Goal: Task Accomplishment & Management: Complete application form

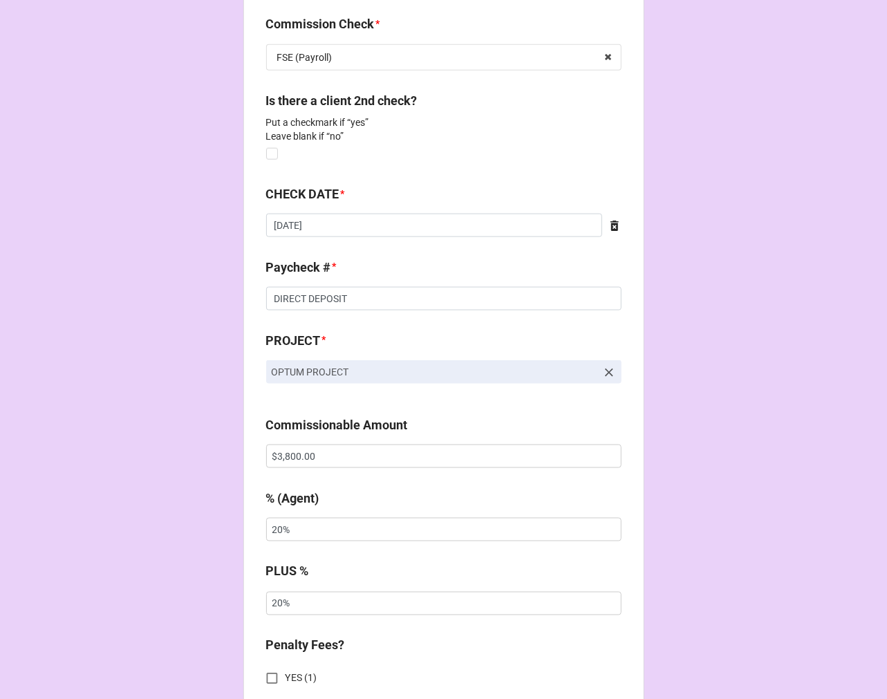
scroll to position [768, 0]
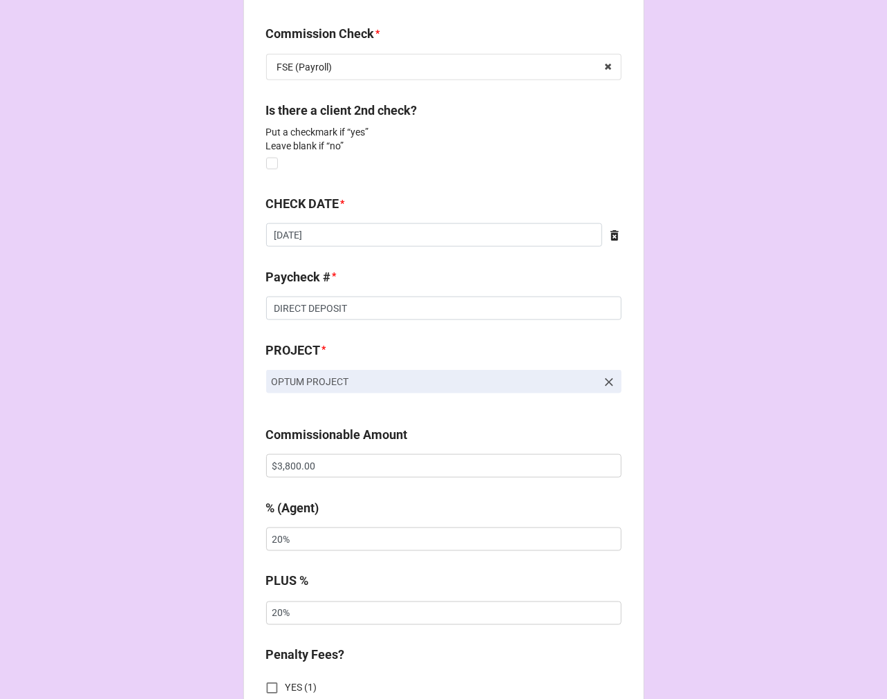
click at [275, 163] on div "Is there a client 2nd check? Put a checkmark if “yes” Leave blank if “no”" at bounding box center [443, 137] width 355 height 73
click at [272, 158] on label at bounding box center [272, 158] width 12 height 0
checkbox input "true"
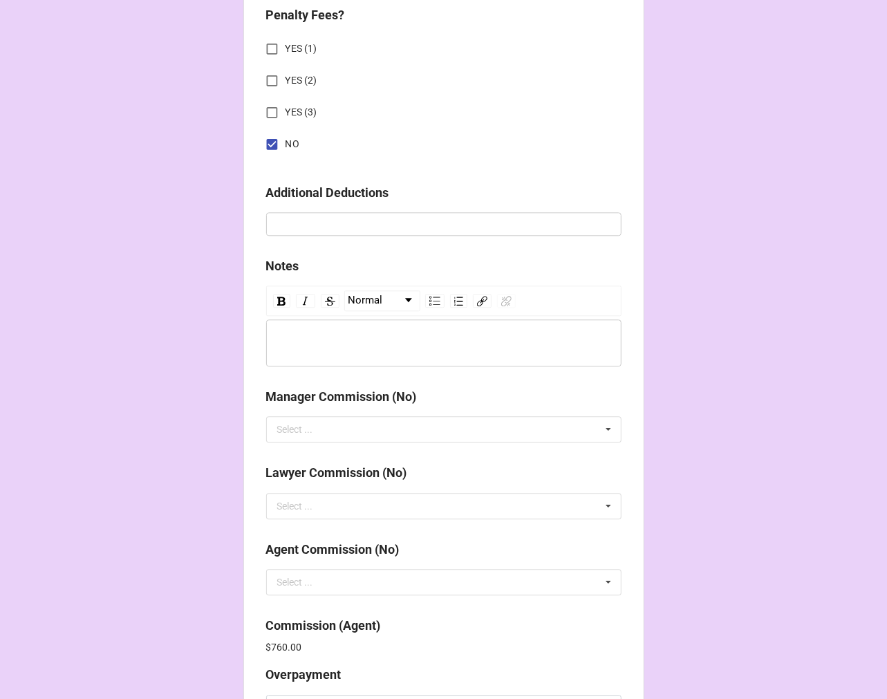
scroll to position [2062, 0]
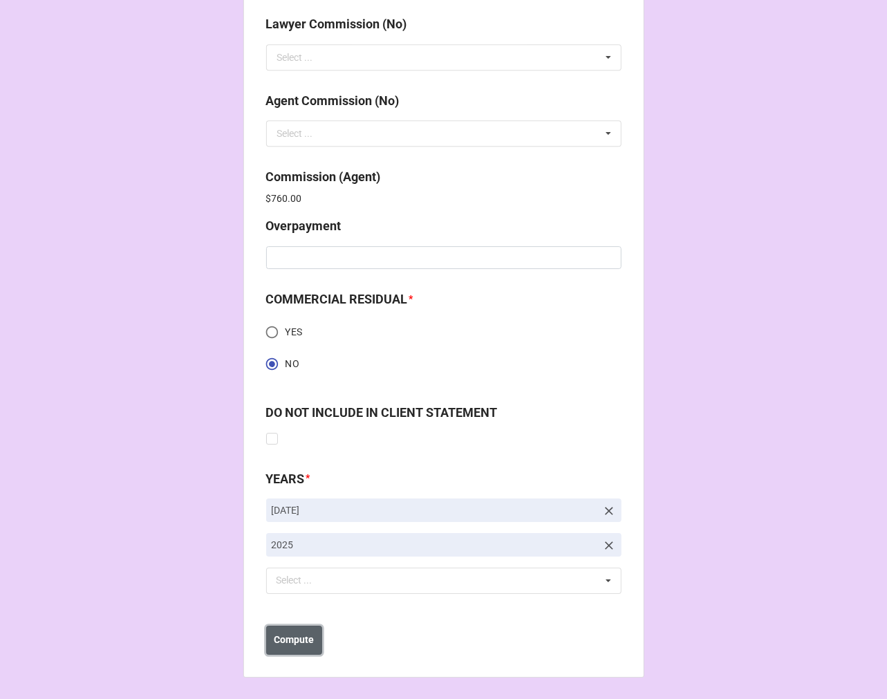
click at [300, 637] on b "Compute" at bounding box center [294, 640] width 40 height 15
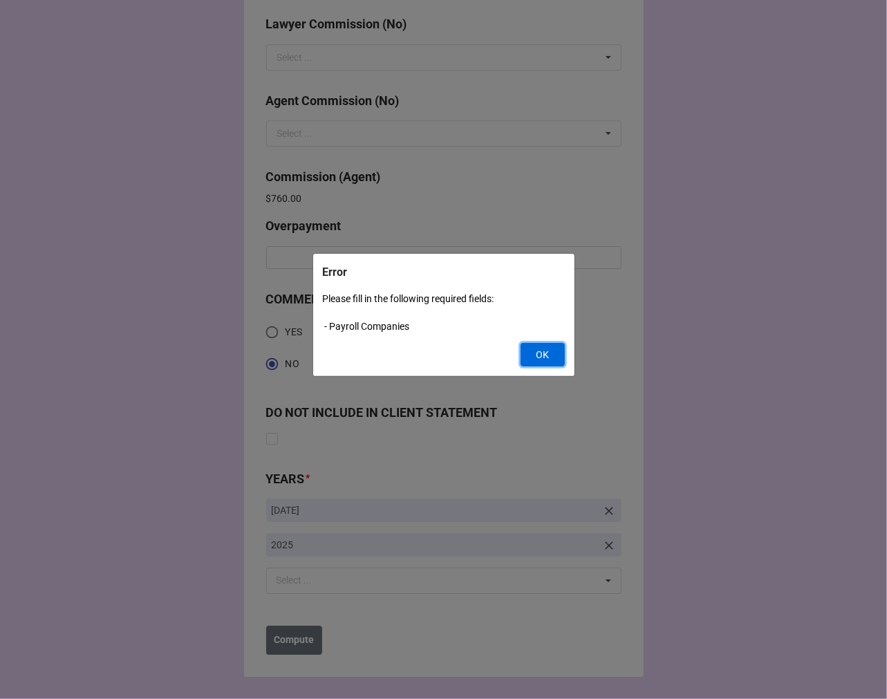
click at [539, 354] on button "OK" at bounding box center [543, 355] width 44 height 24
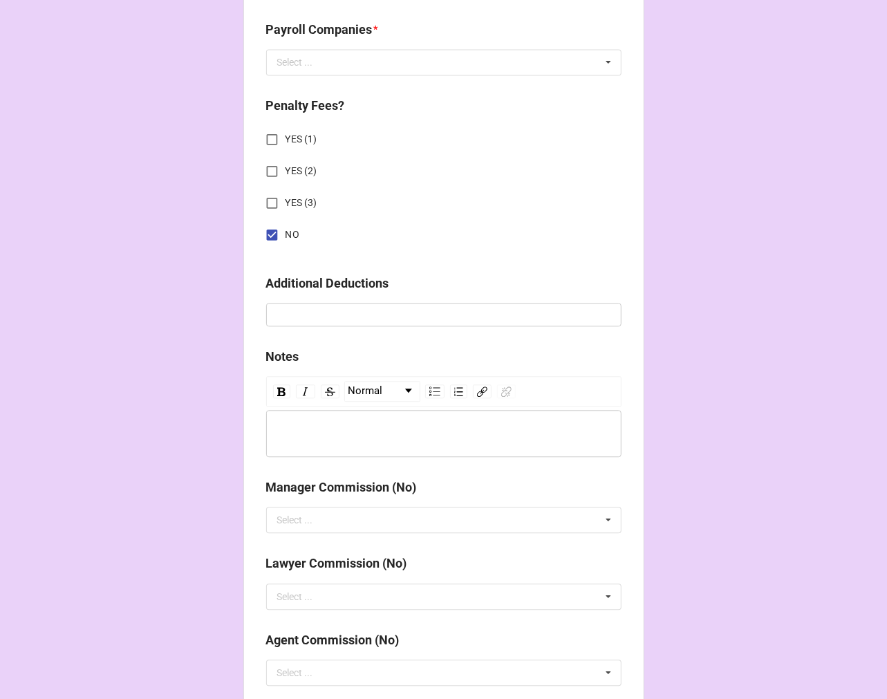
scroll to position [1217, 0]
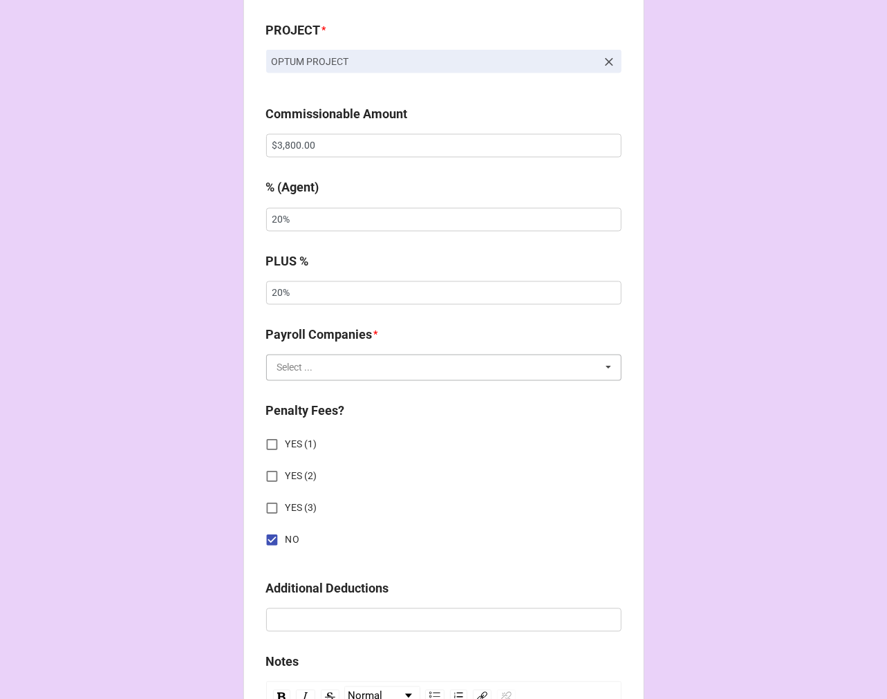
click at [333, 366] on input "text" at bounding box center [445, 367] width 354 height 25
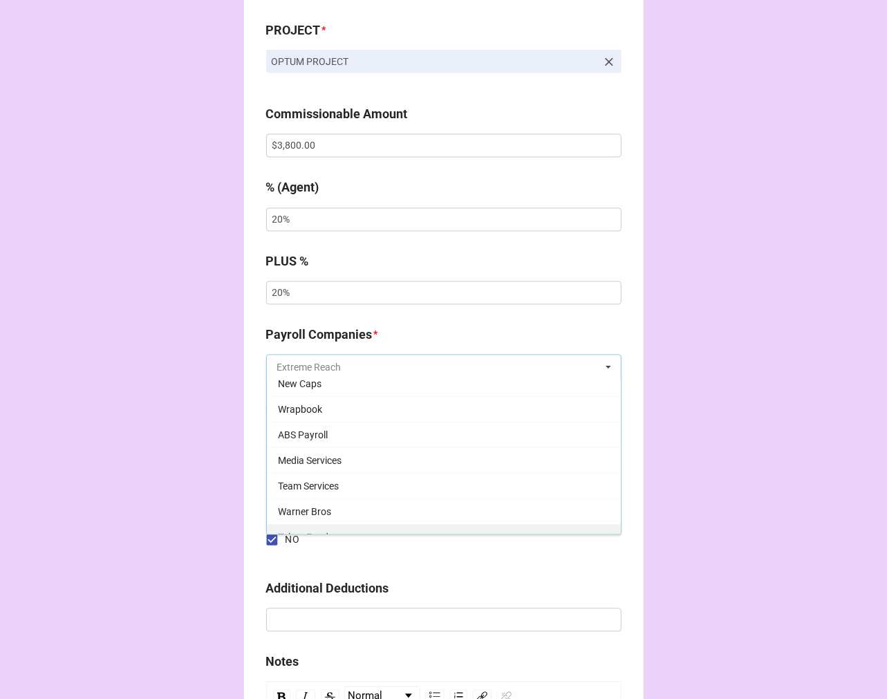
scroll to position [77, 0]
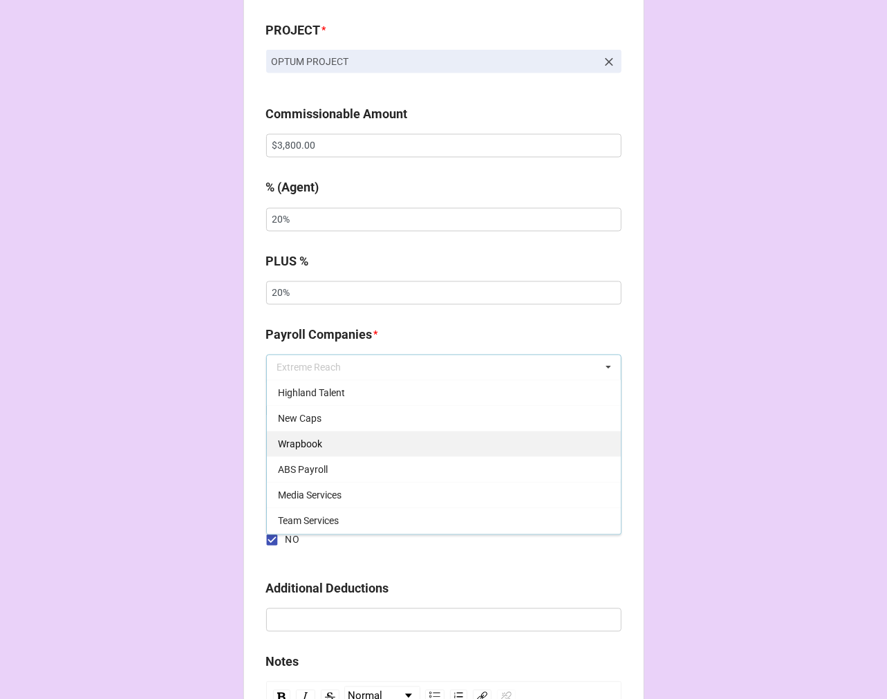
click at [301, 439] on span "Wrapbook" at bounding box center [300, 444] width 44 height 11
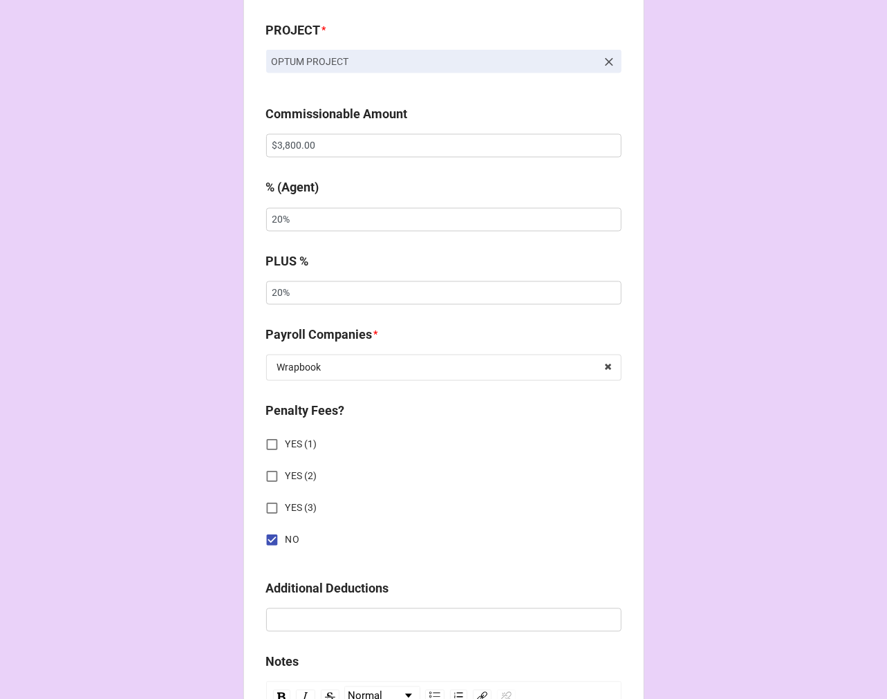
click at [676, 334] on div "CHECK PROCESSING FORM Client * Maddie Small Agent (from Client) Chondra Agent *…" at bounding box center [443, 163] width 887 height 2761
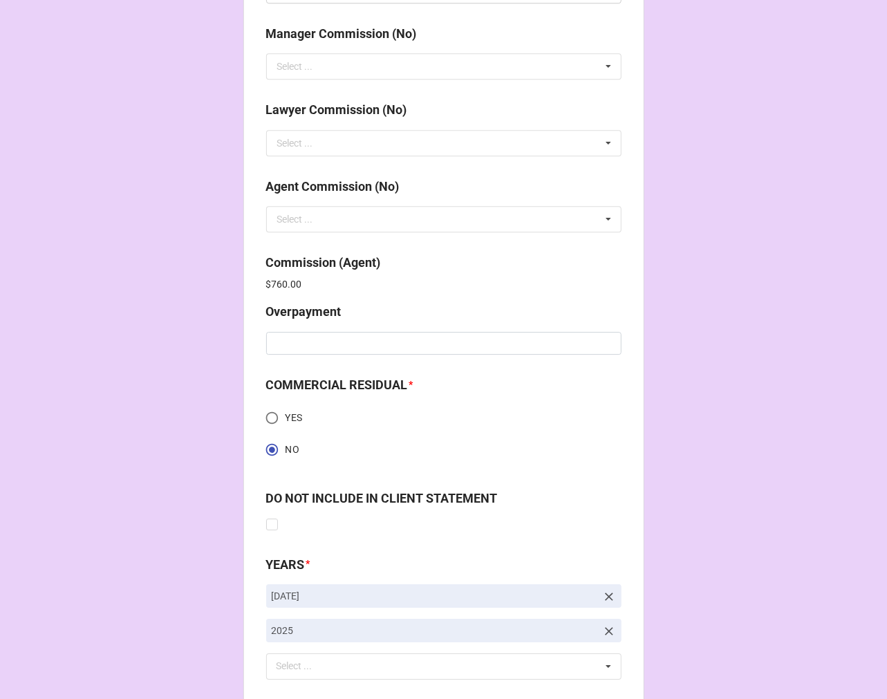
scroll to position [2062, 0]
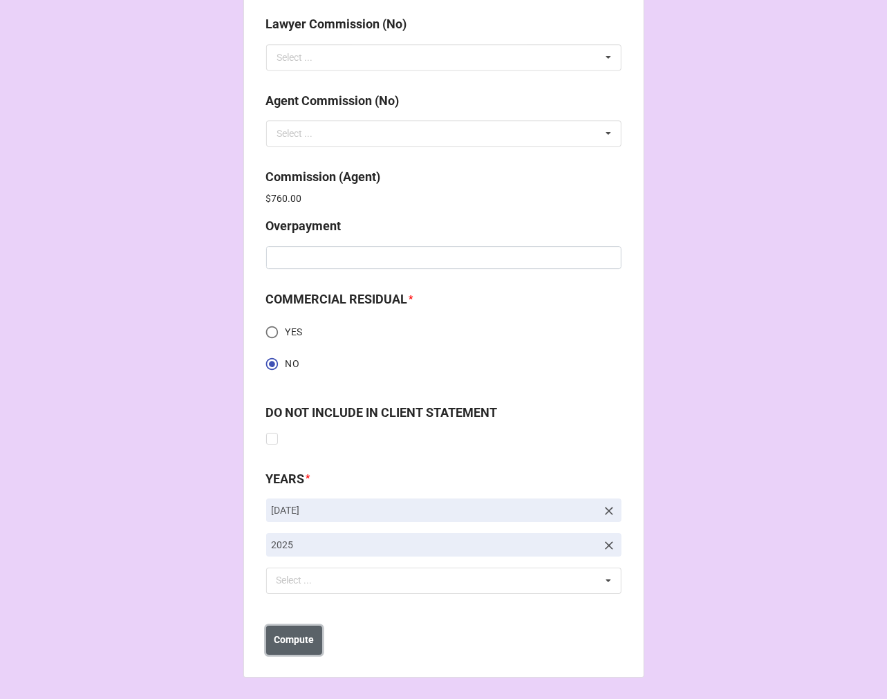
click at [300, 636] on b "Compute" at bounding box center [294, 640] width 40 height 15
click at [306, 637] on button "Save" at bounding box center [291, 640] width 50 height 29
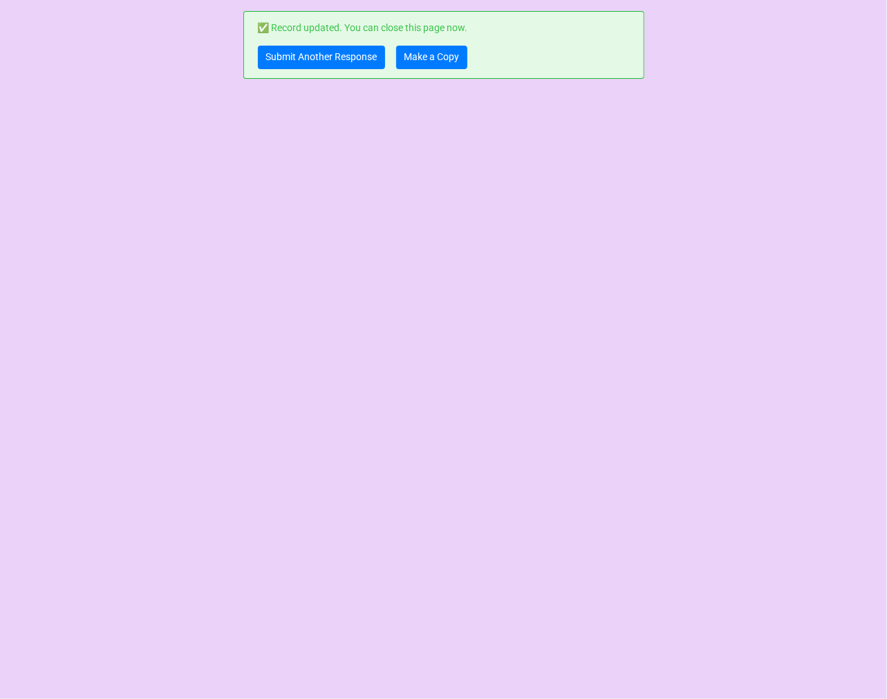
scroll to position [0, 0]
drag, startPoint x: 334, startPoint y: 66, endPoint x: 357, endPoint y: 10, distance: 61.1
click at [333, 66] on link "Submit Another Response" at bounding box center [321, 58] width 127 height 24
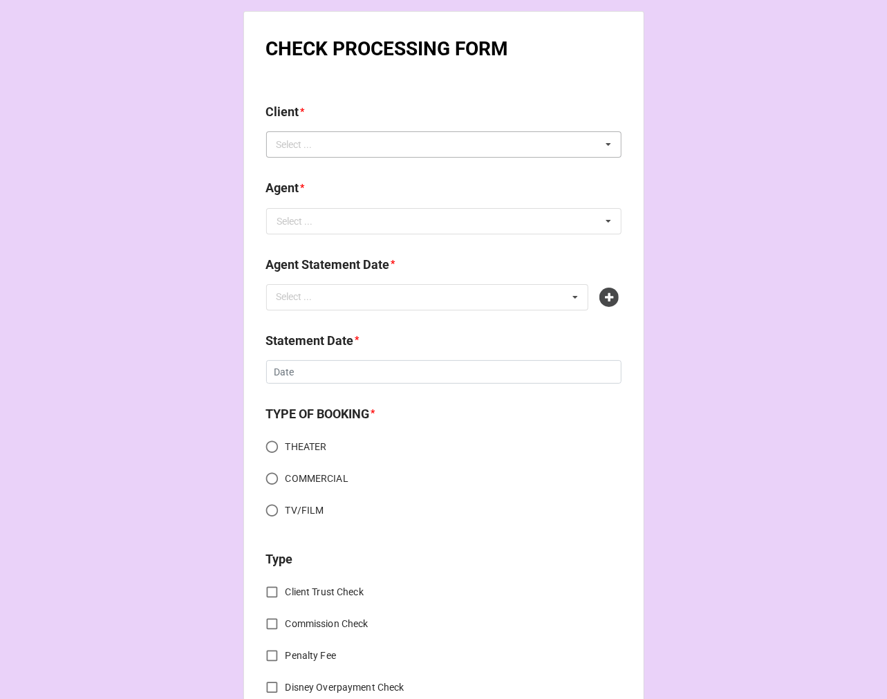
click at [308, 141] on div "Select ..." at bounding box center [302, 145] width 59 height 16
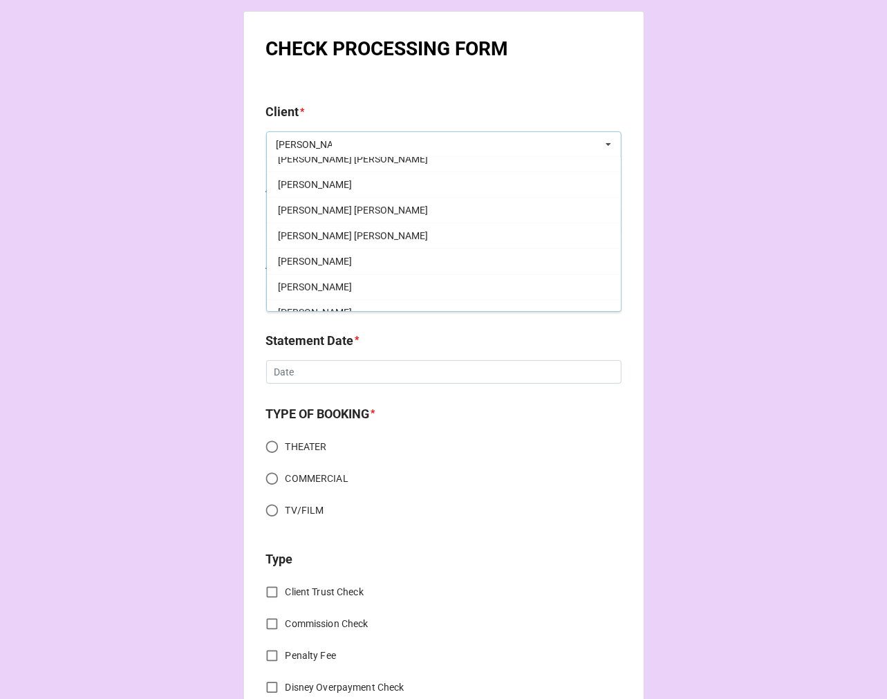
scroll to position [384, 0]
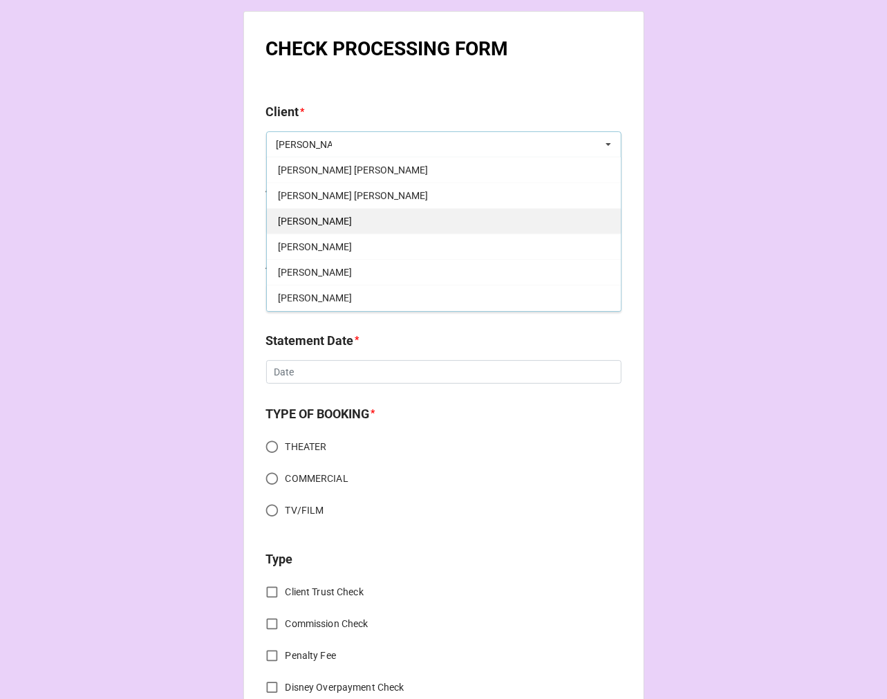
type input "james"
click at [361, 218] on div "James P Hightower" at bounding box center [444, 221] width 354 height 26
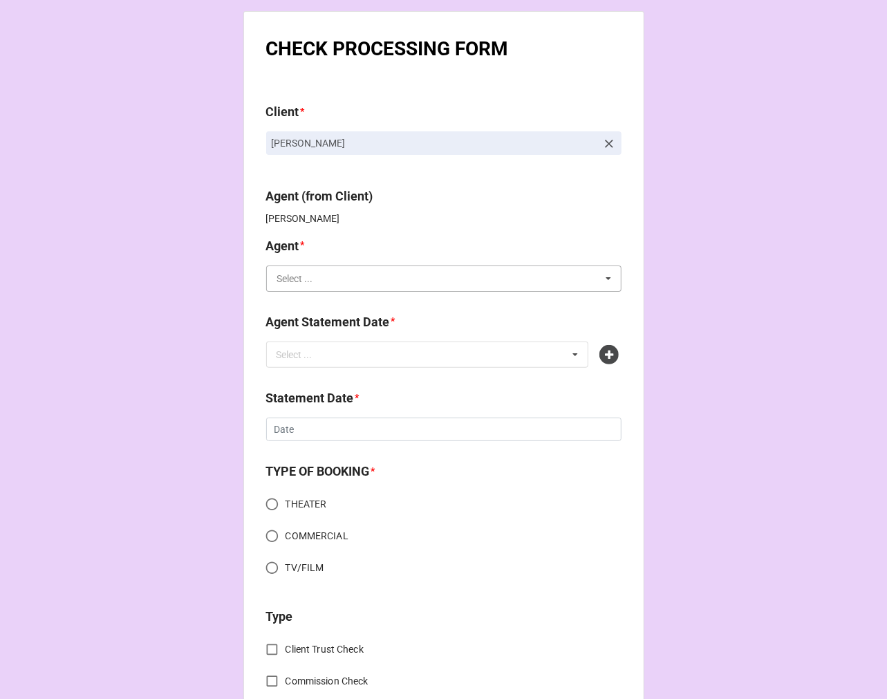
click at [342, 283] on input "text" at bounding box center [445, 278] width 354 height 25
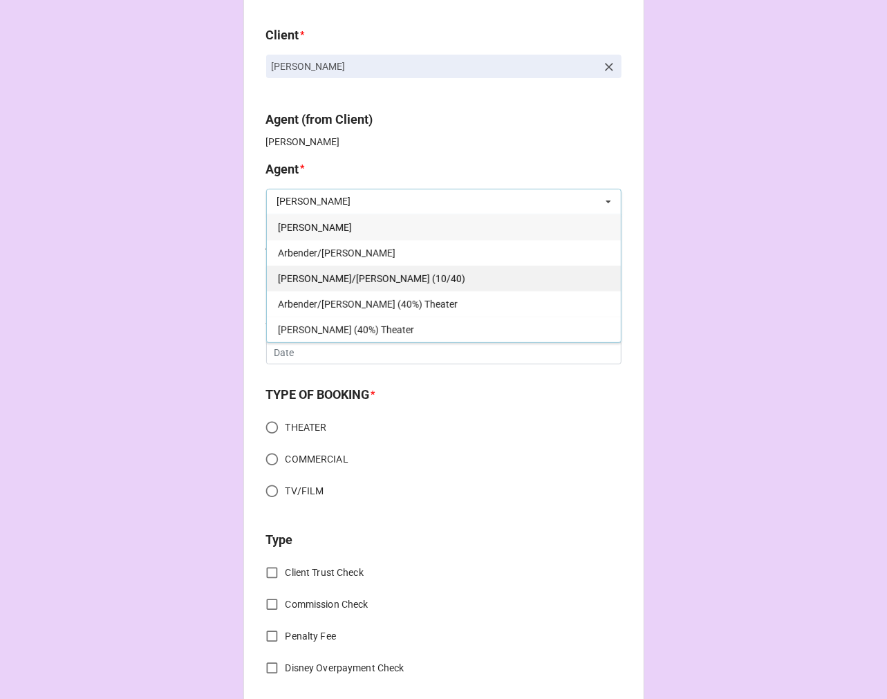
scroll to position [0, 0]
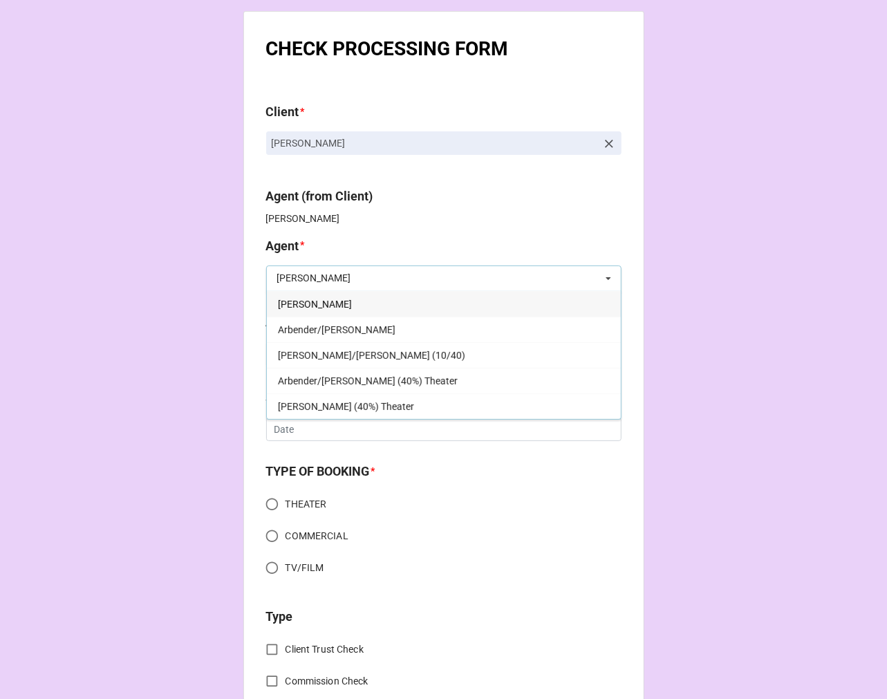
type input "kati"
click at [330, 302] on div "[PERSON_NAME]" at bounding box center [444, 304] width 354 height 26
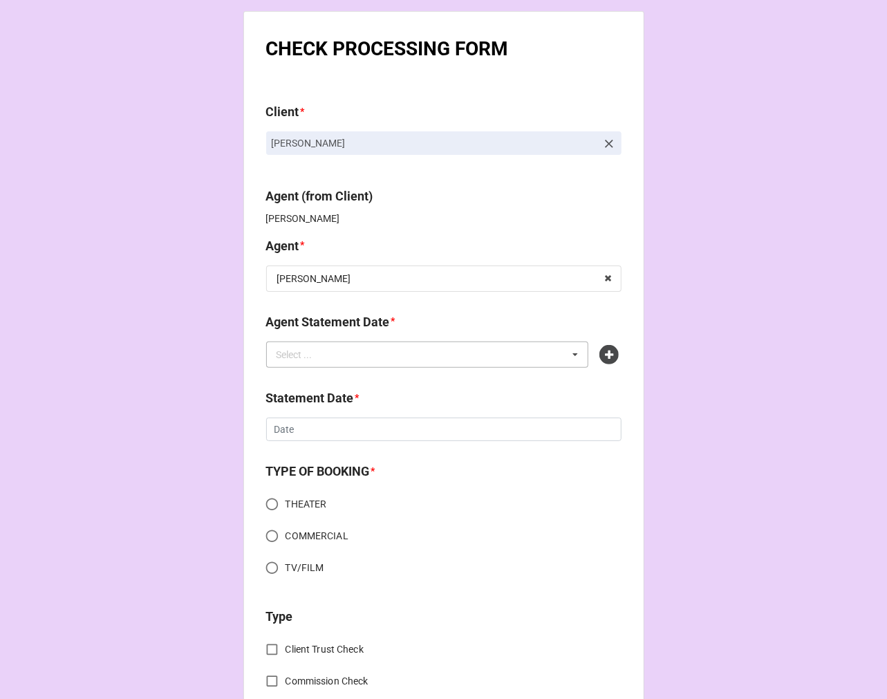
click at [329, 353] on div "Select ... No results found." at bounding box center [427, 355] width 323 height 26
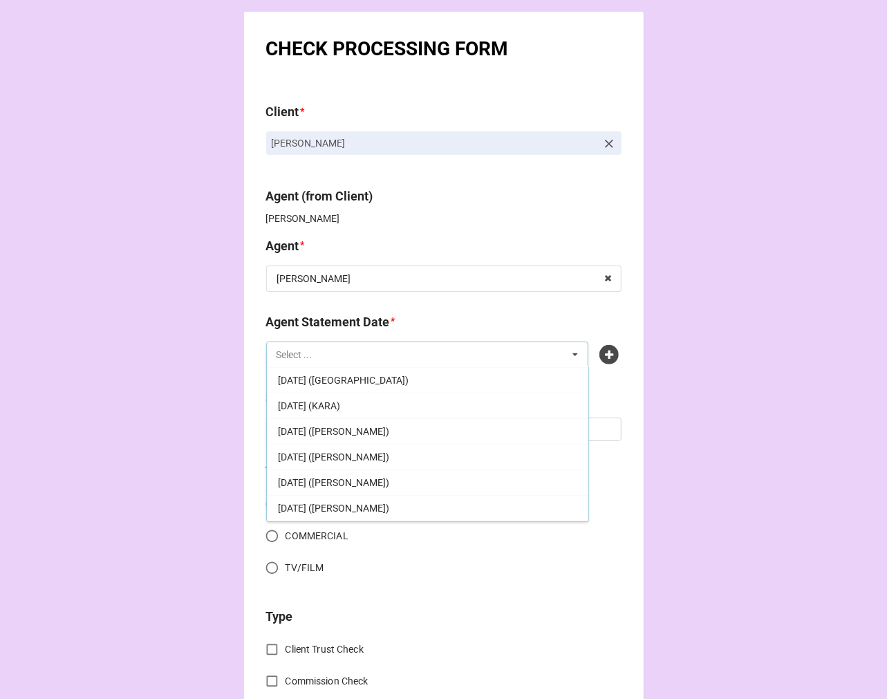
scroll to position [230, 0]
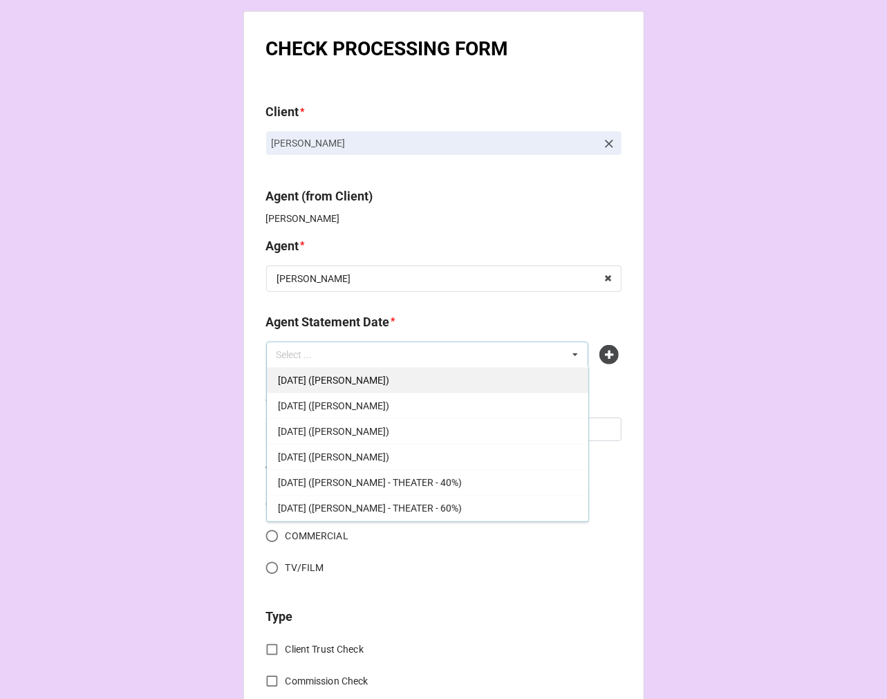
click at [364, 384] on span "[DATE] ([PERSON_NAME])" at bounding box center [333, 380] width 111 height 11
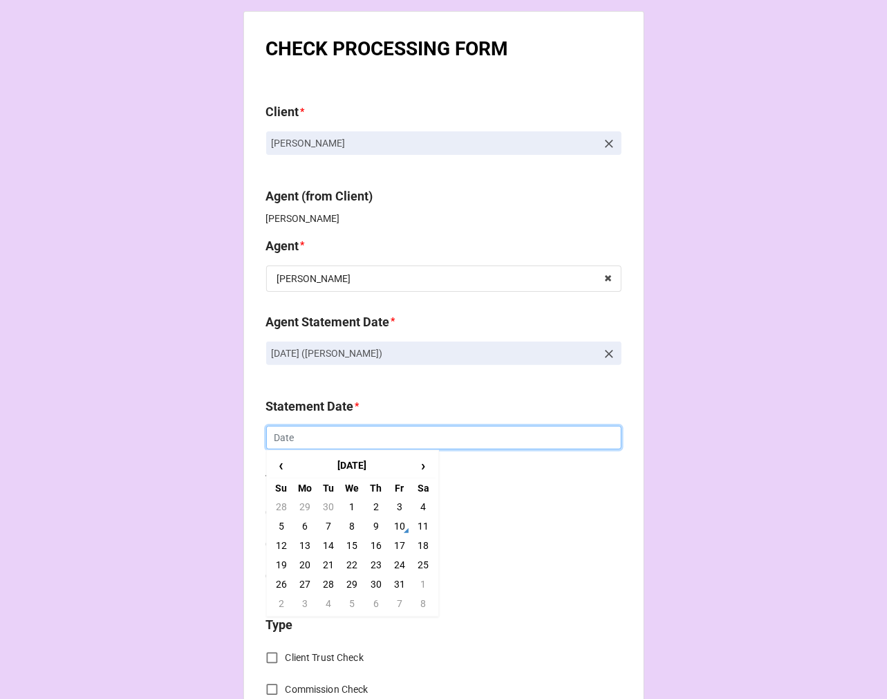
click at [325, 436] on input "text" at bounding box center [443, 438] width 355 height 24
click at [395, 542] on td "17" at bounding box center [400, 545] width 24 height 19
type input "[DATE]"
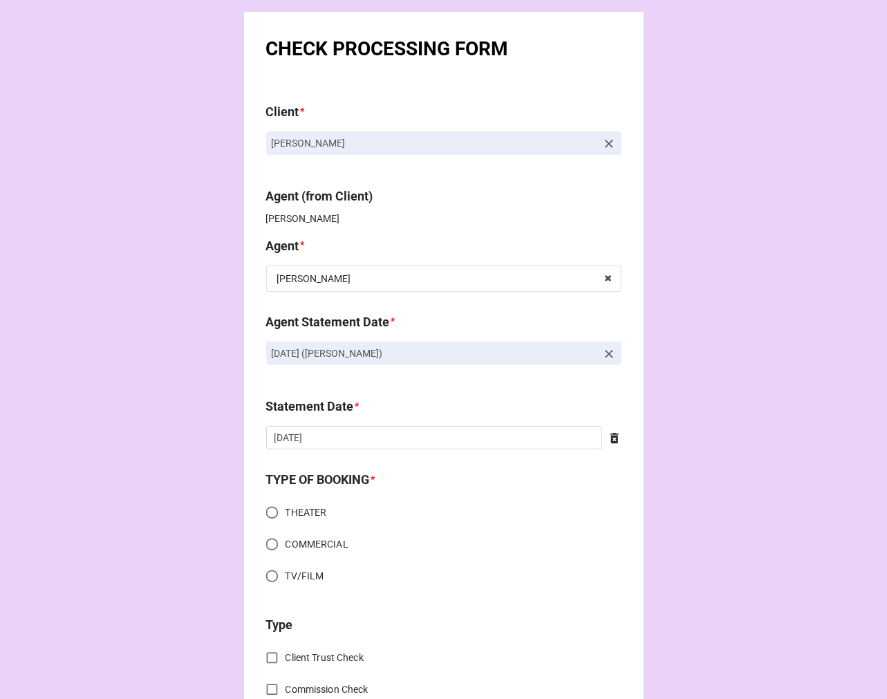
click at [268, 575] on input "TV/FILM" at bounding box center [272, 576] width 27 height 27
radio input "true"
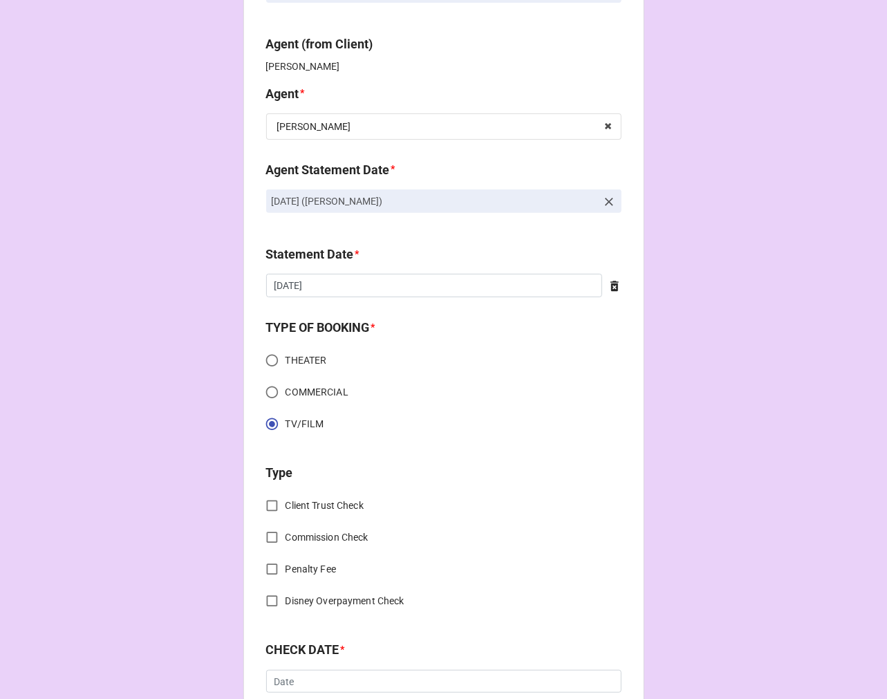
scroll to position [307, 0]
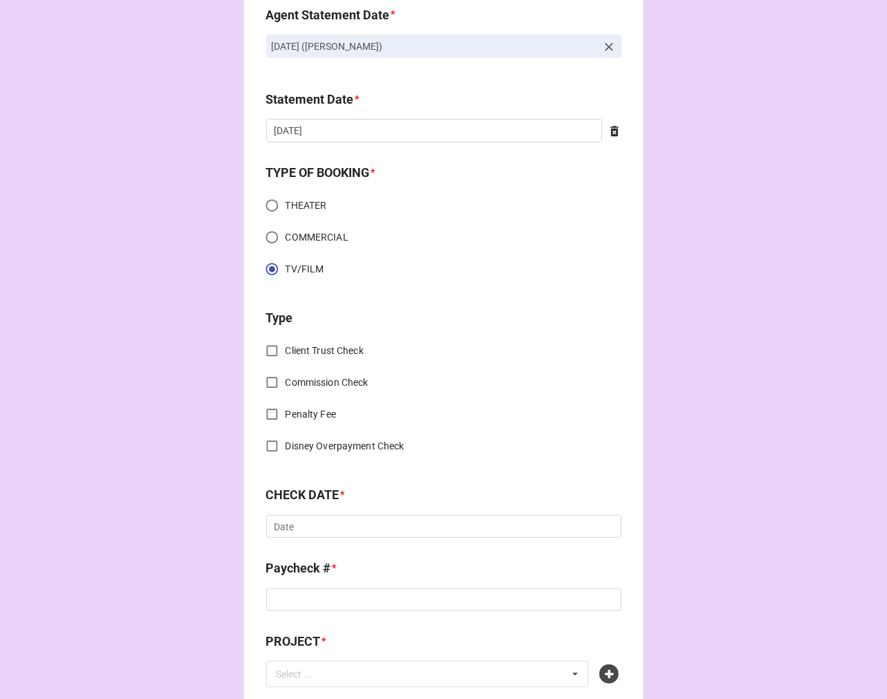
click at [270, 348] on input "Client Trust Check" at bounding box center [272, 350] width 27 height 27
checkbox input "true"
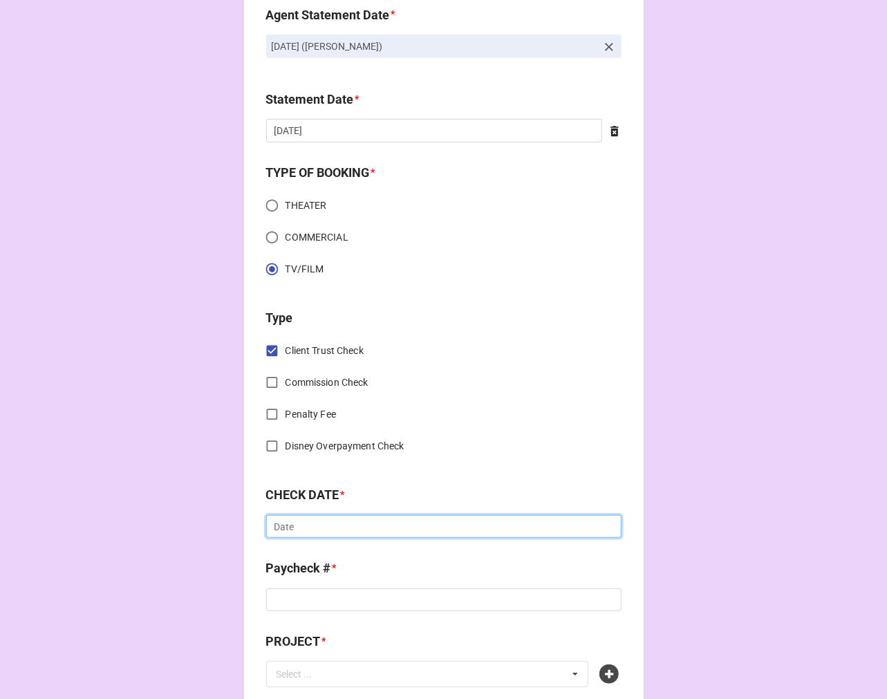
click at [328, 528] on input "text" at bounding box center [443, 527] width 355 height 24
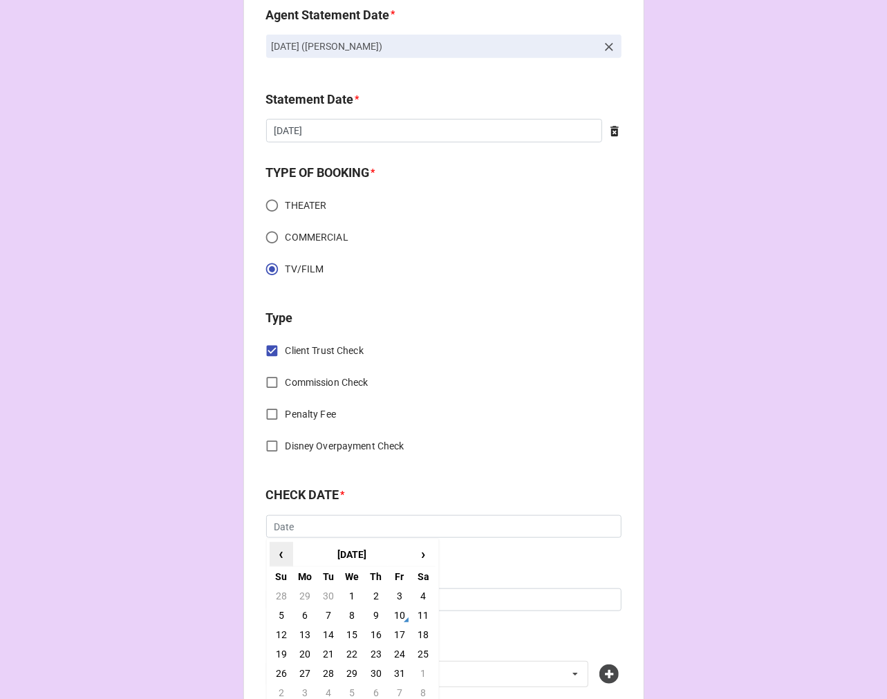
click at [277, 558] on span "‹" at bounding box center [281, 554] width 22 height 23
click at [346, 651] on td "24" at bounding box center [352, 653] width 24 height 19
type input "9/24/2025"
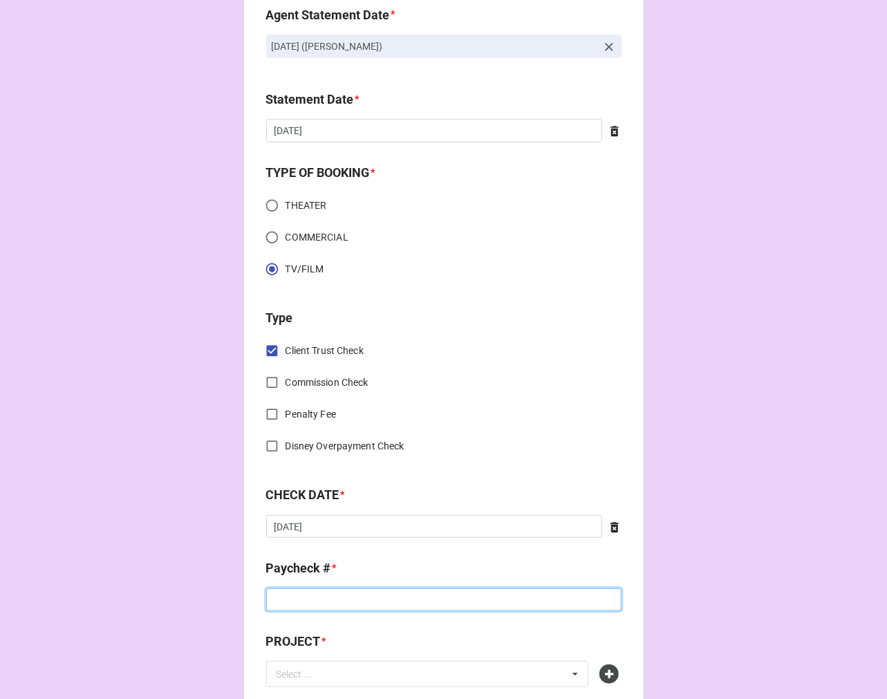
click at [306, 605] on input at bounding box center [443, 600] width 355 height 24
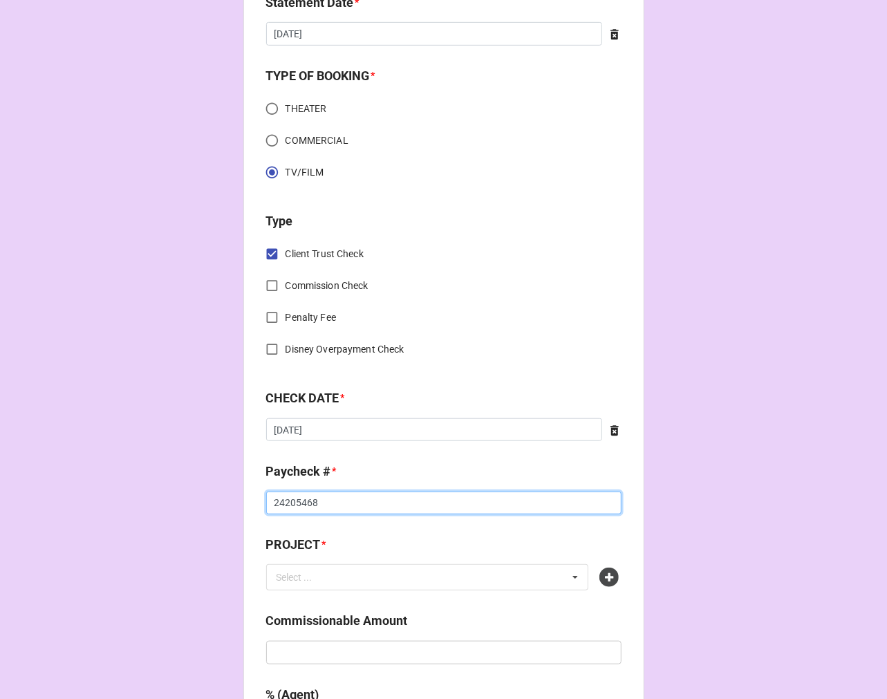
scroll to position [537, 0]
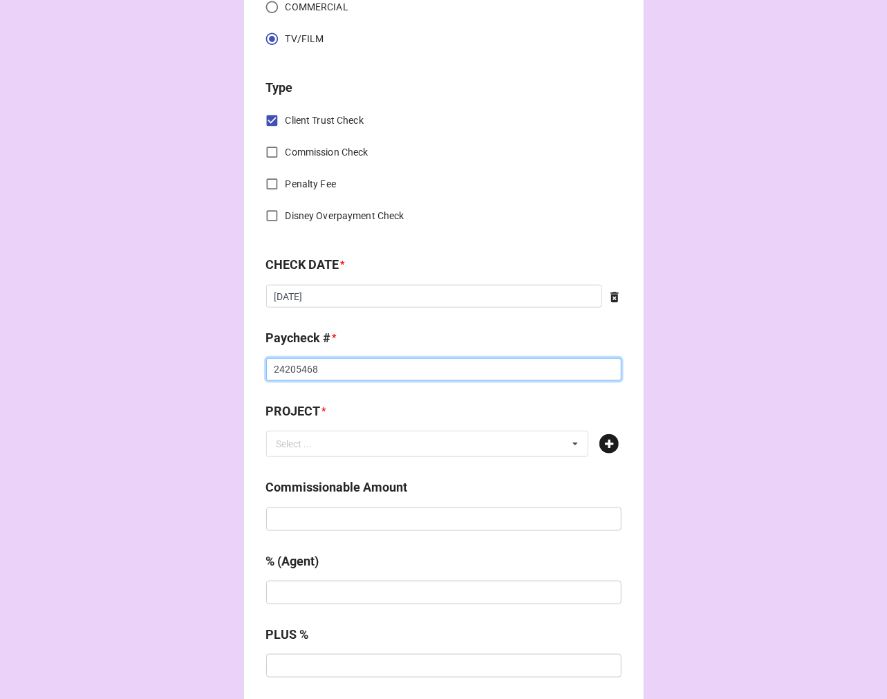
type input "24205468"
click at [608, 443] on icon at bounding box center [608, 443] width 19 height 19
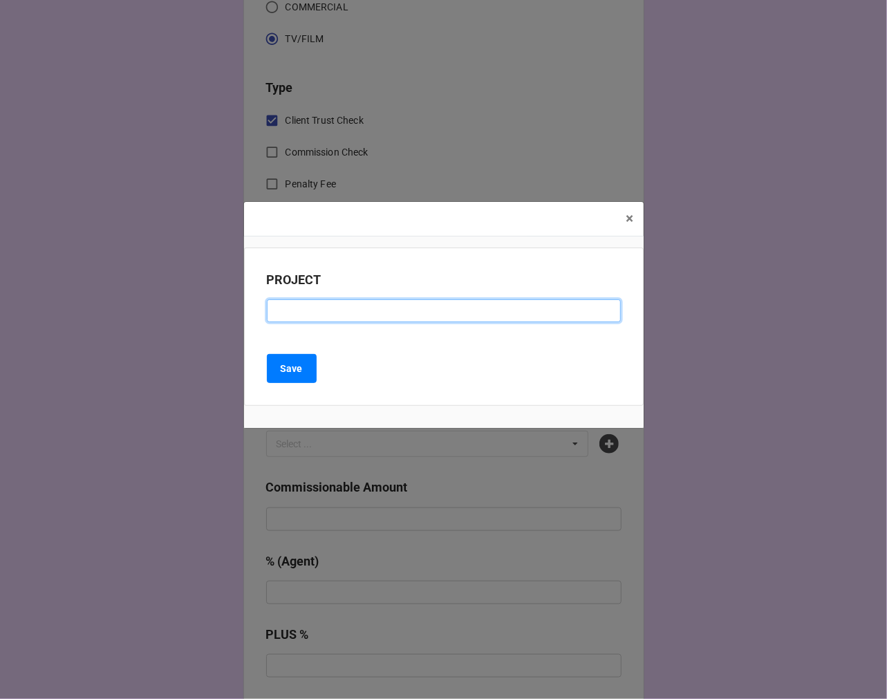
click at [315, 310] on input at bounding box center [444, 311] width 354 height 24
paste input "ELSBETH #301 (ADR)"
drag, startPoint x: 316, startPoint y: 308, endPoint x: 404, endPoint y: 260, distance: 100.9
click at [317, 308] on input "ELSBETH #301 (ADR)" at bounding box center [444, 311] width 354 height 24
type input "ELSBETH EP 301 (ADR)"
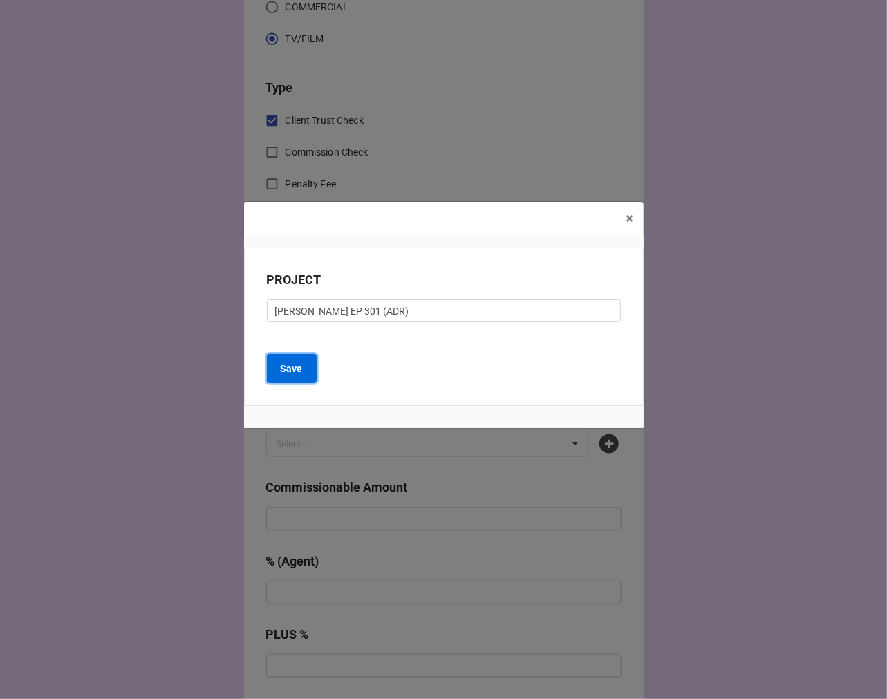
click at [301, 368] on b "Save" at bounding box center [292, 369] width 22 height 15
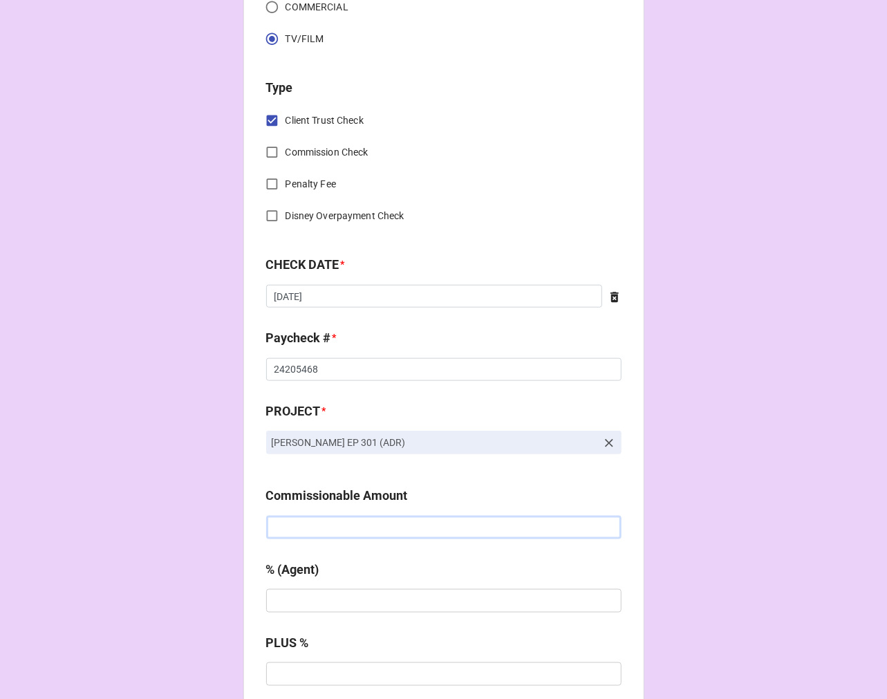
click at [321, 529] on input "text" at bounding box center [443, 528] width 355 height 24
type input "$432.60"
type input "10%"
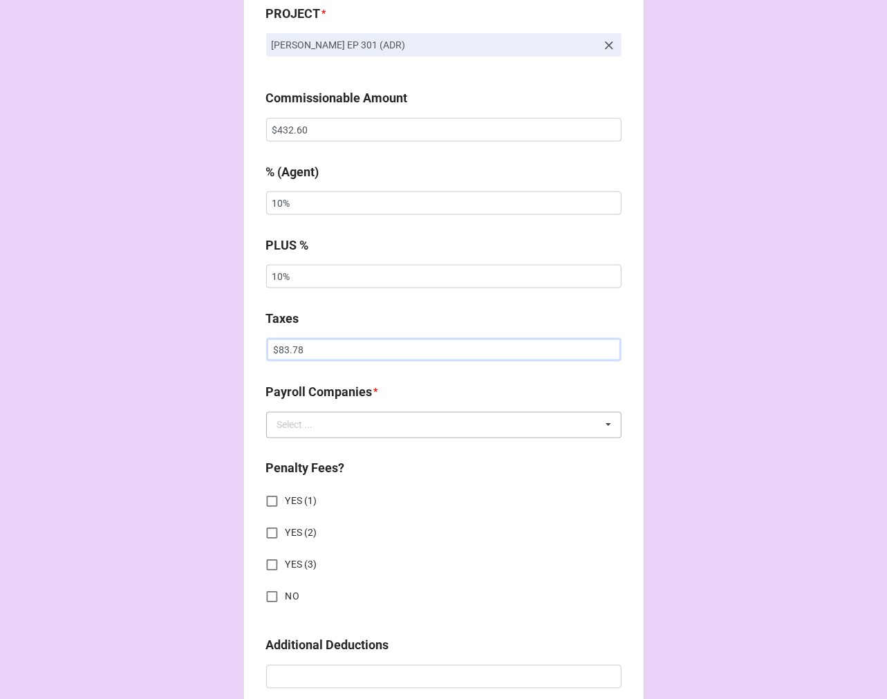
type input "$83.78"
click at [354, 425] on input "text" at bounding box center [445, 425] width 354 height 25
type input "GE"
click at [335, 447] on span "GEP Talent Services" at bounding box center [320, 450] width 84 height 11
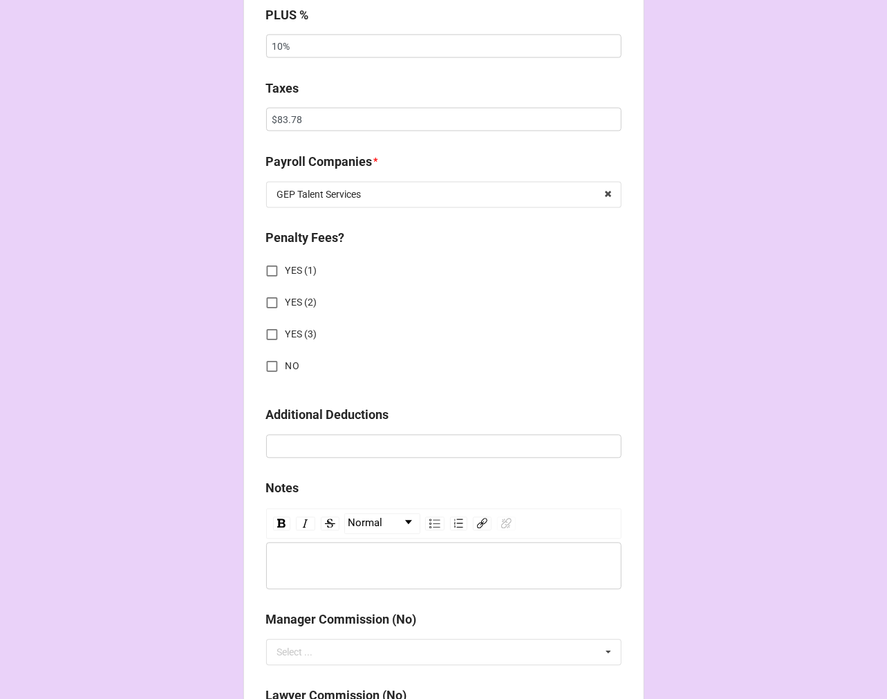
click at [274, 363] on input "NO" at bounding box center [272, 366] width 27 height 27
checkbox input "true"
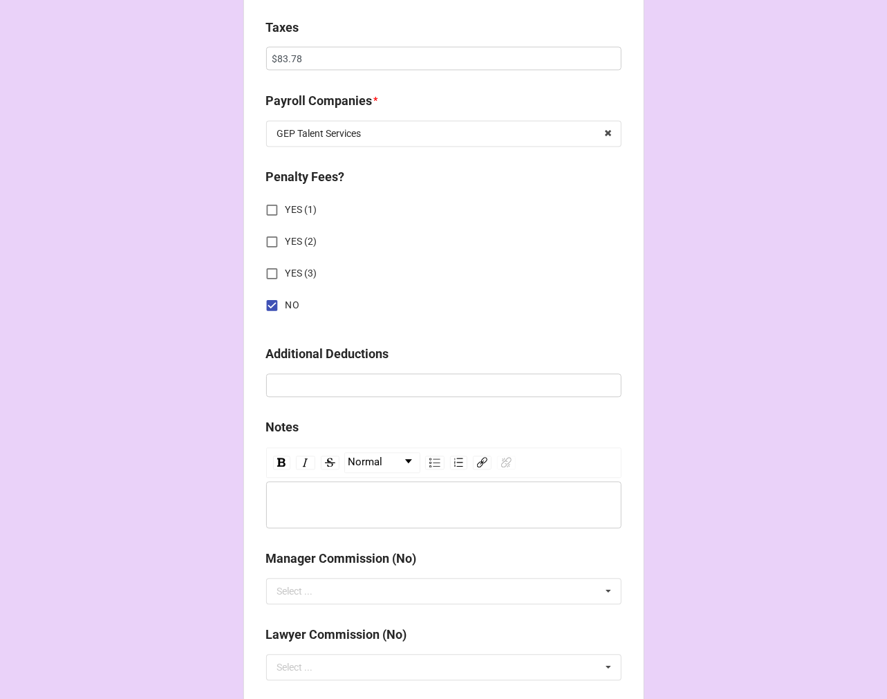
scroll to position [1531, 0]
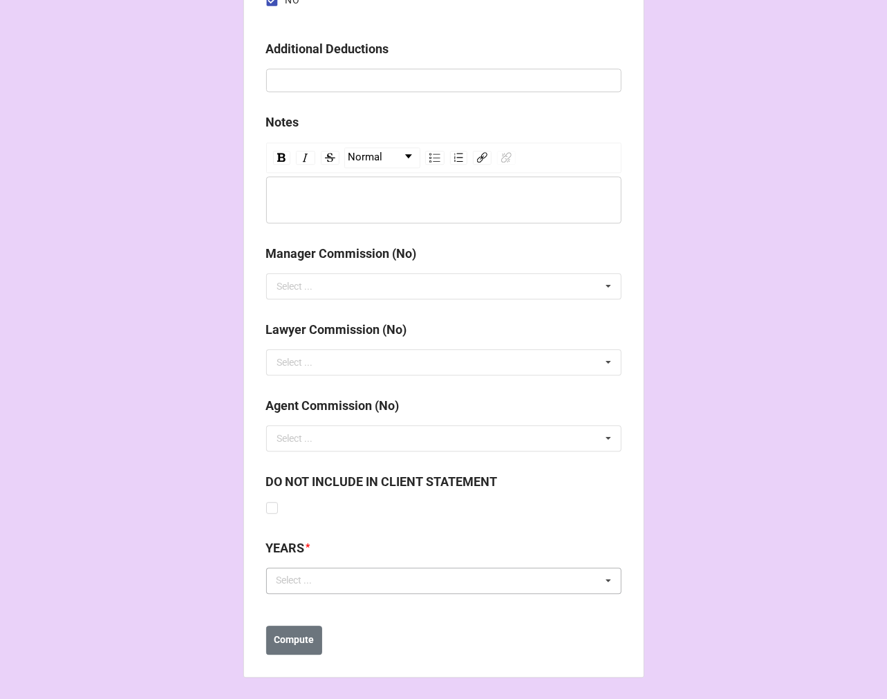
click at [299, 586] on div "Select ..." at bounding box center [302, 580] width 59 height 16
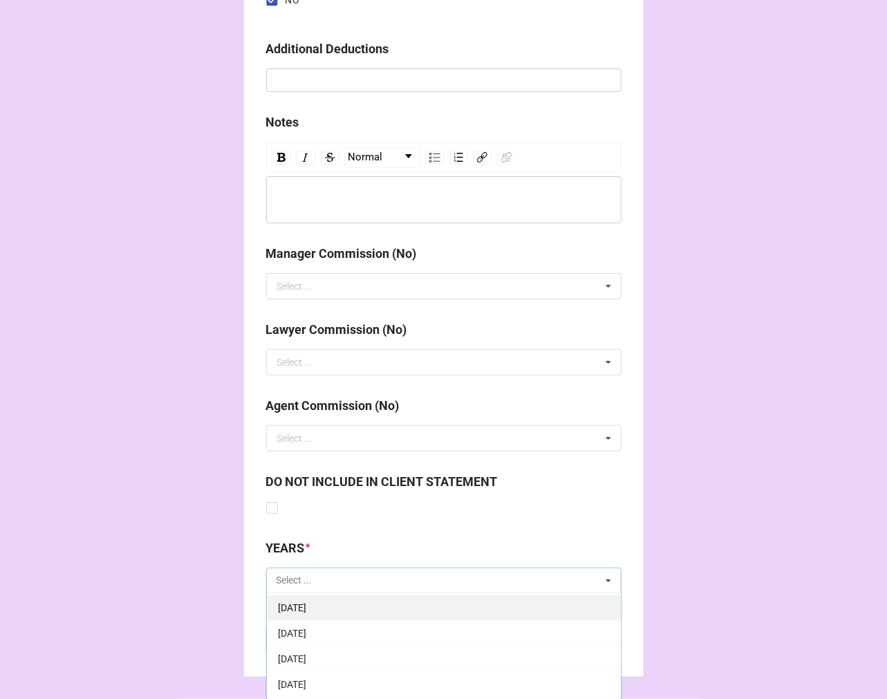
scroll to position [153, 0]
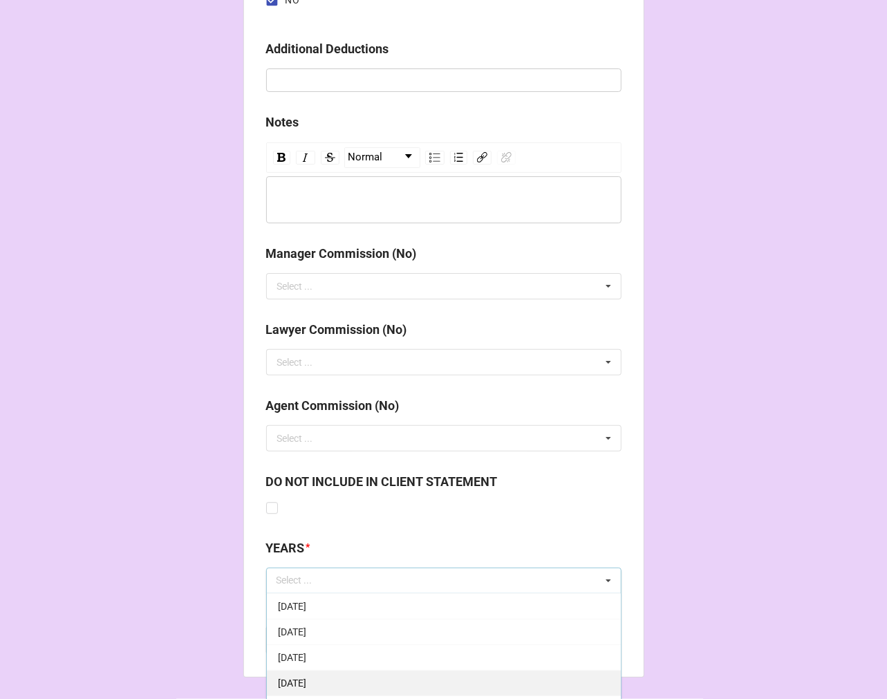
click at [306, 678] on span "[DATE]" at bounding box center [292, 683] width 28 height 11
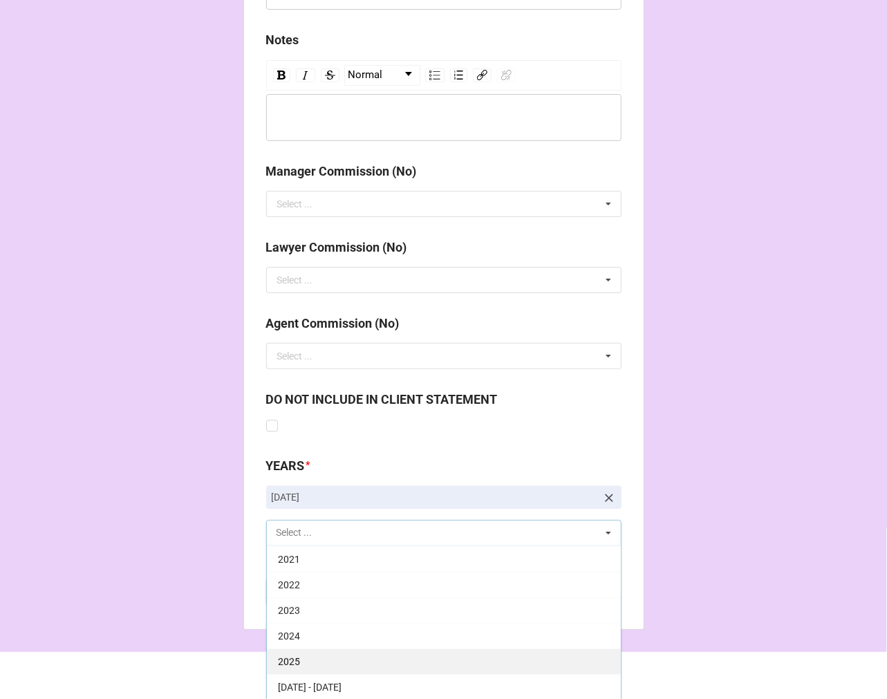
scroll to position [1614, 0]
click at [303, 654] on div "2025" at bounding box center [444, 661] width 354 height 26
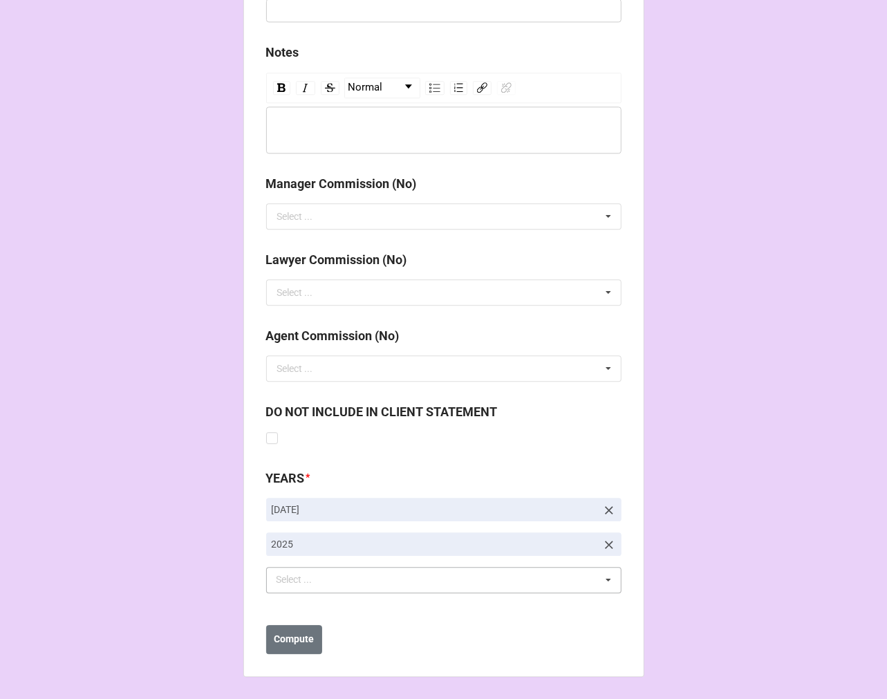
scroll to position [1600, 0]
click at [289, 636] on b "Compute" at bounding box center [294, 640] width 40 height 15
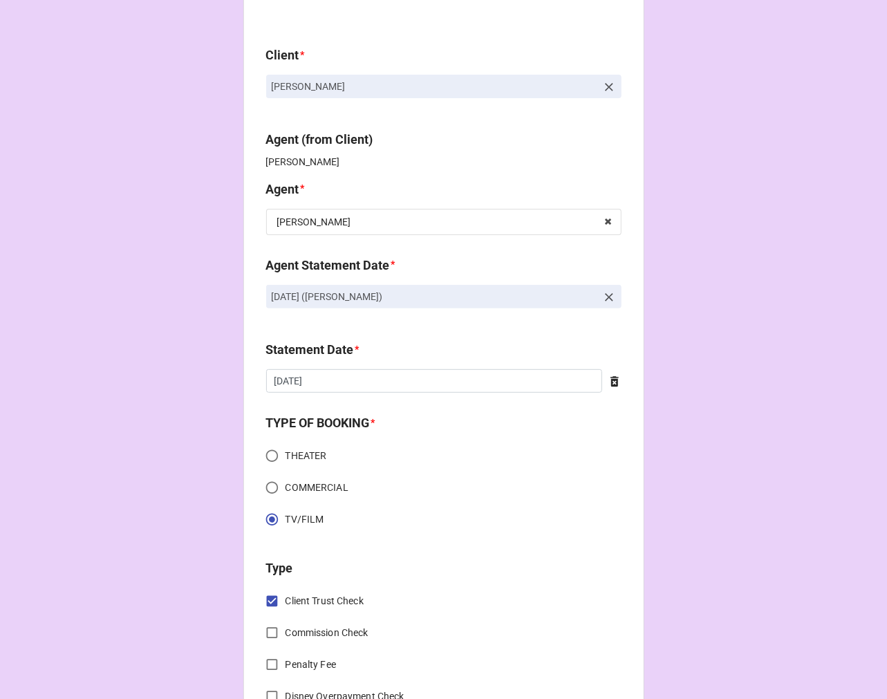
scroll to position [0, 0]
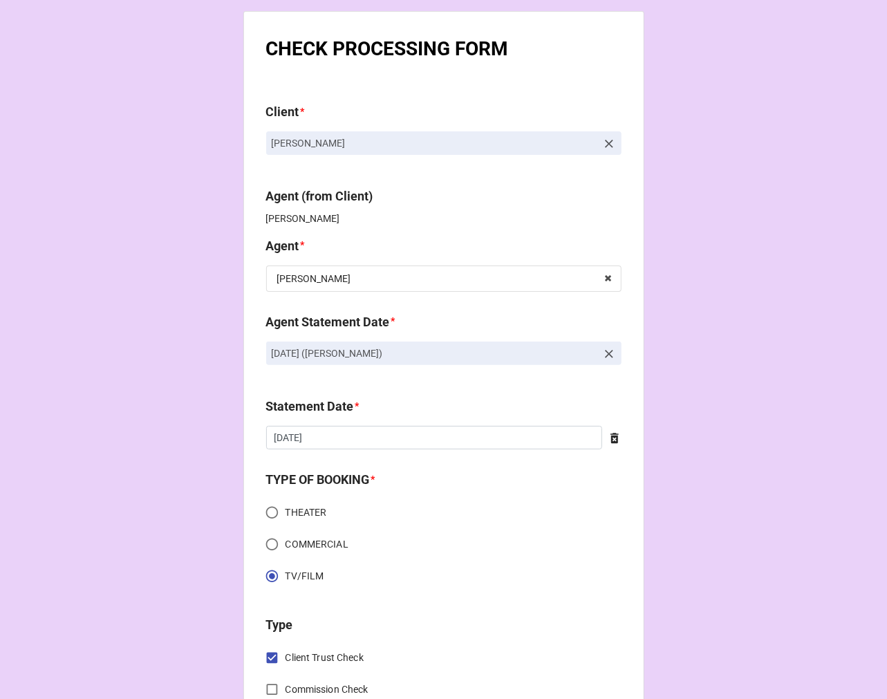
drag, startPoint x: 399, startPoint y: 148, endPoint x: 233, endPoint y: 147, distance: 165.9
copy p "James P Hightower"
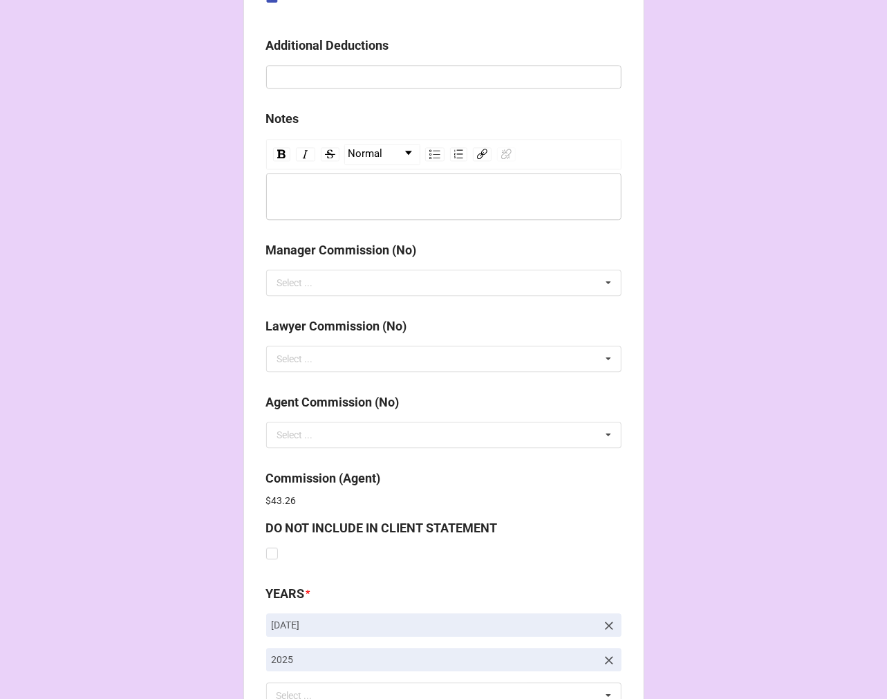
scroll to position [1650, 0]
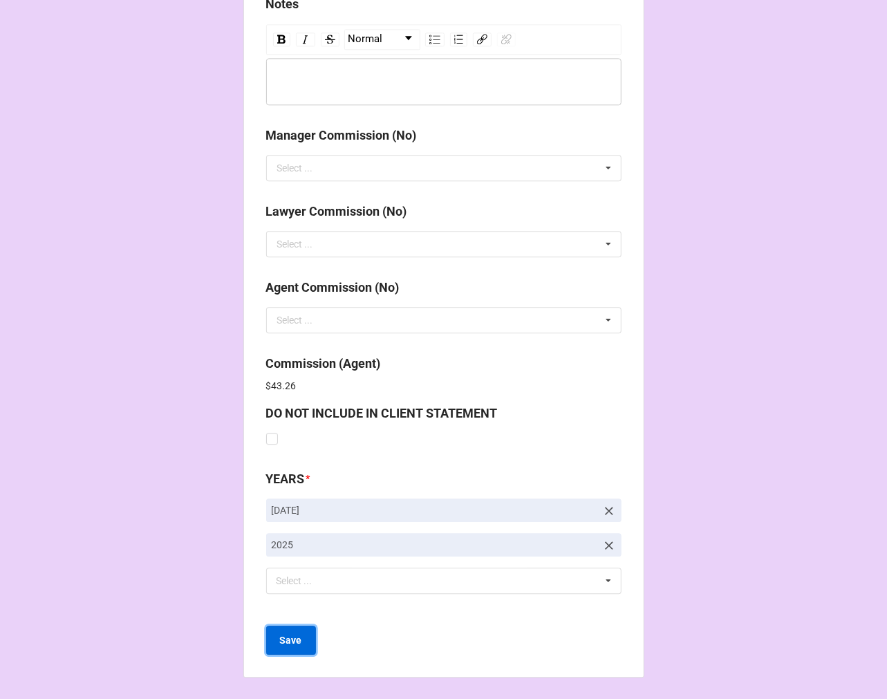
click at [292, 640] on b "Save" at bounding box center [291, 640] width 22 height 15
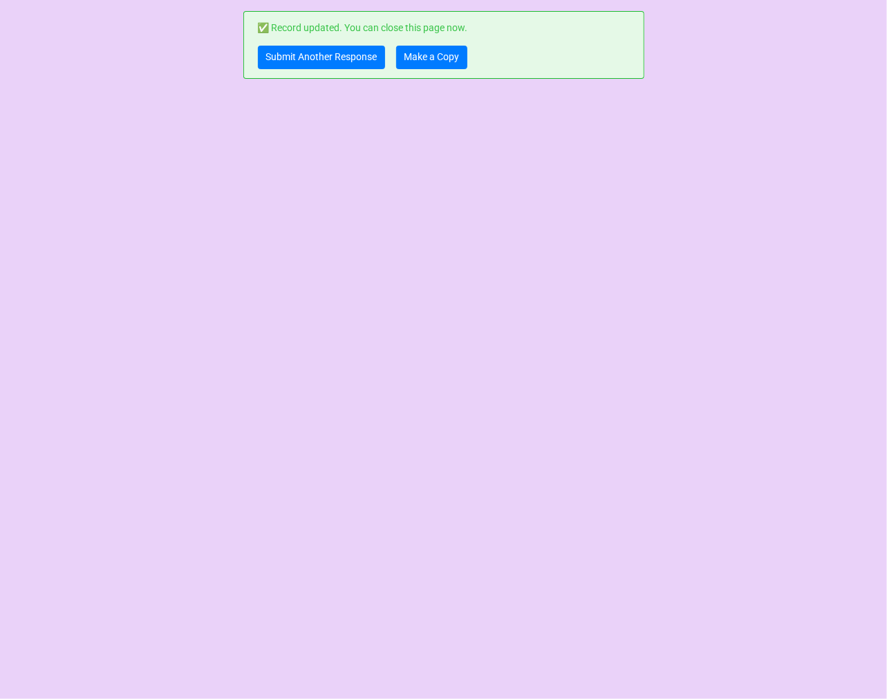
scroll to position [0, 0]
click at [294, 59] on link "Submit Another Response" at bounding box center [321, 58] width 127 height 24
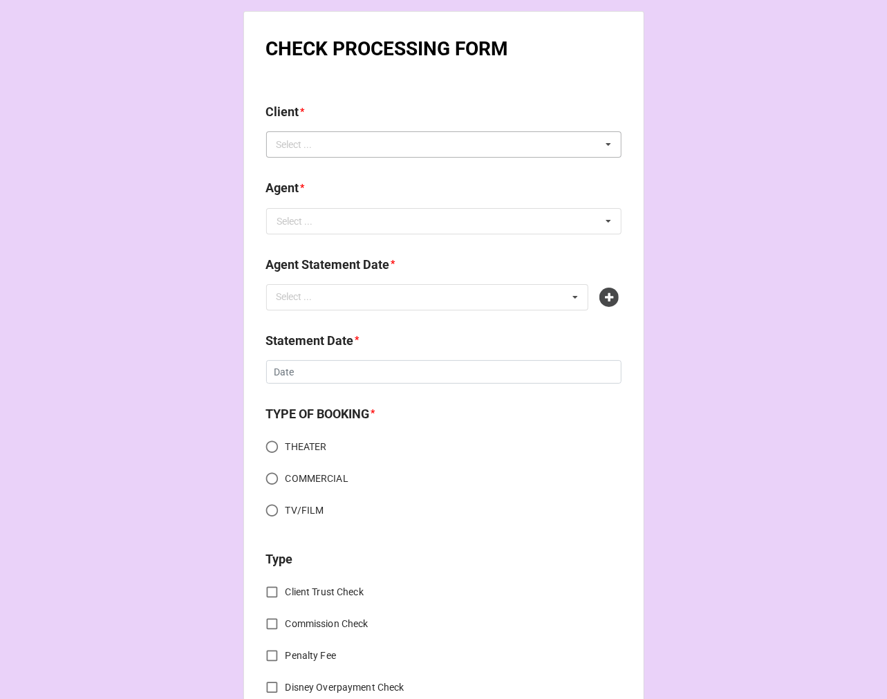
click at [334, 146] on div "Select ... No results found." at bounding box center [443, 144] width 355 height 26
type input "odaly"
drag, startPoint x: 315, startPoint y: 164, endPoint x: 307, endPoint y: 205, distance: 42.3
click at [315, 165] on span "Odalys Nanin" at bounding box center [315, 170] width 74 height 11
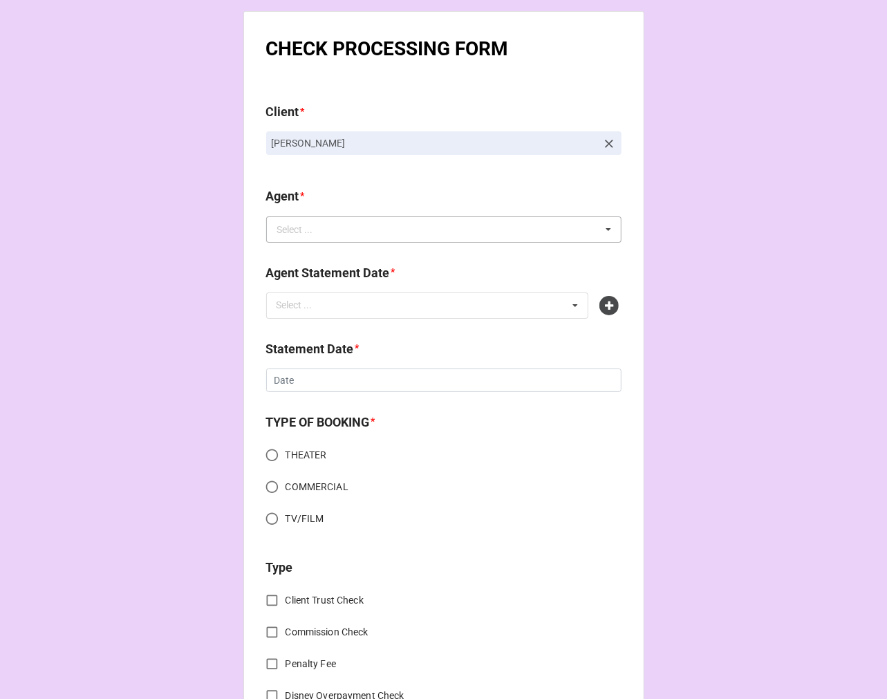
click at [298, 230] on div "Select ..." at bounding box center [295, 230] width 36 height 10
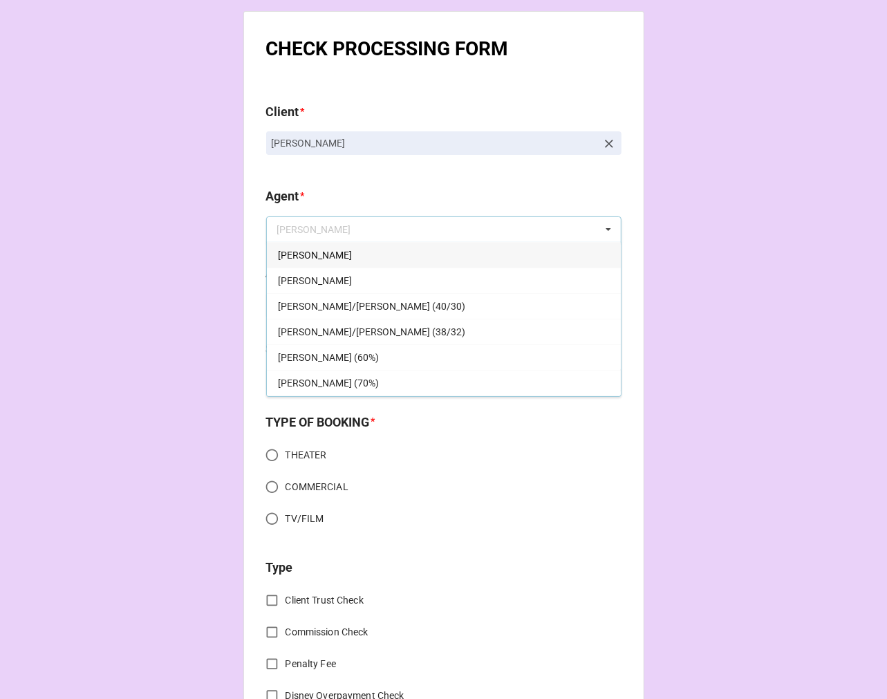
click at [305, 250] on div "[PERSON_NAME]" at bounding box center [444, 255] width 354 height 26
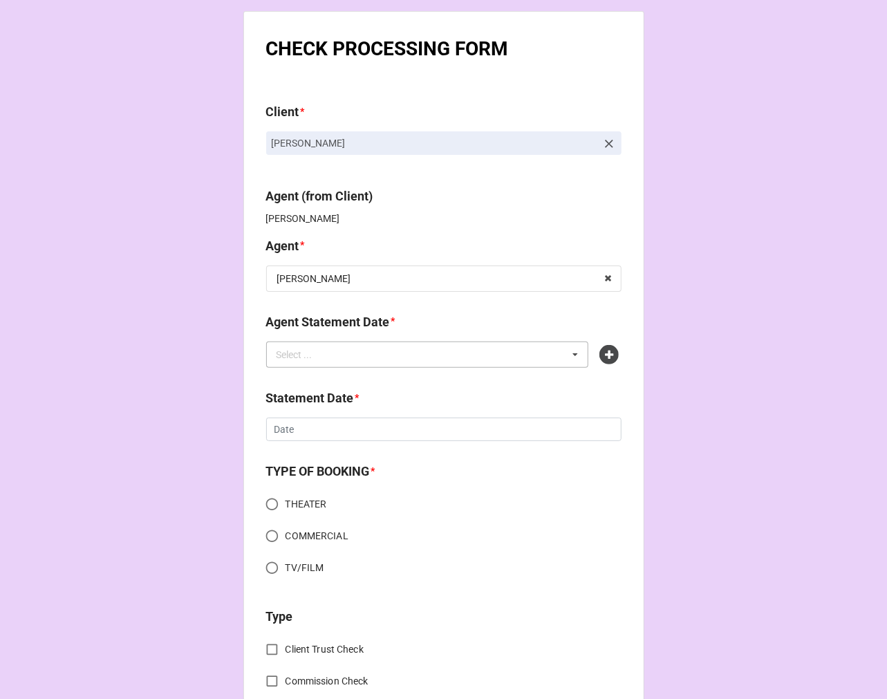
click at [323, 358] on div "Select ..." at bounding box center [302, 354] width 59 height 16
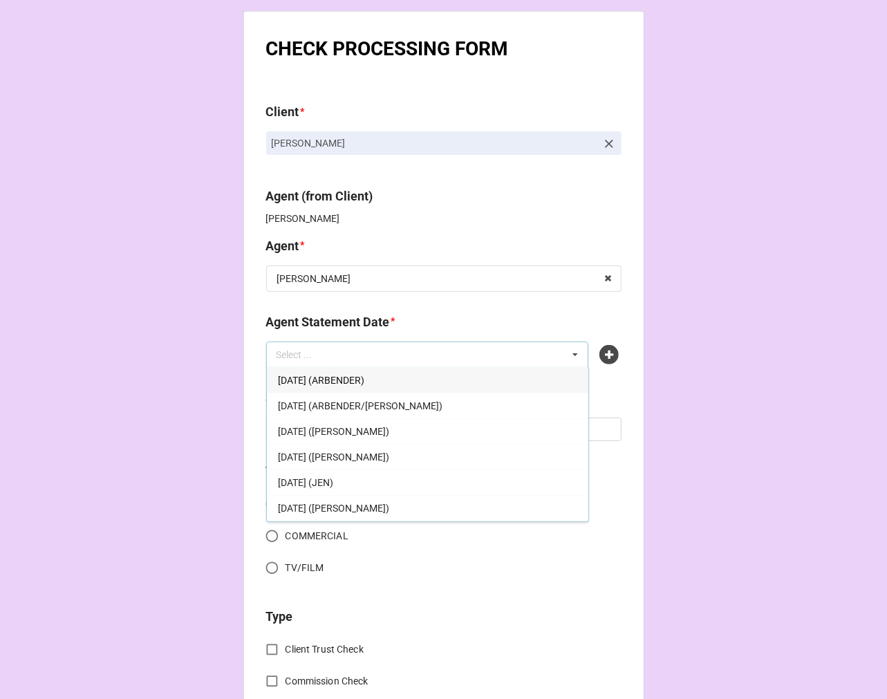
drag, startPoint x: 368, startPoint y: 507, endPoint x: 355, endPoint y: 487, distance: 24.4
click at [368, 508] on span "[DATE] ([PERSON_NAME])" at bounding box center [333, 508] width 111 height 11
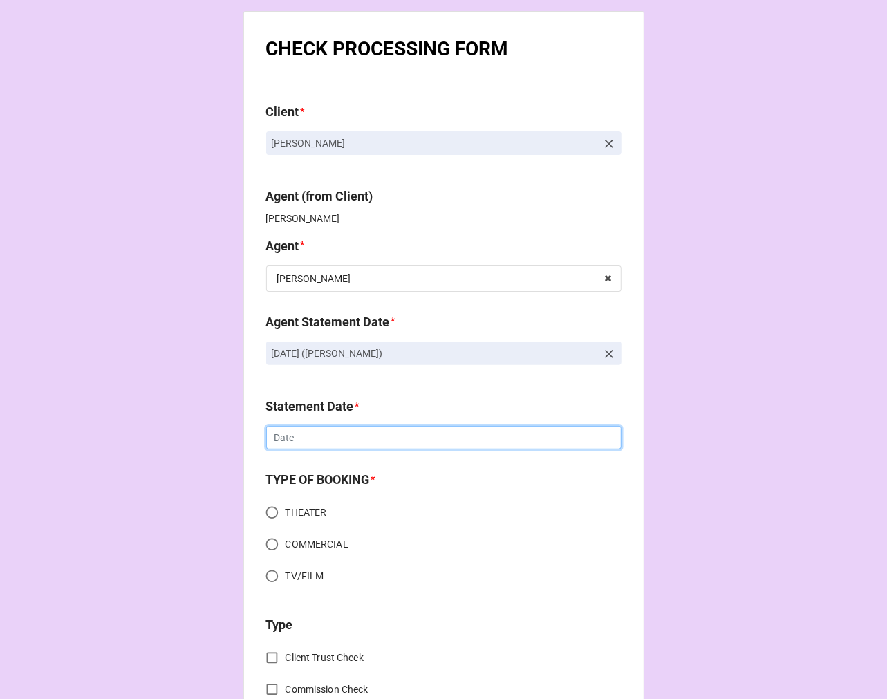
click at [316, 436] on input "text" at bounding box center [443, 438] width 355 height 24
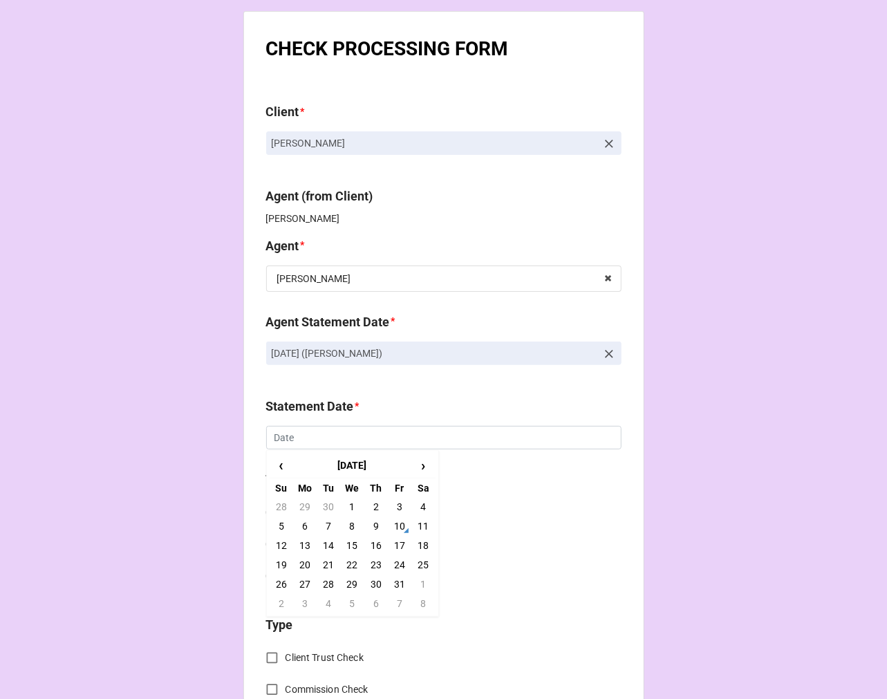
click at [392, 541] on td "17" at bounding box center [400, 545] width 24 height 19
type input "[DATE]"
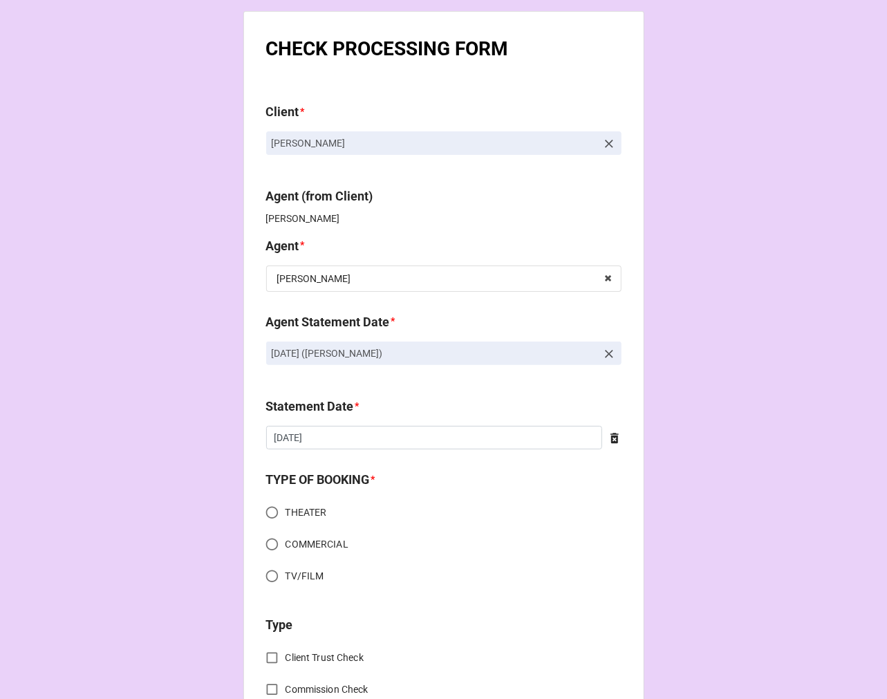
click at [263, 543] on input "COMMERCIAL" at bounding box center [272, 544] width 27 height 27
radio input "true"
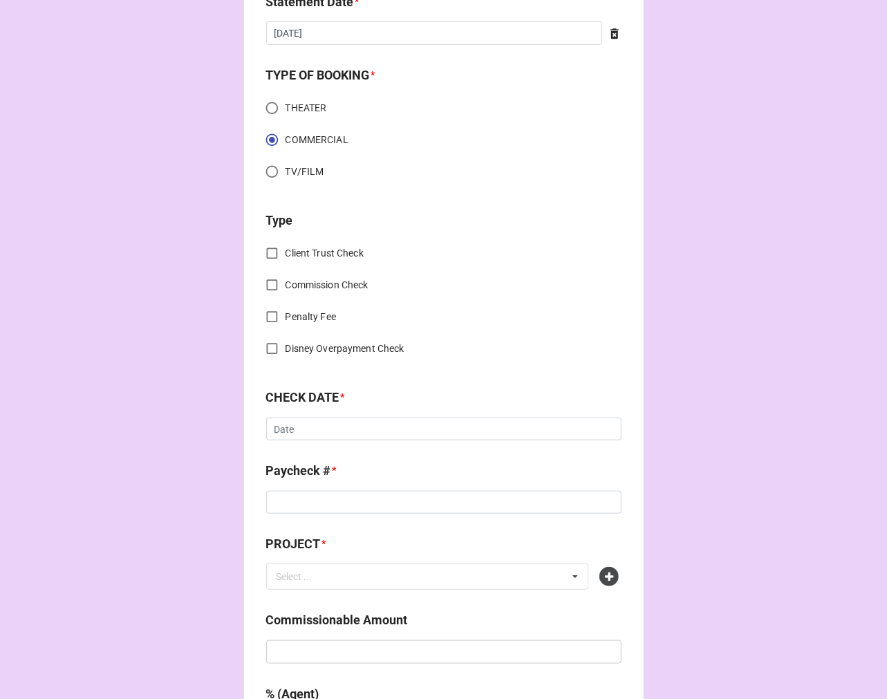
scroll to position [460, 0]
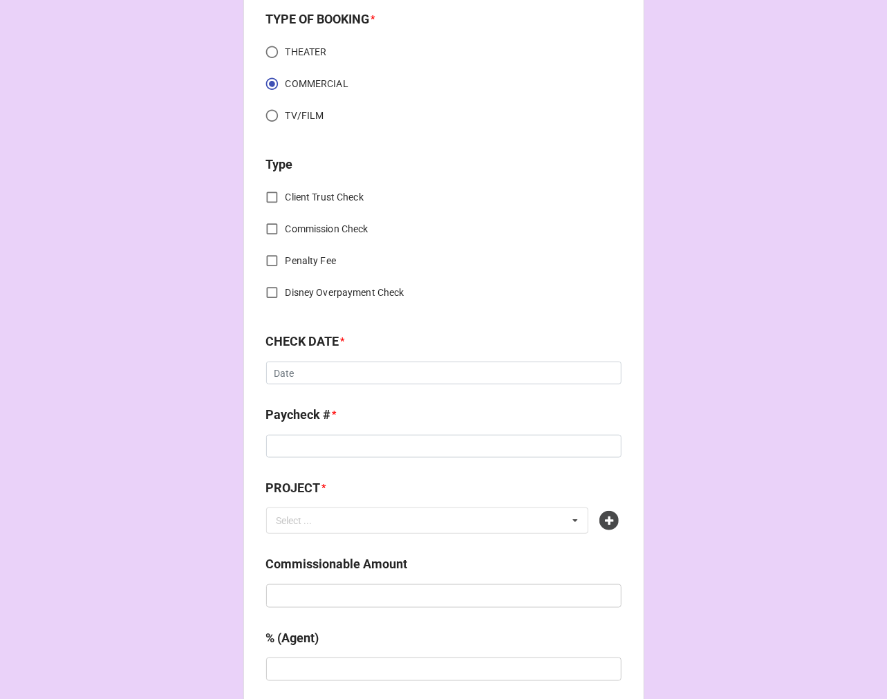
click at [265, 192] on input "Client Trust Check" at bounding box center [272, 197] width 27 height 27
checkbox input "true"
click at [291, 375] on input "text" at bounding box center [443, 374] width 355 height 24
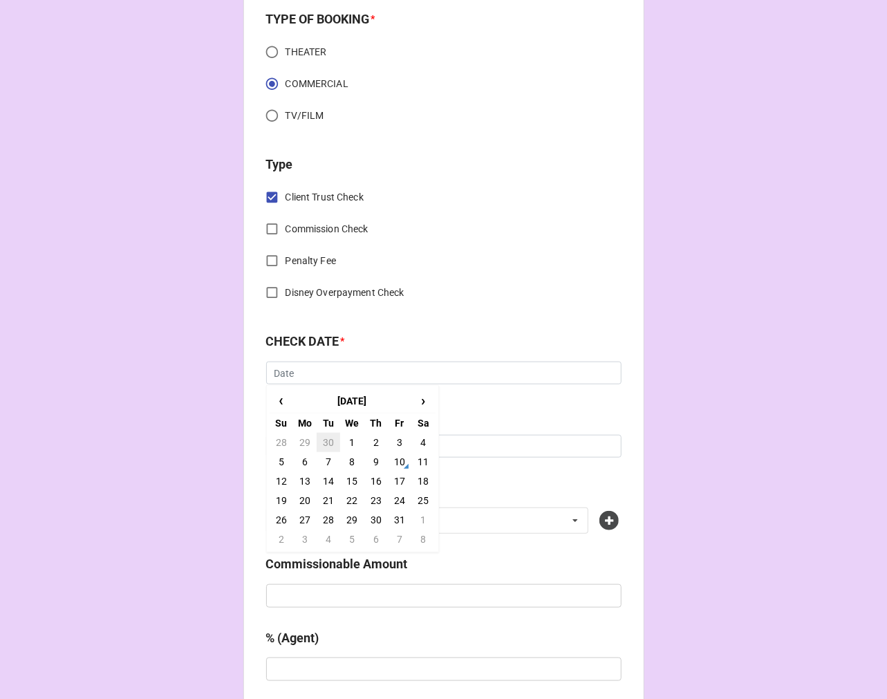
click at [320, 443] on td "30" at bounding box center [329, 442] width 24 height 19
type input "[DATE]"
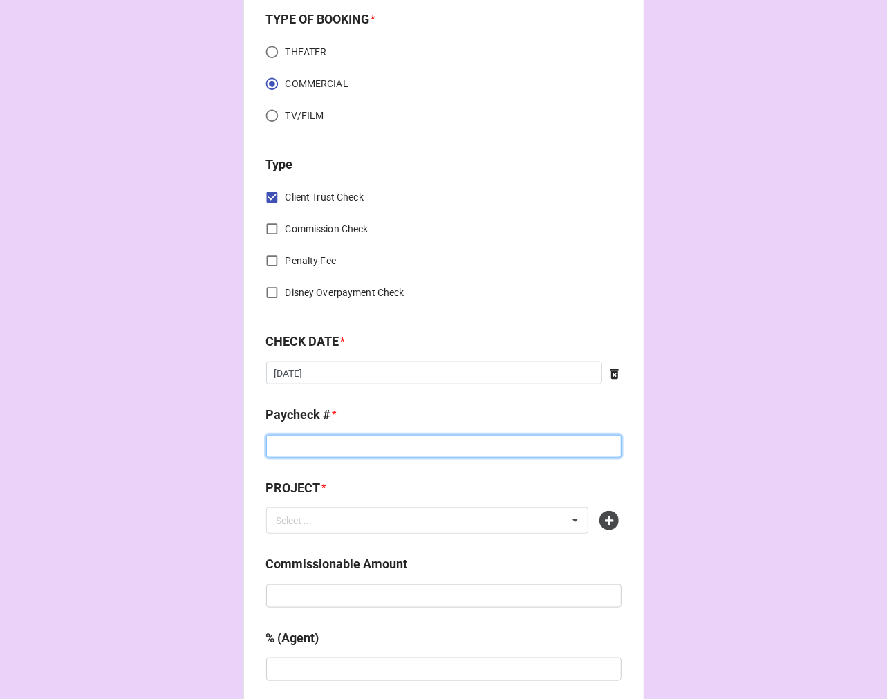
click at [320, 443] on input at bounding box center [443, 447] width 355 height 24
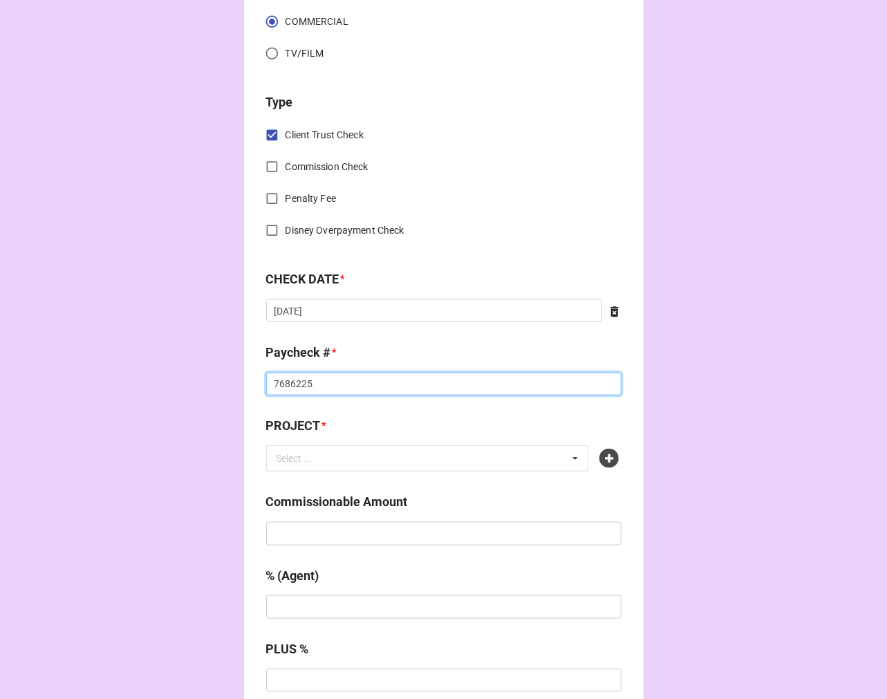
scroll to position [691, 0]
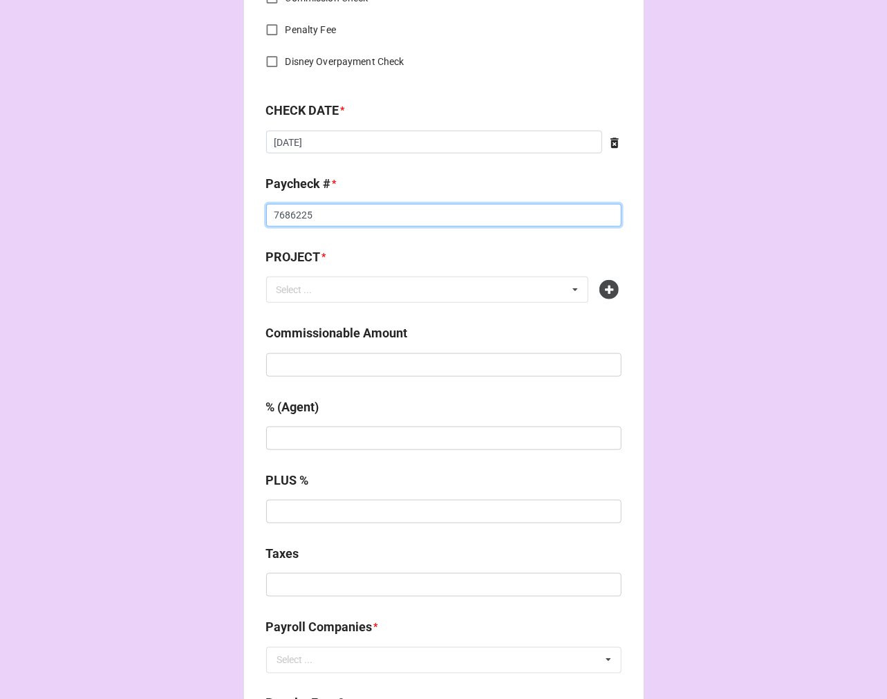
type input "7686225"
click at [613, 280] on div at bounding box center [610, 289] width 22 height 19
click at [609, 286] on icon at bounding box center [608, 289] width 19 height 19
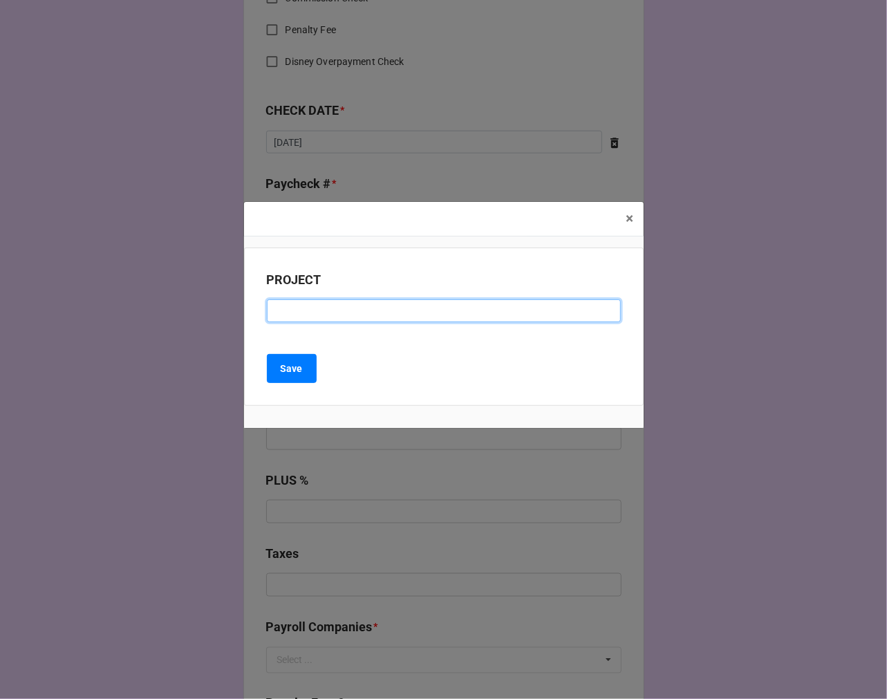
click at [274, 316] on input at bounding box center [444, 311] width 354 height 24
type input "VERIZON"
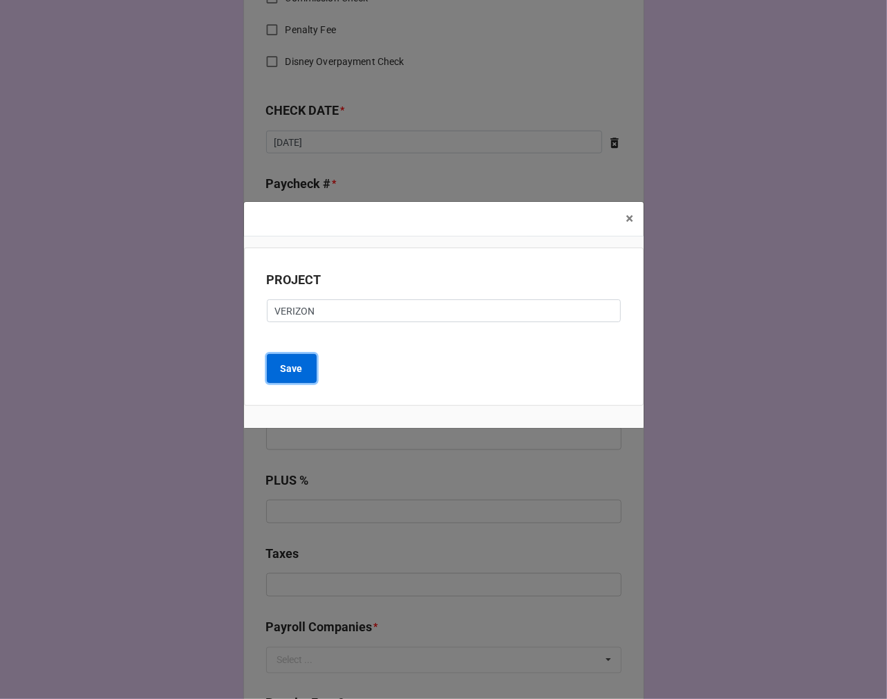
click at [306, 366] on button "Save" at bounding box center [292, 368] width 50 height 29
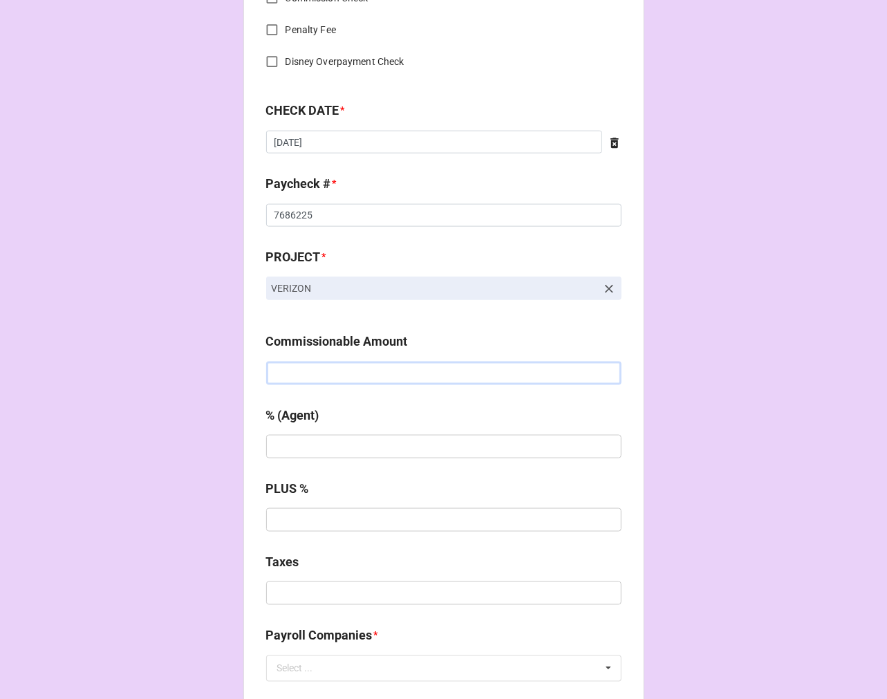
click at [330, 374] on input "text" at bounding box center [443, 374] width 355 height 24
click at [473, 368] on input "text" at bounding box center [443, 374] width 355 height 24
type input "$1,182.06"
type input "10%"
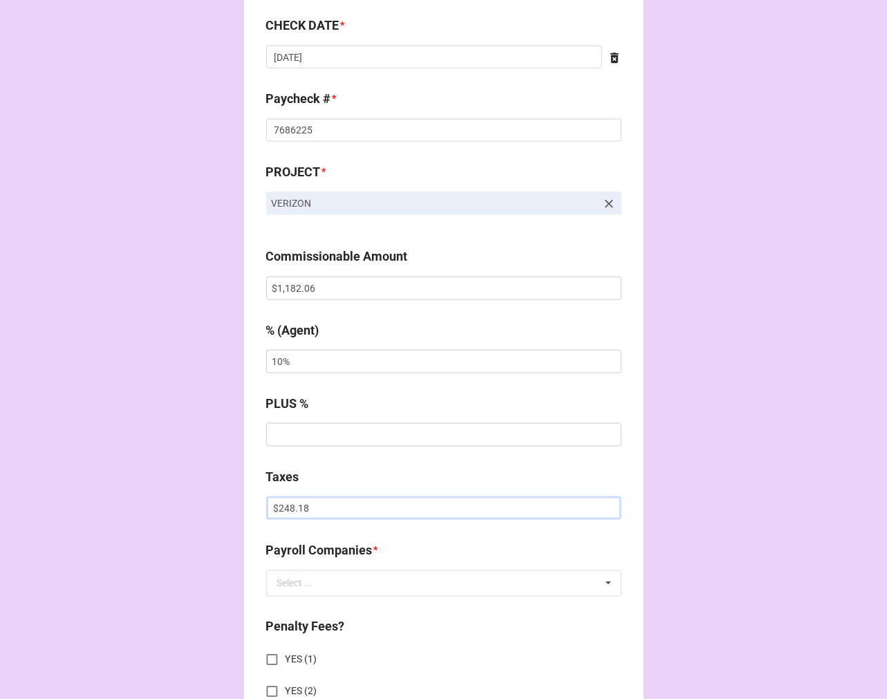
scroll to position [922, 0]
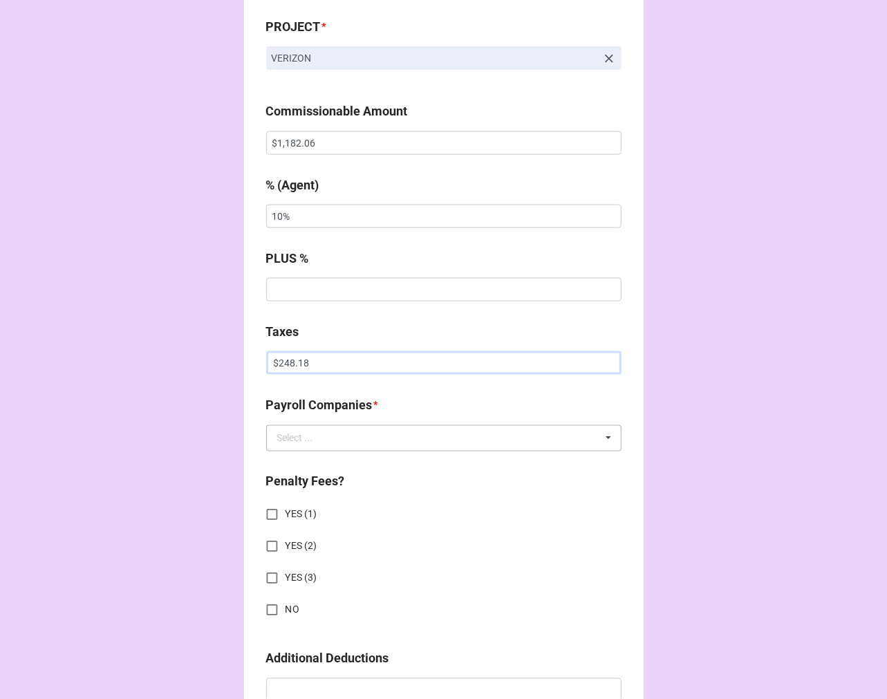
type input "$248.18"
click at [337, 441] on input "text" at bounding box center [445, 438] width 354 height 25
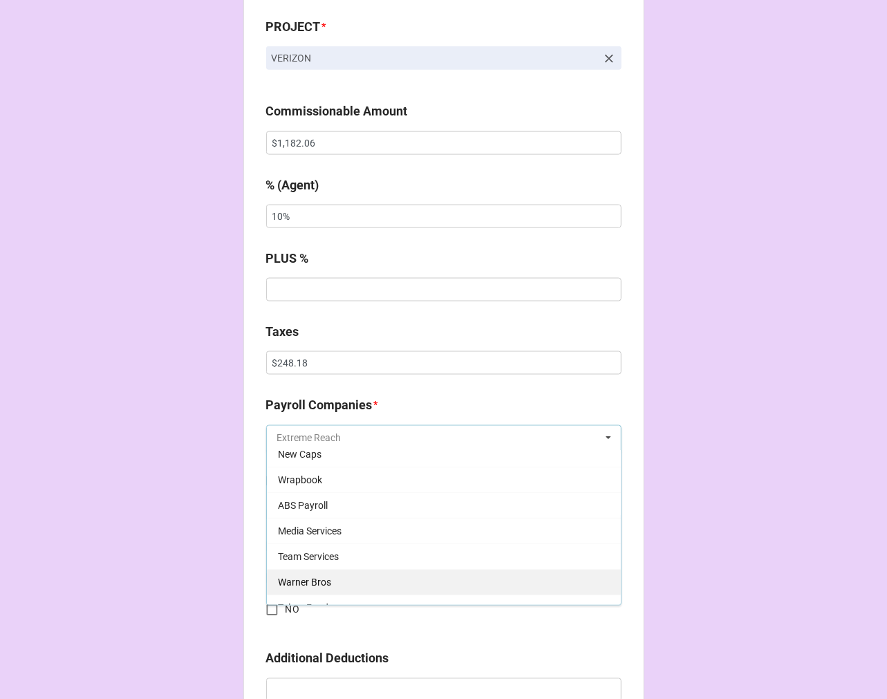
scroll to position [153, 0]
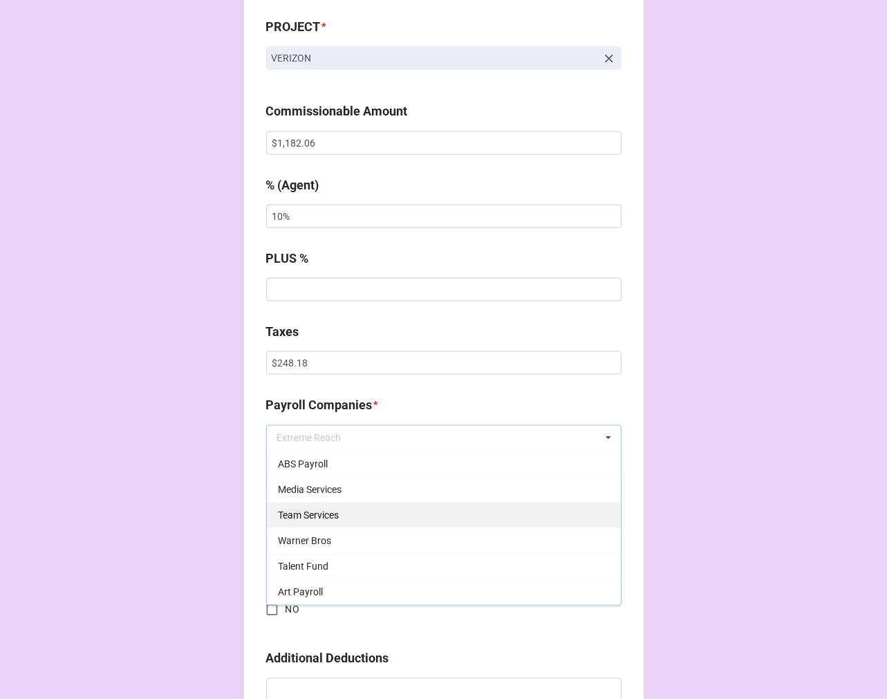
click at [320, 513] on span "Team Services" at bounding box center [308, 515] width 61 height 11
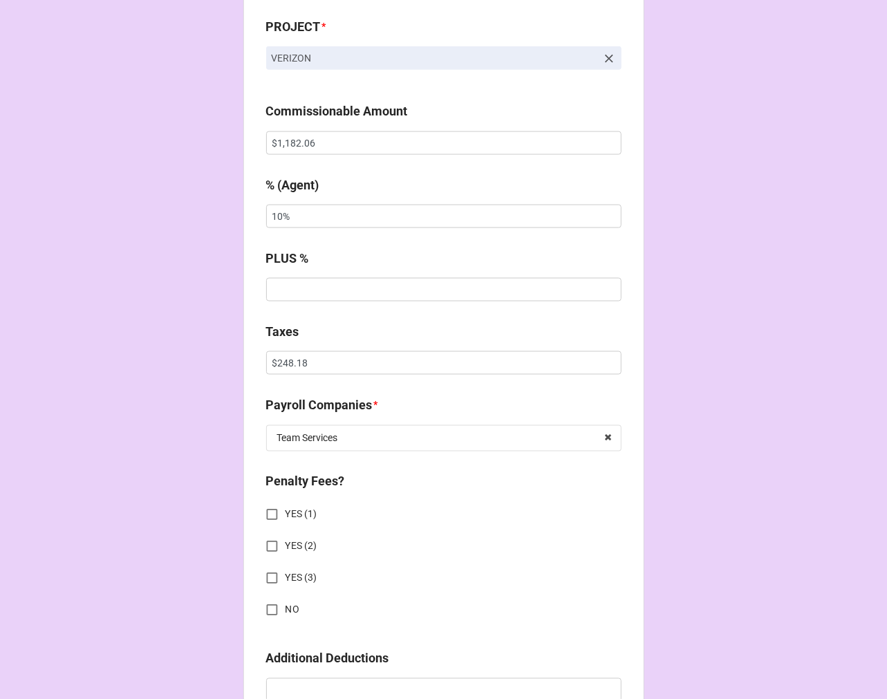
click at [271, 513] on input "YES (1)" at bounding box center [272, 514] width 27 height 27
checkbox input "true"
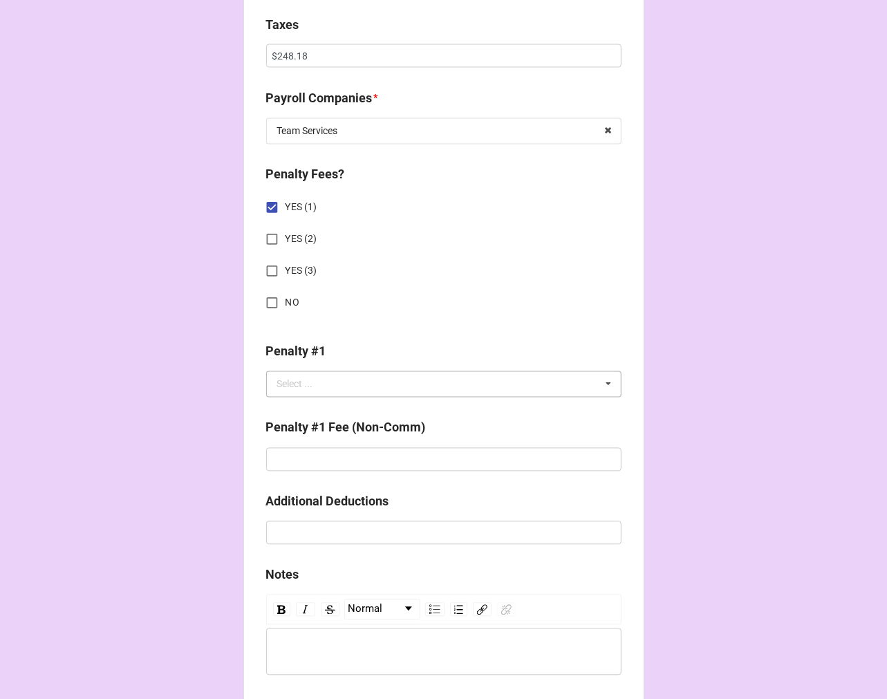
click at [307, 384] on div "Select ..." at bounding box center [295, 385] width 36 height 10
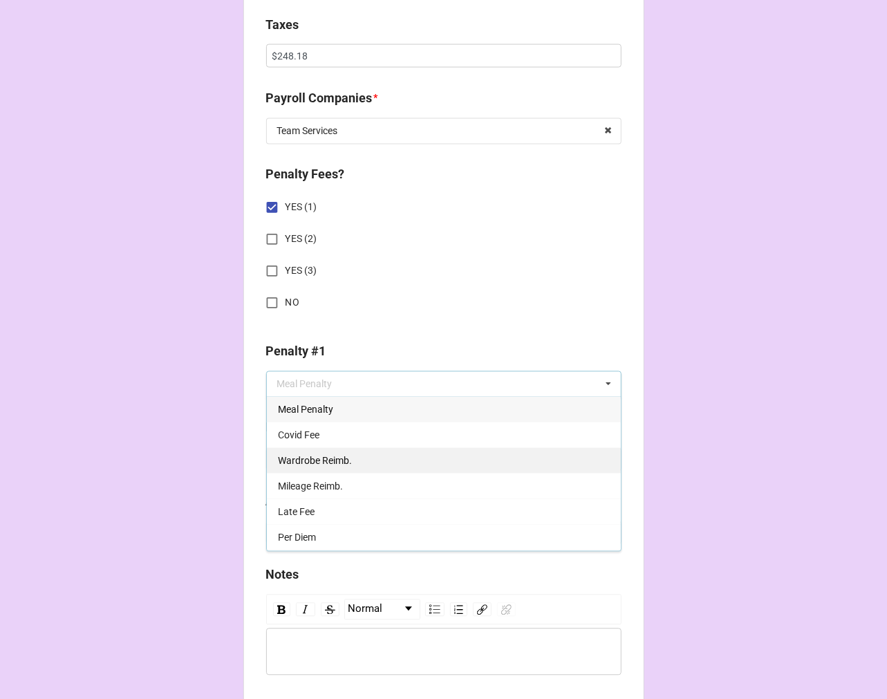
click at [317, 460] on span "Wardrobe Reimb." at bounding box center [315, 461] width 74 height 11
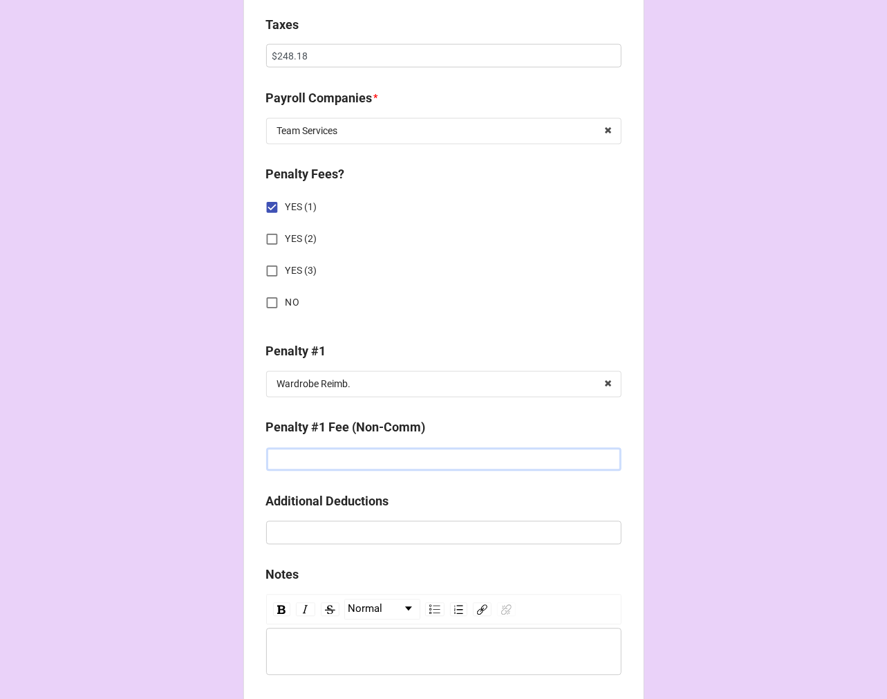
drag, startPoint x: 302, startPoint y: 467, endPoint x: 295, endPoint y: 480, distance: 14.2
click at [302, 468] on input "text" at bounding box center [443, 460] width 355 height 24
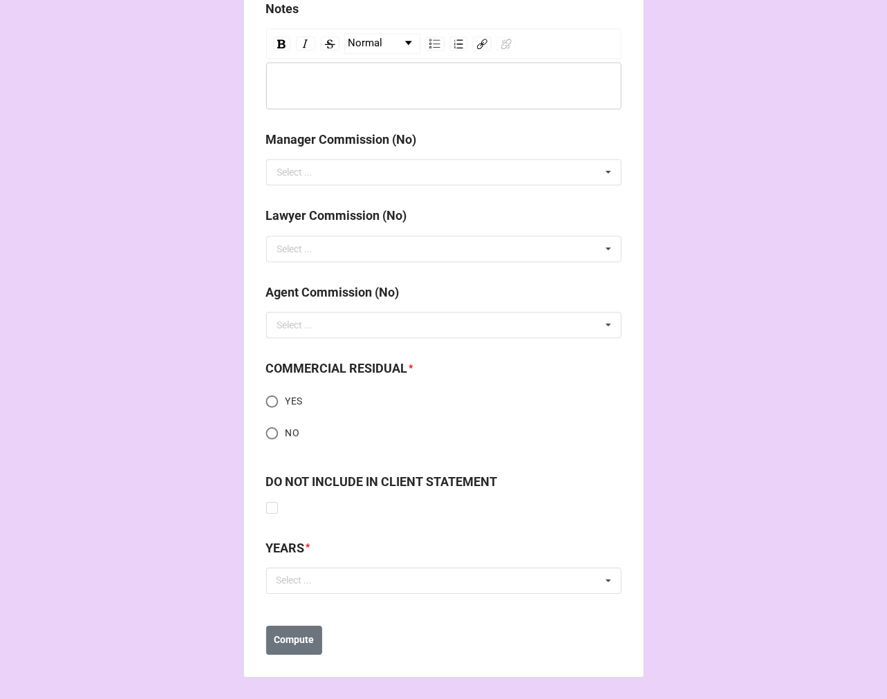
type input "$21.38"
click at [268, 400] on input "YES" at bounding box center [272, 401] width 27 height 27
radio input "true"
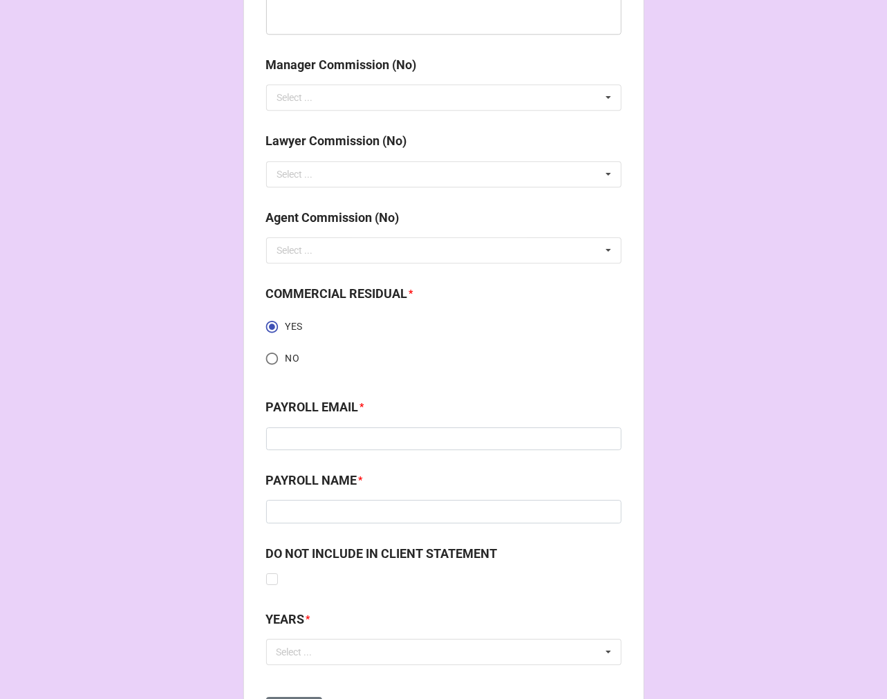
scroll to position [1941, 0]
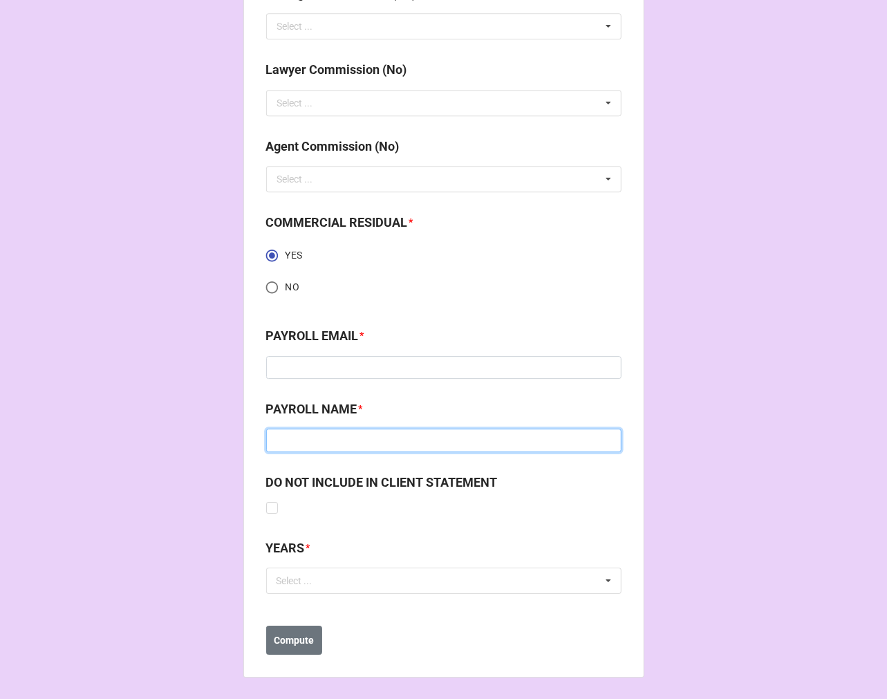
click at [389, 446] on input at bounding box center [443, 441] width 355 height 24
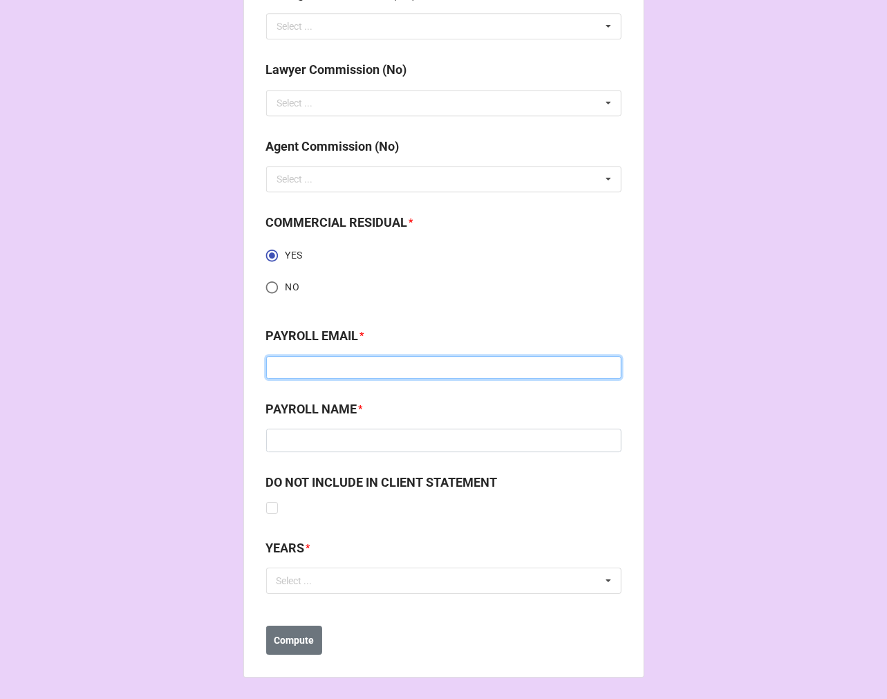
click at [295, 364] on input at bounding box center [443, 368] width 355 height 24
paste input "Team Services: talent@theteamcompanies.com"
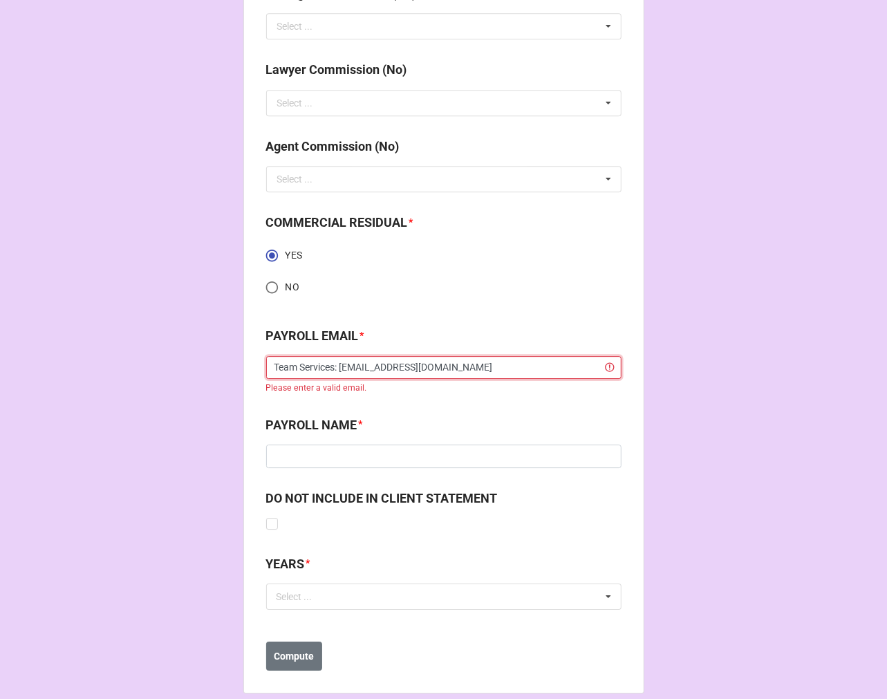
drag, startPoint x: 332, startPoint y: 367, endPoint x: 141, endPoint y: 367, distance: 190.8
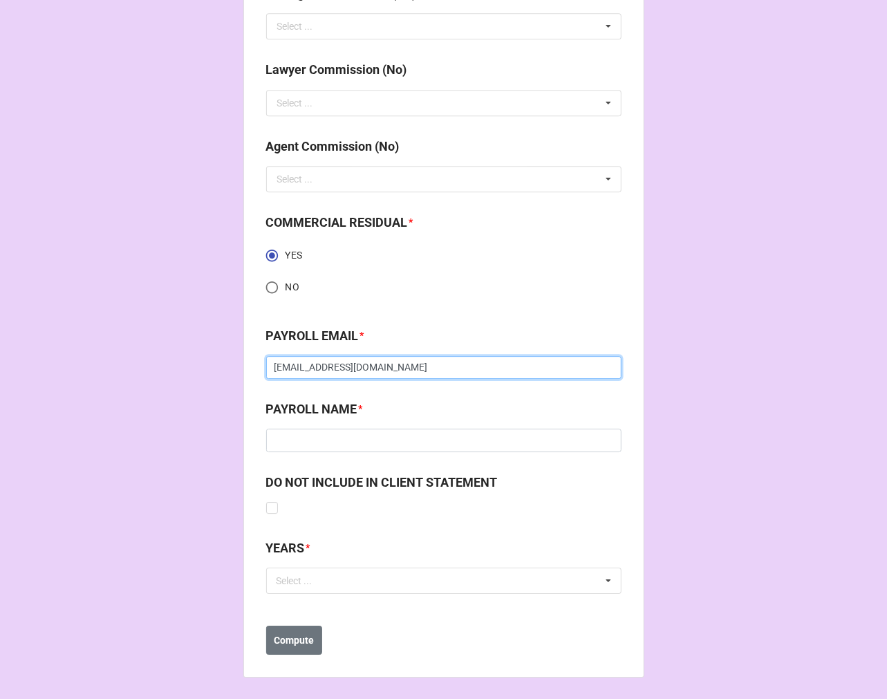
type input "talent@theteamcompanies.com"
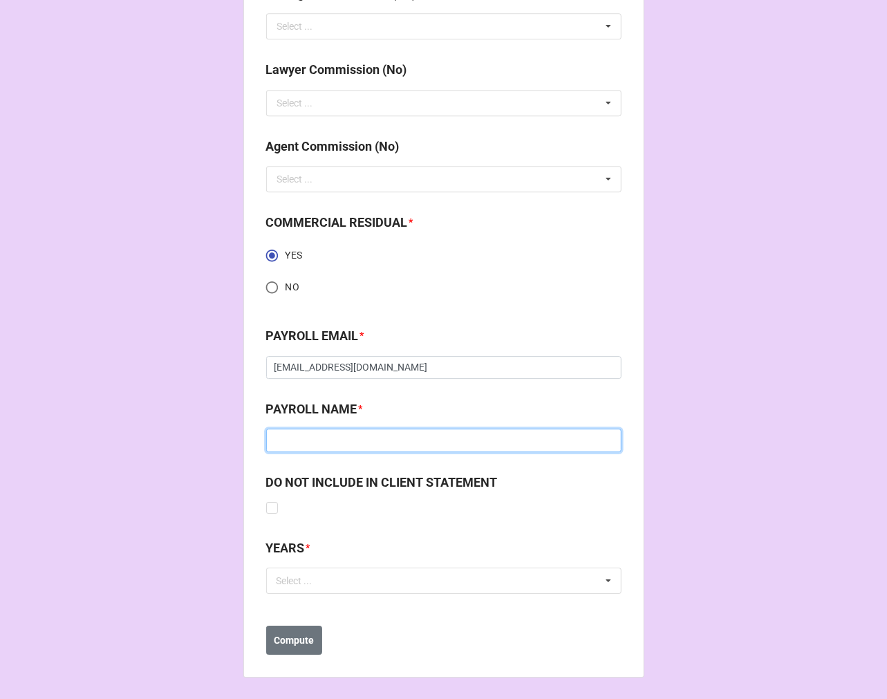
click at [307, 433] on input at bounding box center [443, 441] width 355 height 24
paste input "Team Services:"
type input "Team Services:"
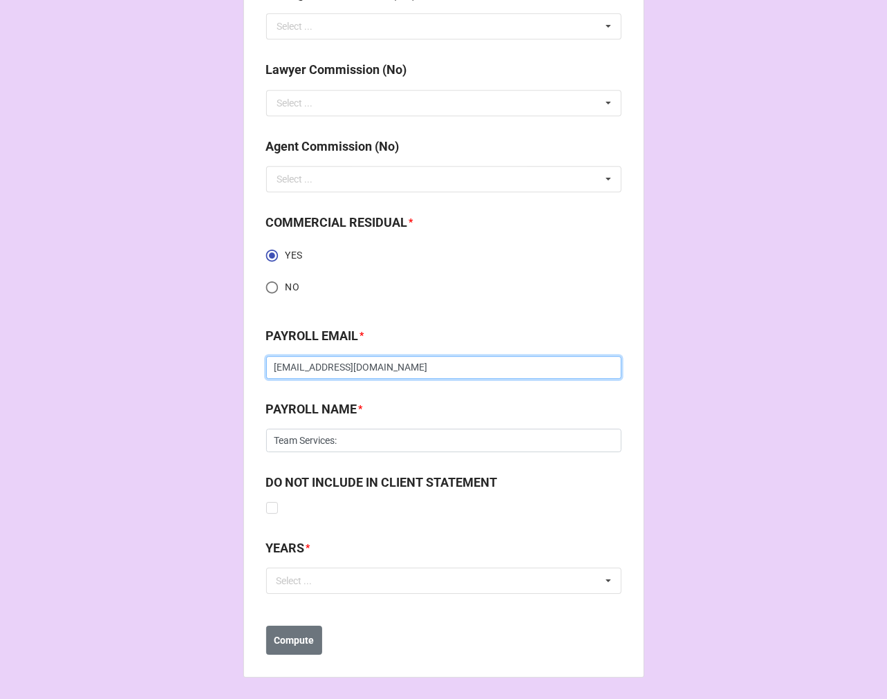
click at [272, 366] on input "talent@theteamcompanies.com" at bounding box center [443, 368] width 355 height 24
type input "talent@theteamcompanies.com"
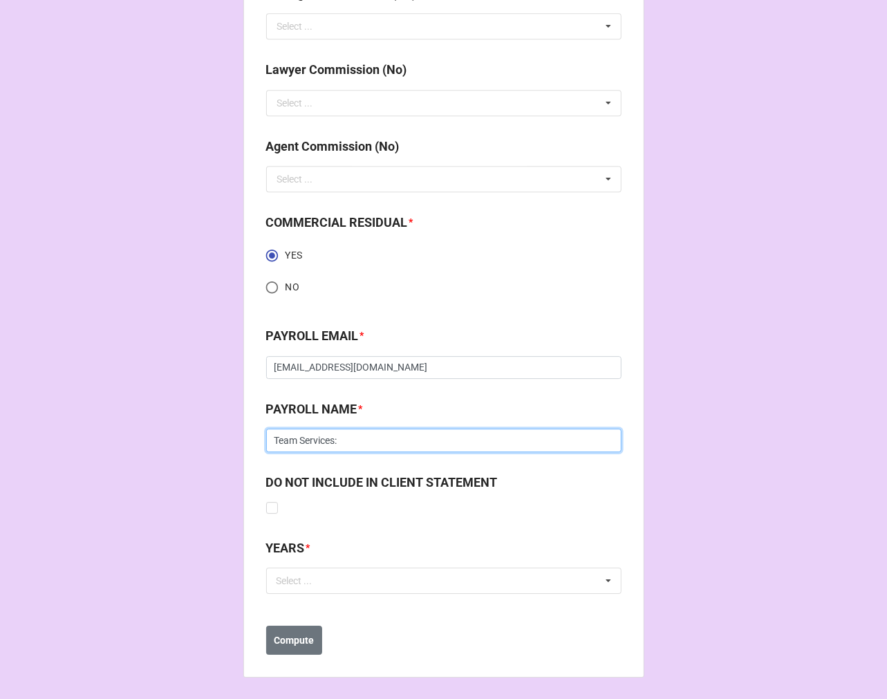
click at [371, 440] on input "Team Services:" at bounding box center [443, 441] width 355 height 24
type input "Team Services"
click at [365, 585] on div "Select ... No results found." at bounding box center [443, 581] width 355 height 26
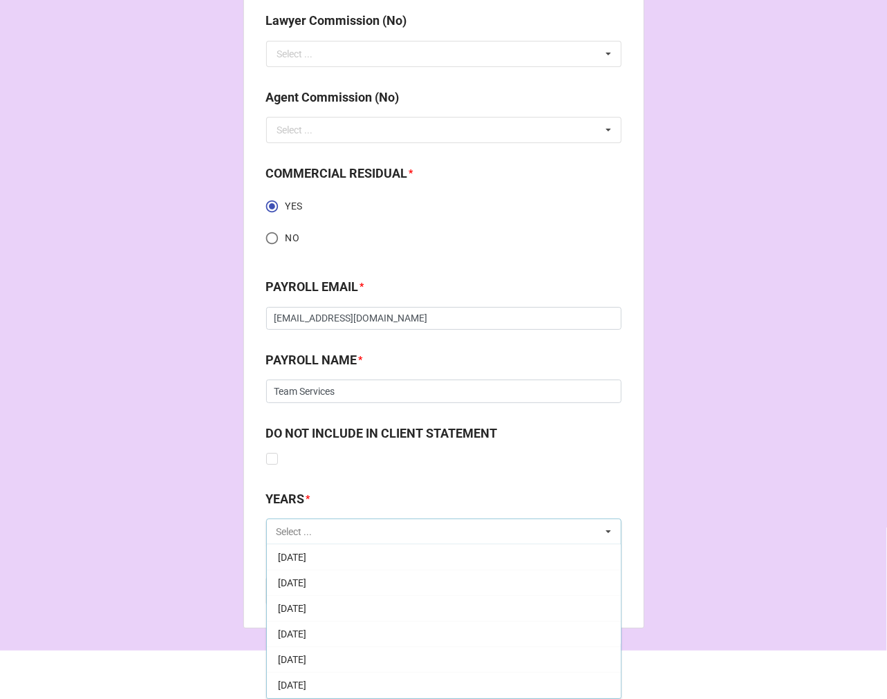
scroll to position [153, 0]
click at [329, 625] on div "[DATE]" at bounding box center [444, 634] width 354 height 26
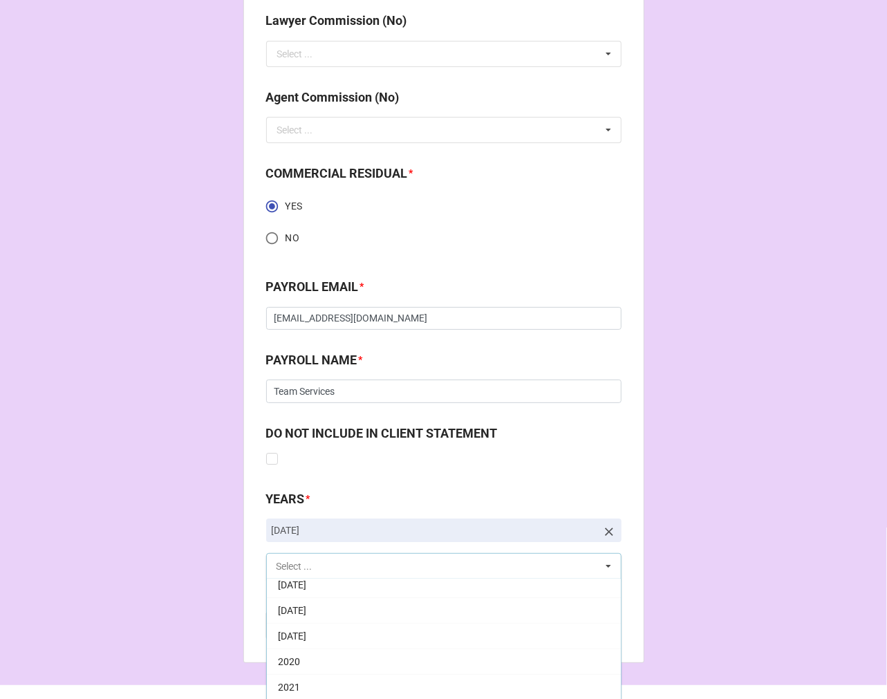
scroll to position [307, 0]
click at [305, 692] on div "2025" at bounding box center [444, 695] width 354 height 26
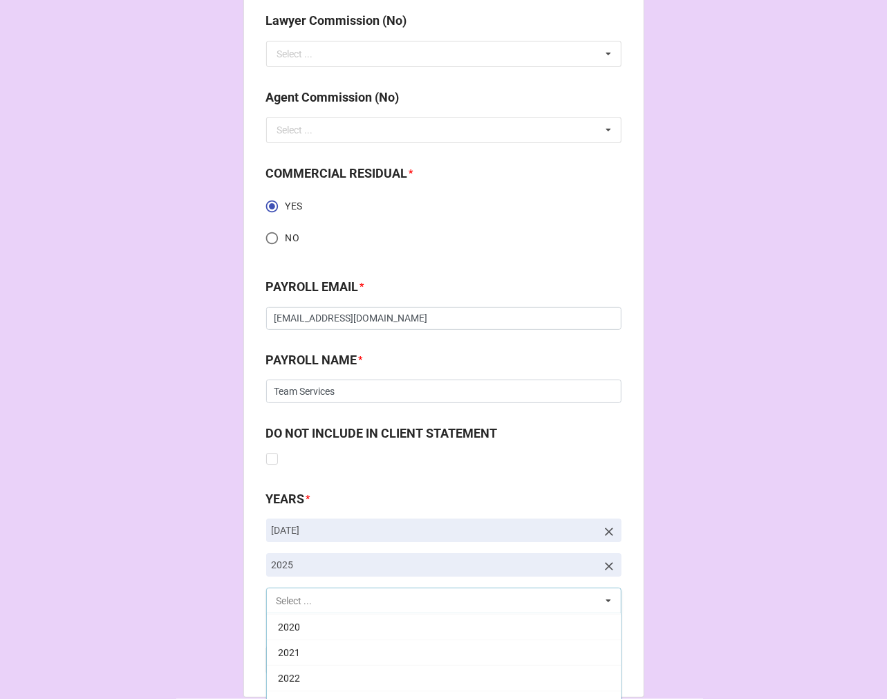
scroll to position [281, 0]
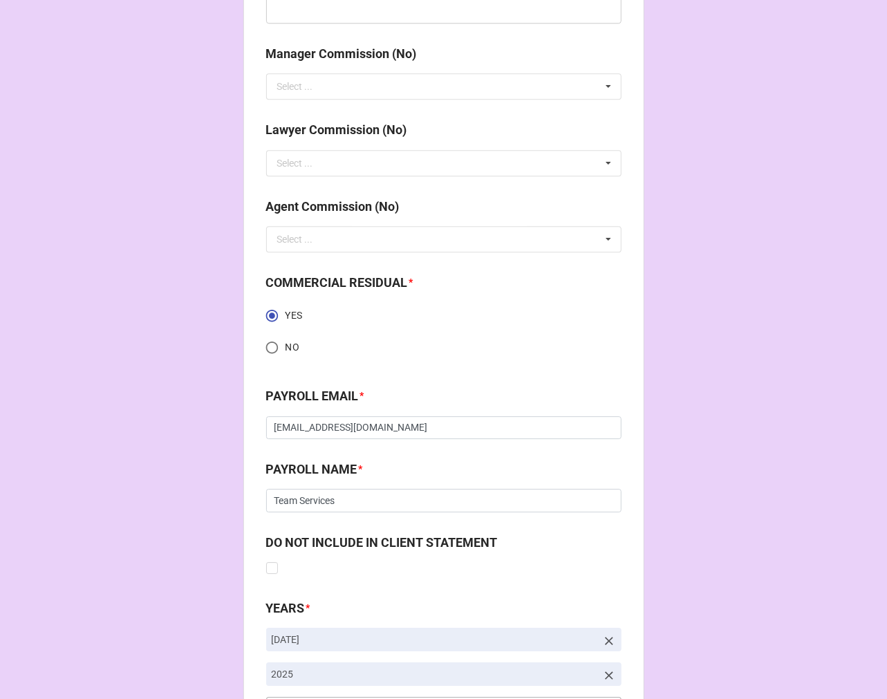
scroll to position [2010, 0]
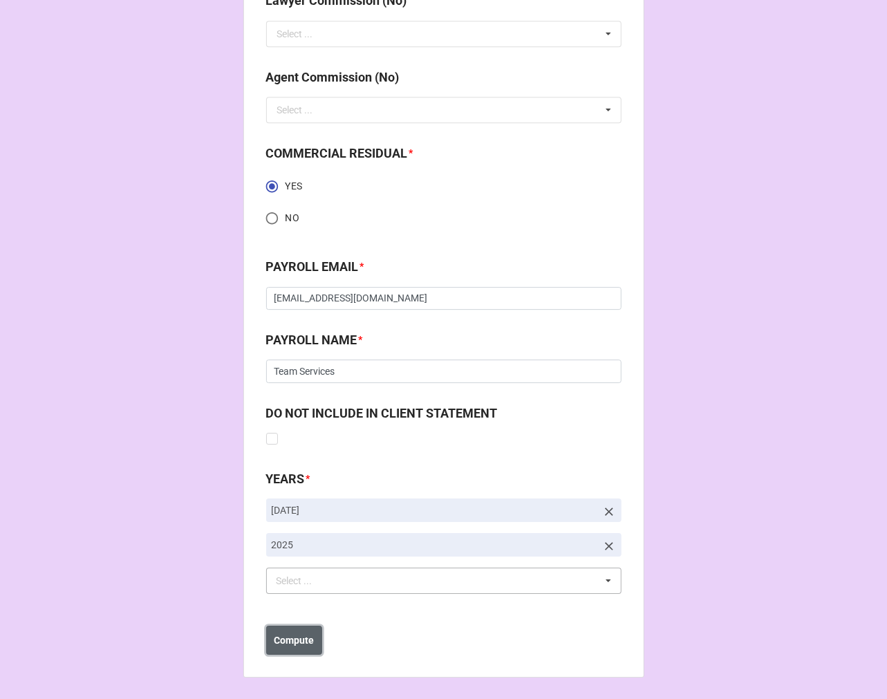
click at [287, 647] on button "Compute" at bounding box center [294, 640] width 56 height 29
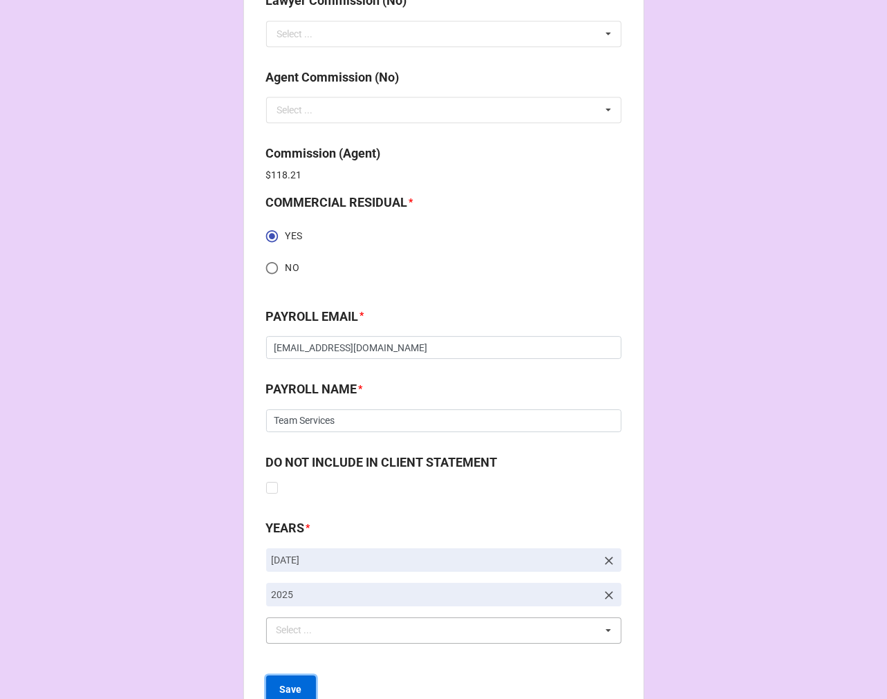
click at [289, 683] on b "Save" at bounding box center [291, 689] width 22 height 15
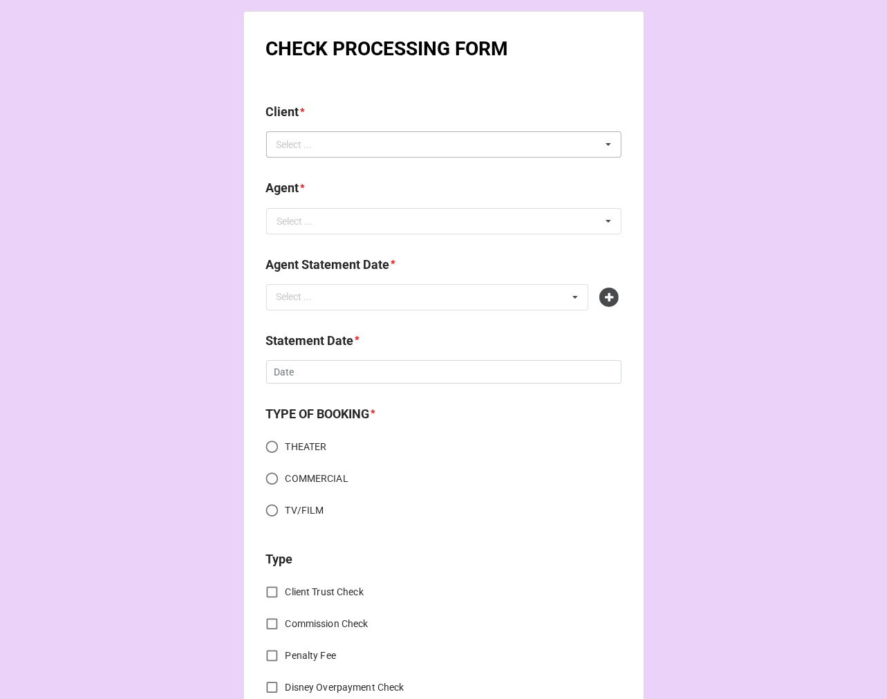
click at [315, 142] on div "Select ..." at bounding box center [302, 145] width 59 height 16
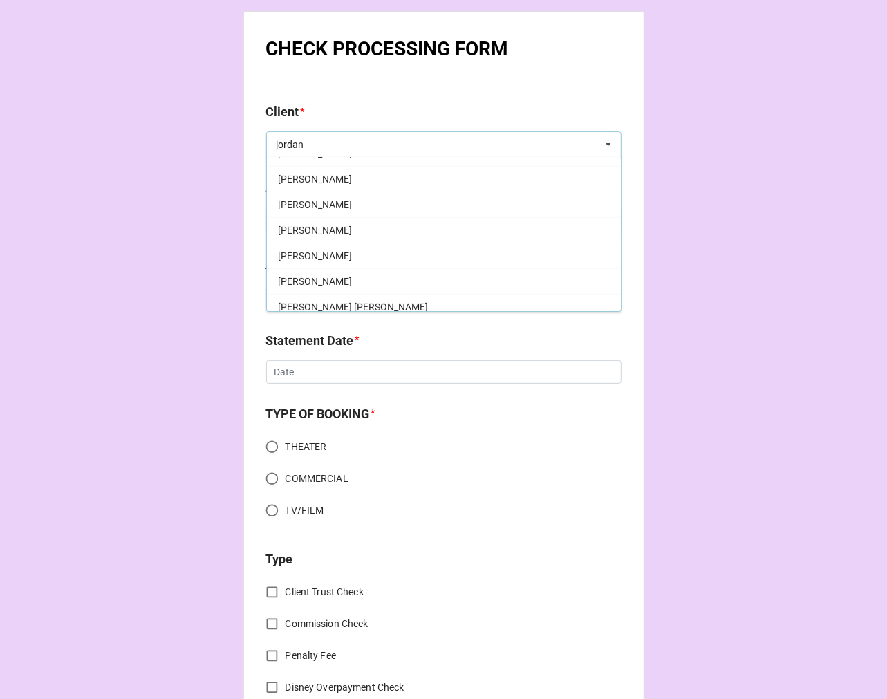
scroll to position [230, 0]
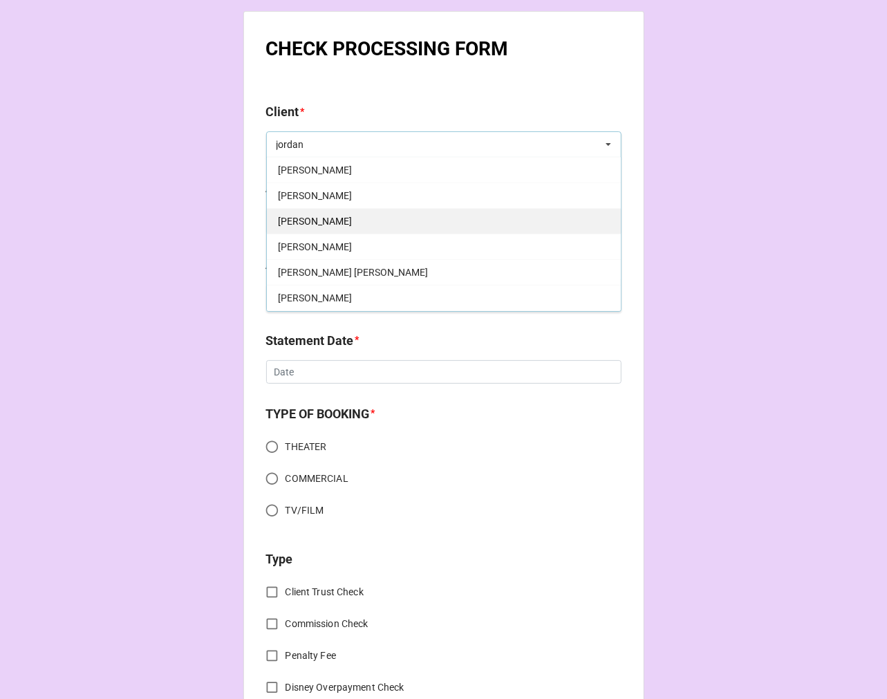
type input "jordan"
click at [339, 220] on div "[PERSON_NAME]" at bounding box center [444, 221] width 354 height 26
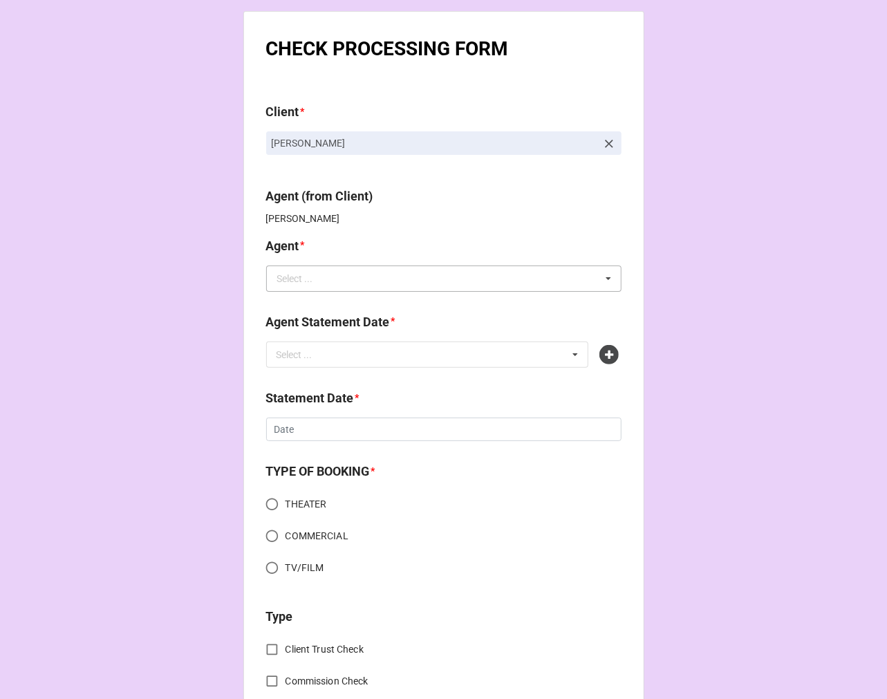
click at [333, 290] on input "text" at bounding box center [445, 278] width 354 height 25
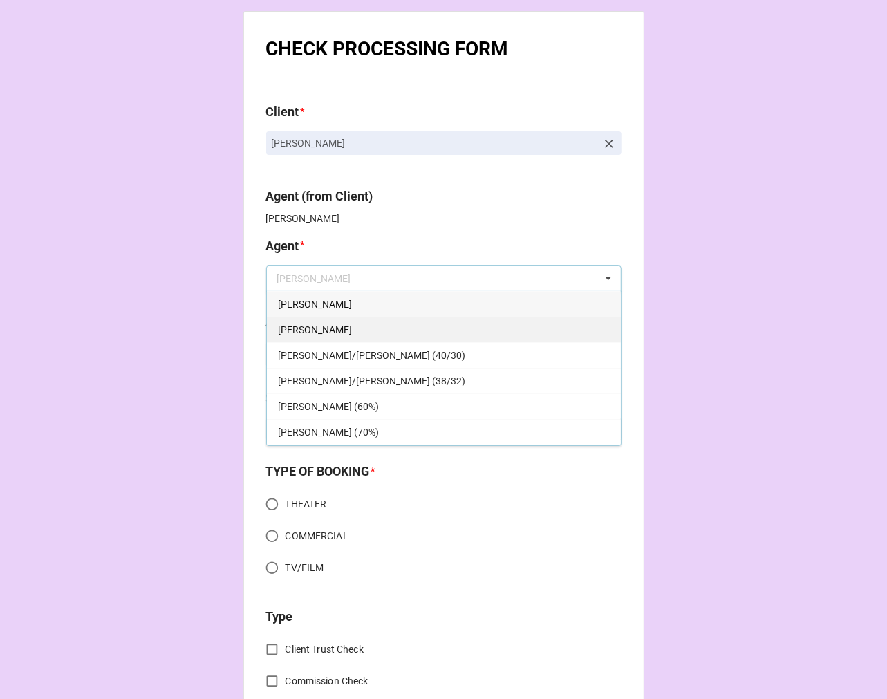
click at [309, 330] on div "[PERSON_NAME]" at bounding box center [444, 330] width 354 height 26
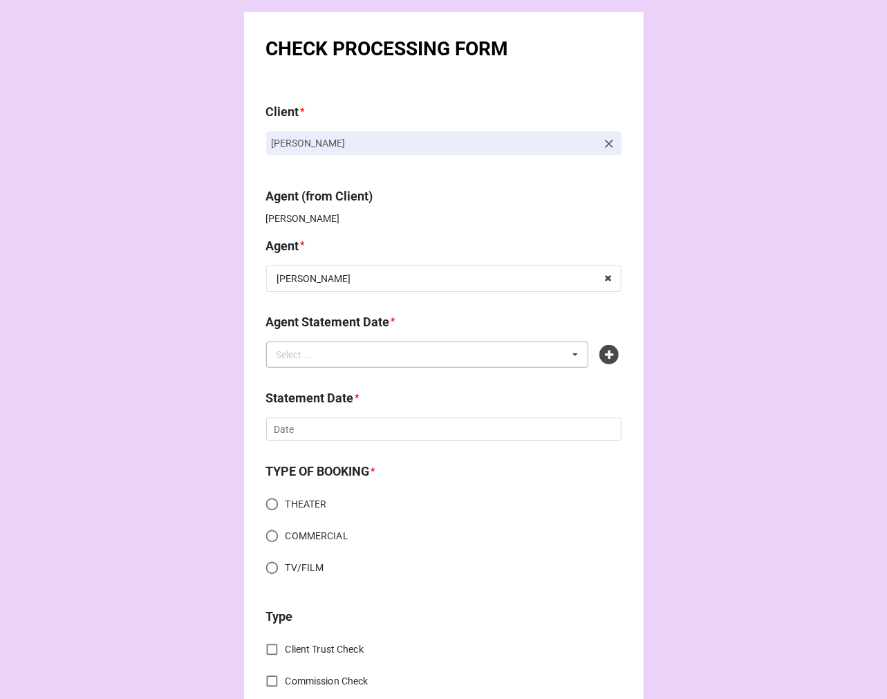
click at [308, 361] on div "Select ..." at bounding box center [302, 354] width 59 height 16
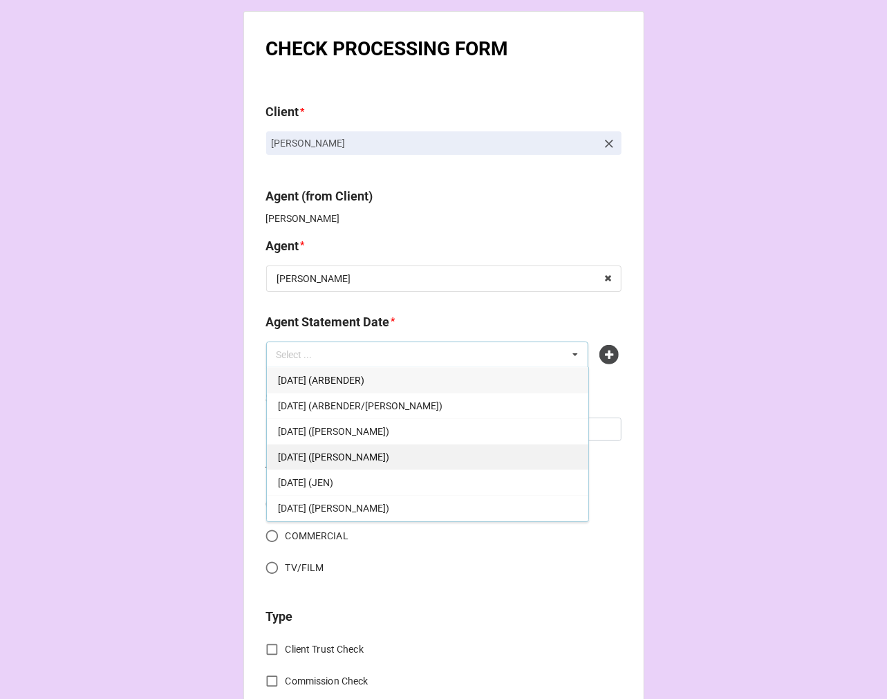
click at [380, 458] on span "[DATE] ([PERSON_NAME])" at bounding box center [333, 456] width 111 height 11
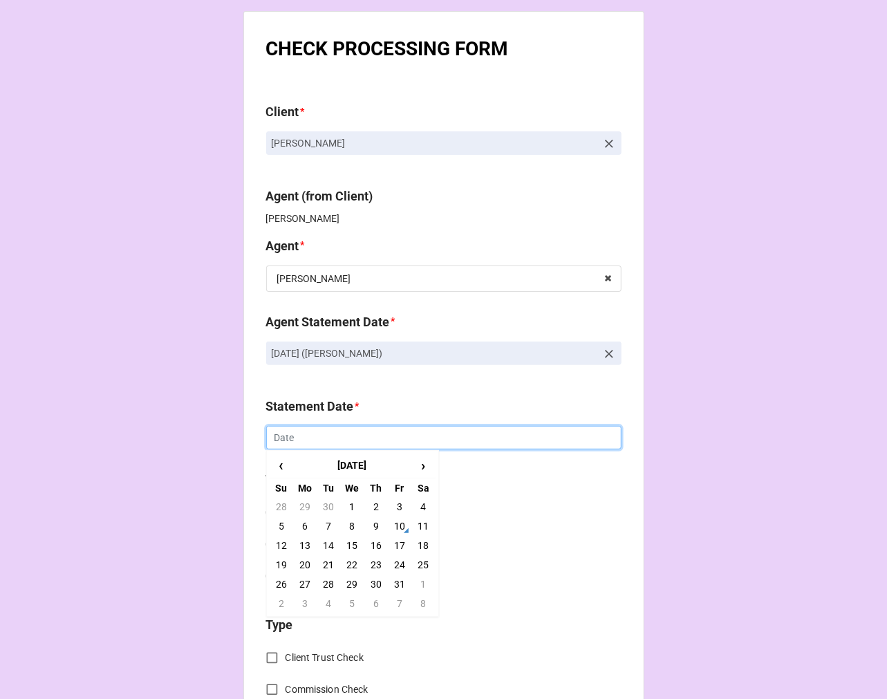
click at [304, 441] on input "text" at bounding box center [443, 438] width 355 height 24
click at [398, 548] on td "17" at bounding box center [400, 545] width 24 height 19
type input "[DATE]"
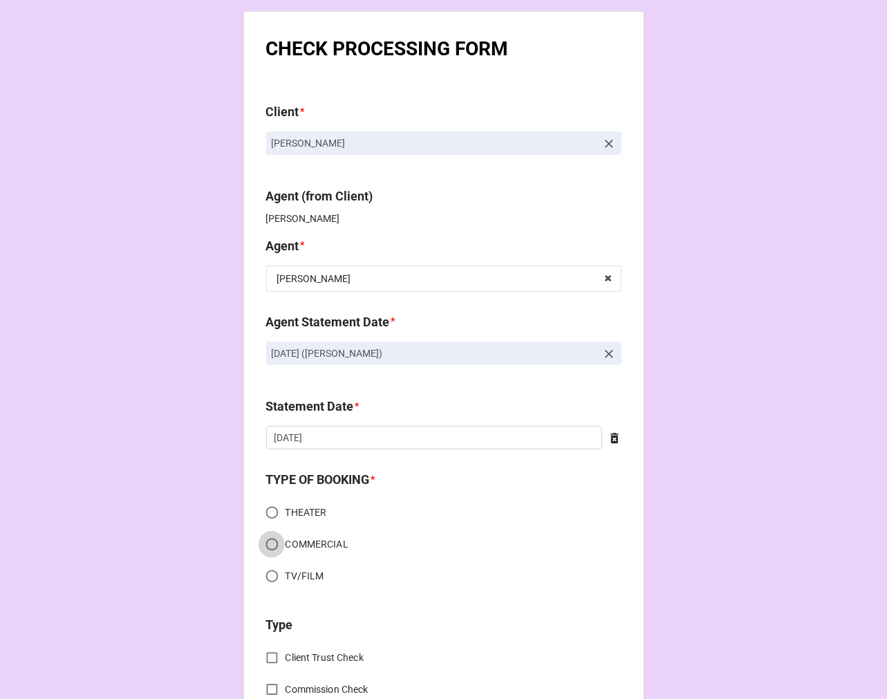
click at [270, 541] on input "COMMERCIAL" at bounding box center [272, 544] width 27 height 27
radio input "true"
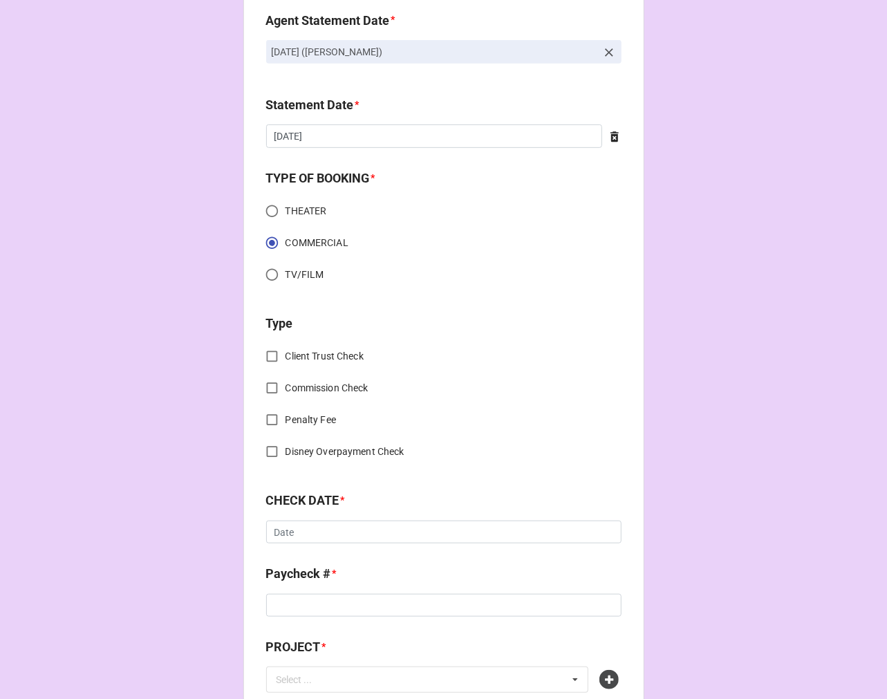
scroll to position [307, 0]
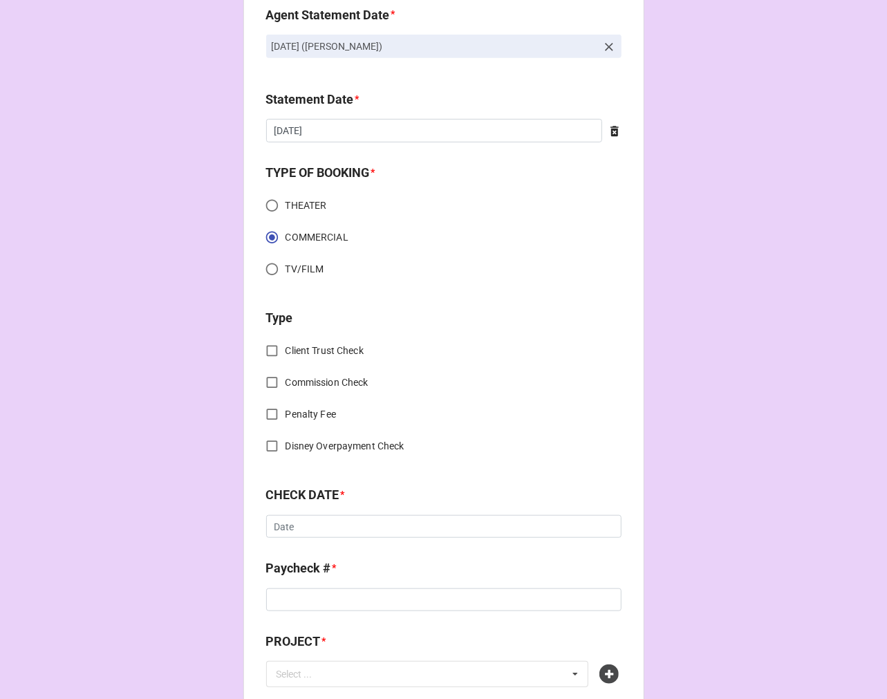
click at [263, 342] on input "Client Trust Check" at bounding box center [272, 350] width 27 height 27
checkbox input "true"
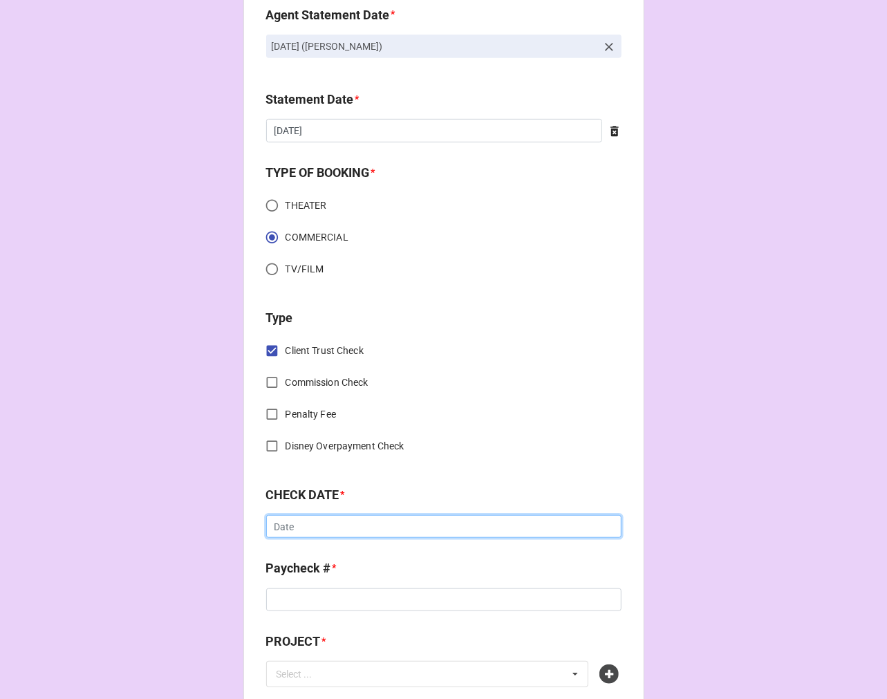
click at [328, 526] on input "text" at bounding box center [443, 527] width 355 height 24
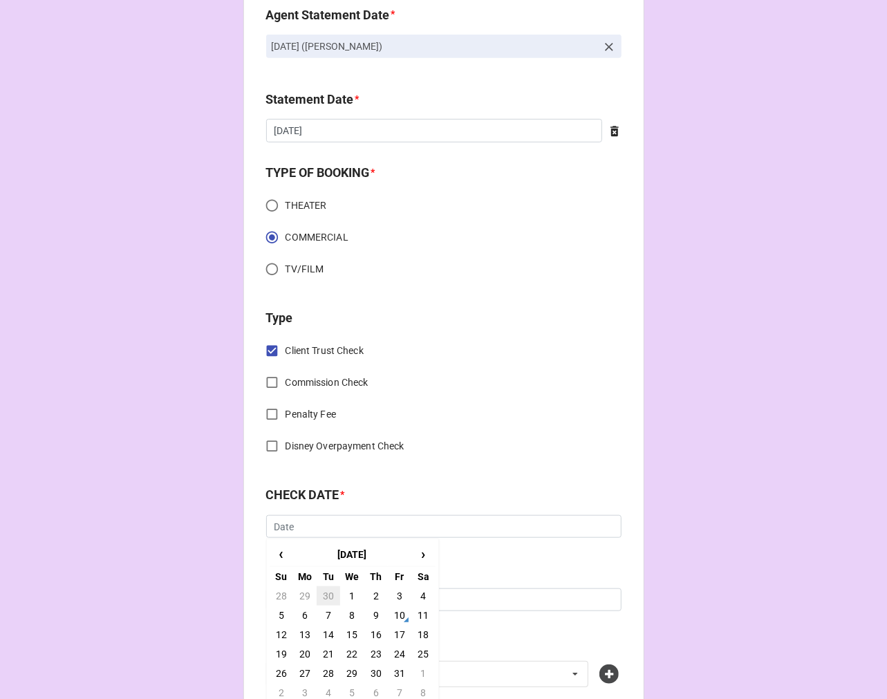
click at [327, 590] on td "30" at bounding box center [329, 595] width 24 height 19
type input "[DATE]"
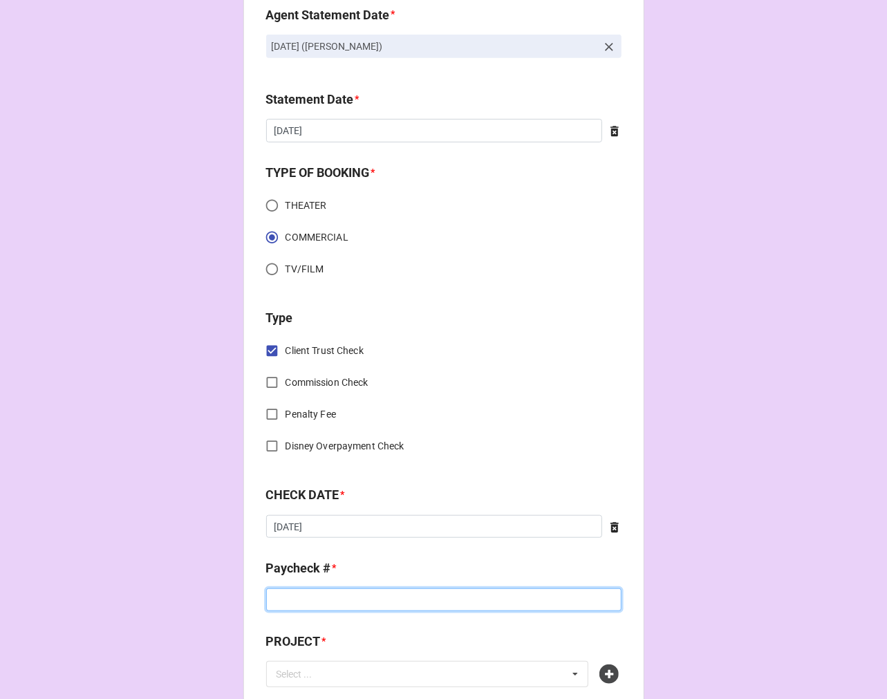
click at [319, 605] on input at bounding box center [443, 600] width 355 height 24
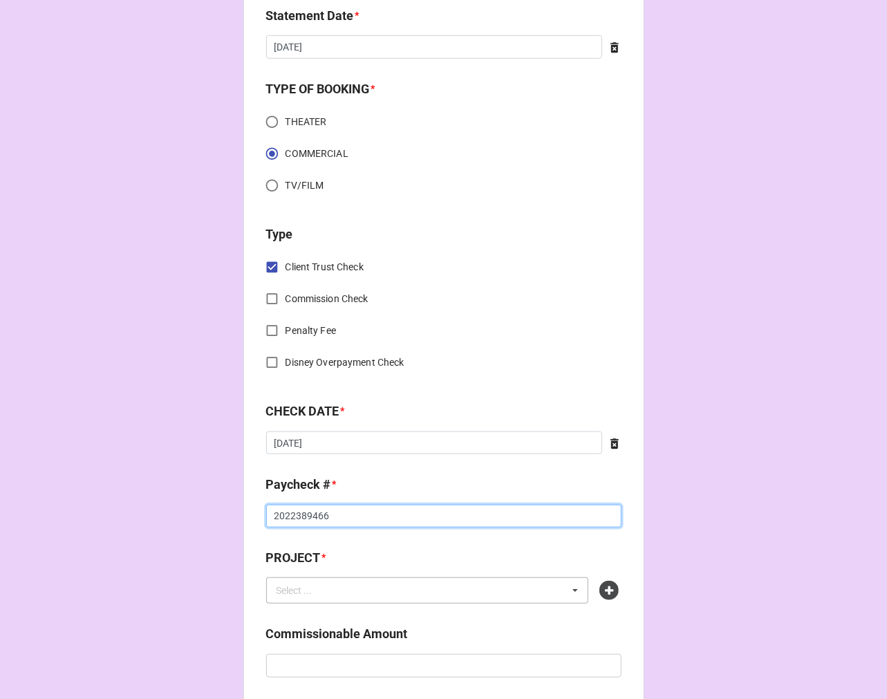
scroll to position [460, 0]
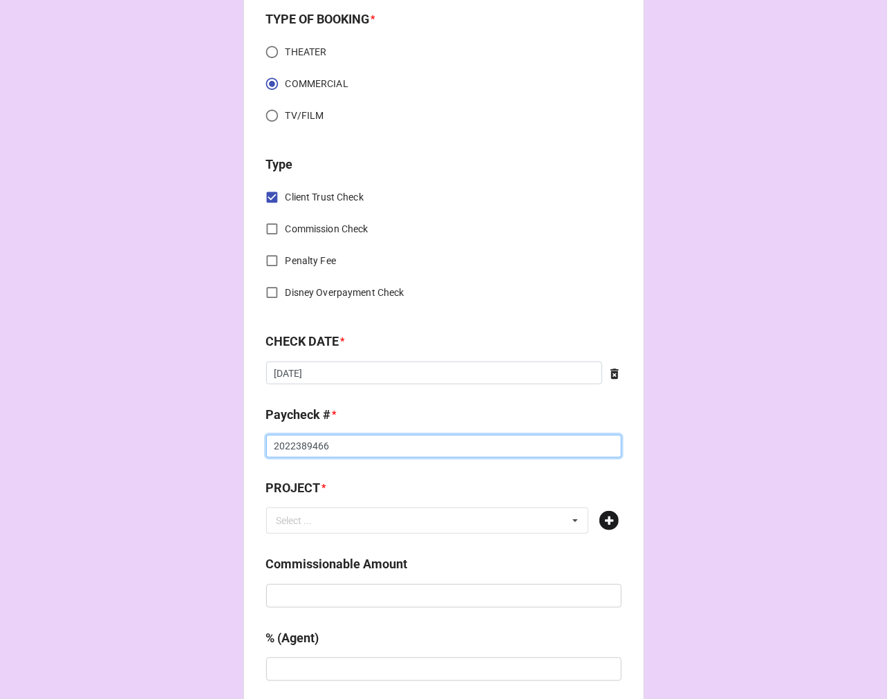
type input "2022389466"
click at [601, 519] on icon at bounding box center [608, 520] width 19 height 19
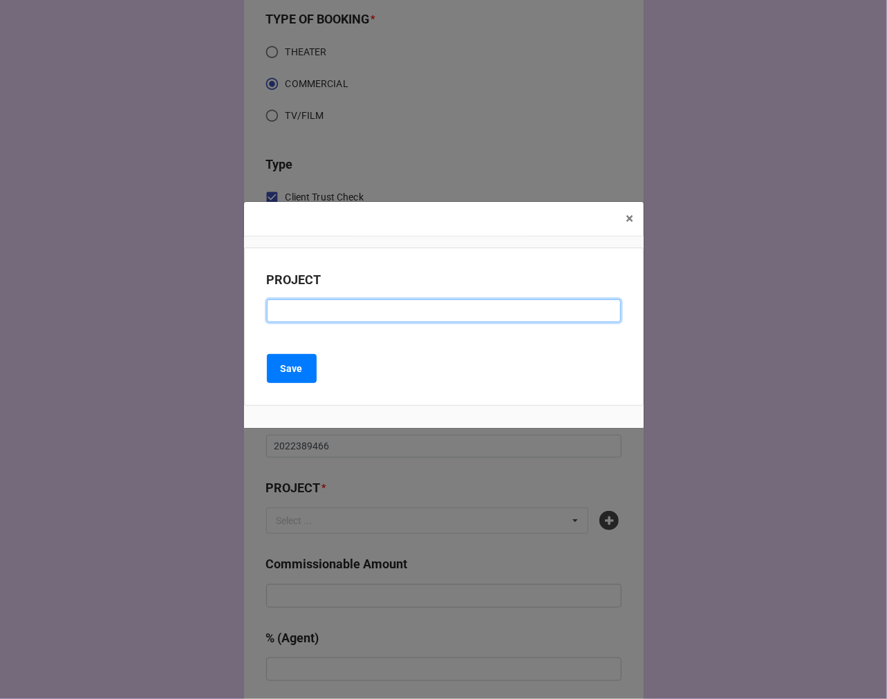
click at [284, 318] on input at bounding box center [444, 311] width 354 height 24
paste input "NIKE (SESSION CHECK #2)"
click at [320, 314] on input "NIKE (SESSION CHECK #2)" at bounding box center [444, 311] width 354 height 24
drag, startPoint x: 320, startPoint y: 314, endPoint x: 371, endPoint y: 290, distance: 55.7
click at [321, 313] on input "NIKE (SESSION CHECK #2)" at bounding box center [444, 311] width 354 height 24
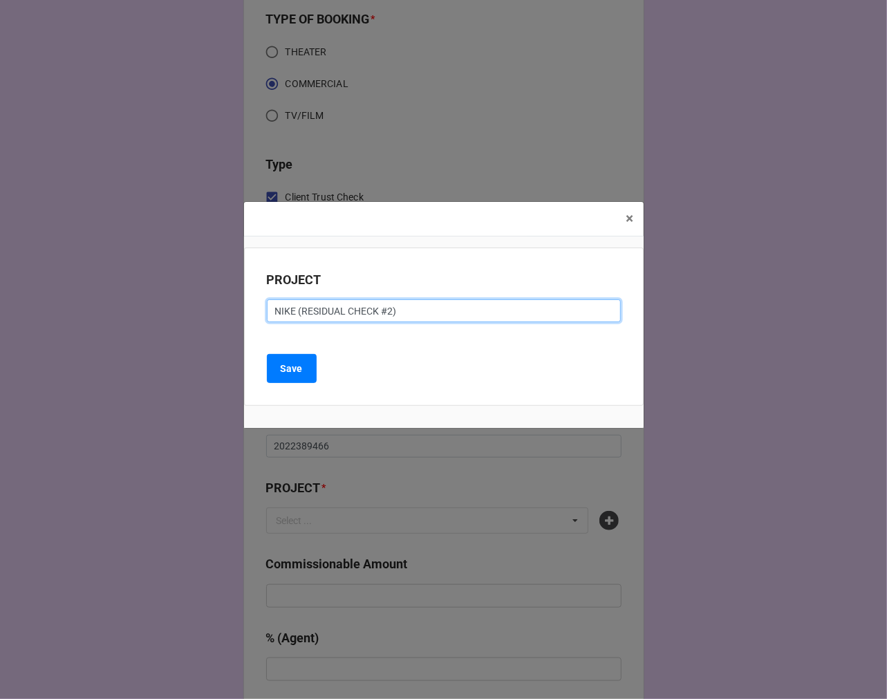
click at [387, 313] on input "NIKE (RESIDUAL CHECK #2)" at bounding box center [444, 311] width 354 height 24
type input "NIKE (RESIDUAL CHECK #1)"
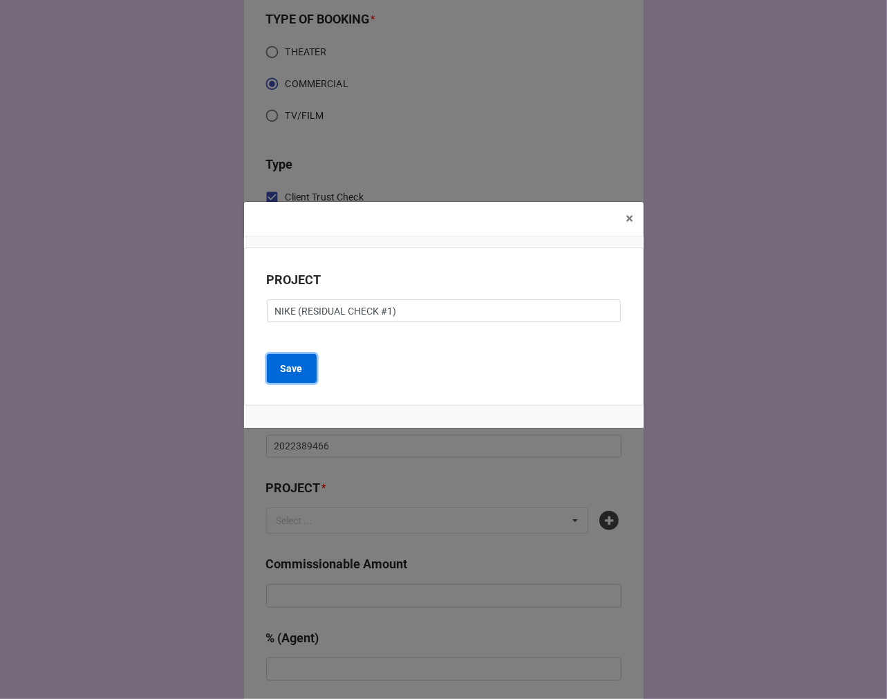
click at [273, 377] on button "Save" at bounding box center [292, 368] width 50 height 29
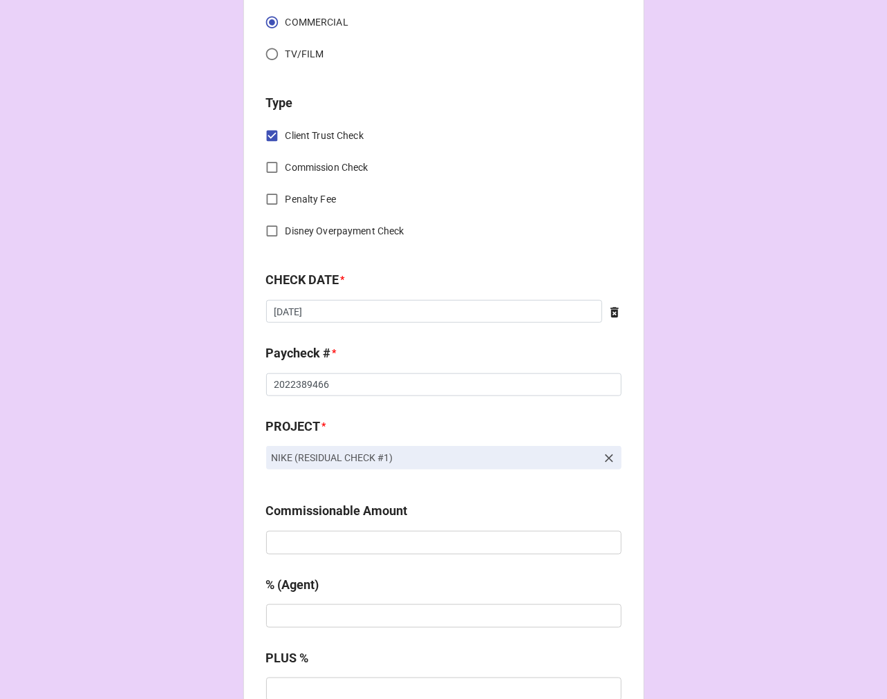
scroll to position [691, 0]
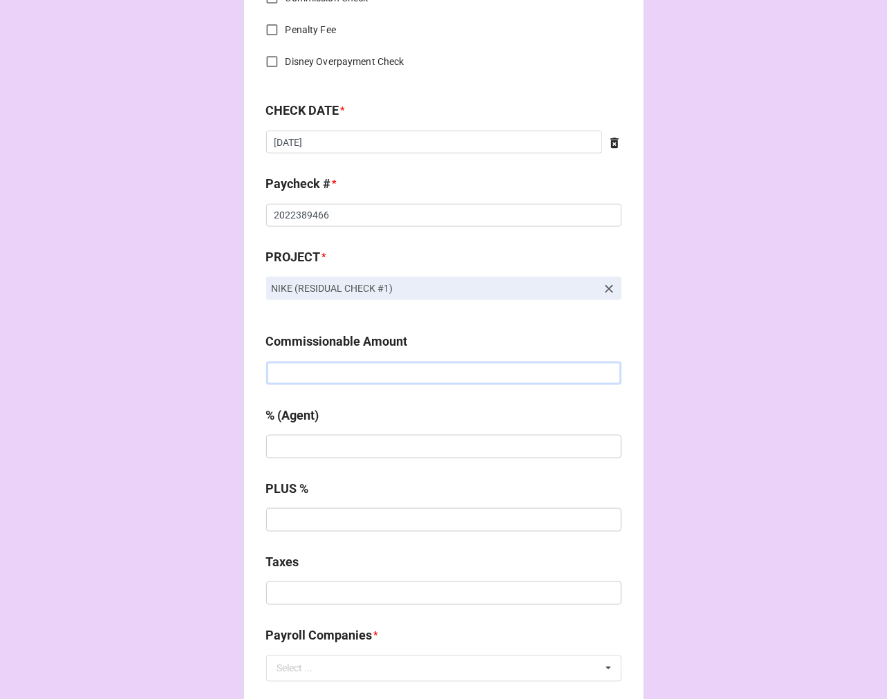
click at [342, 367] on input "text" at bounding box center [443, 374] width 355 height 24
type input "$2,466.90"
type input "10%"
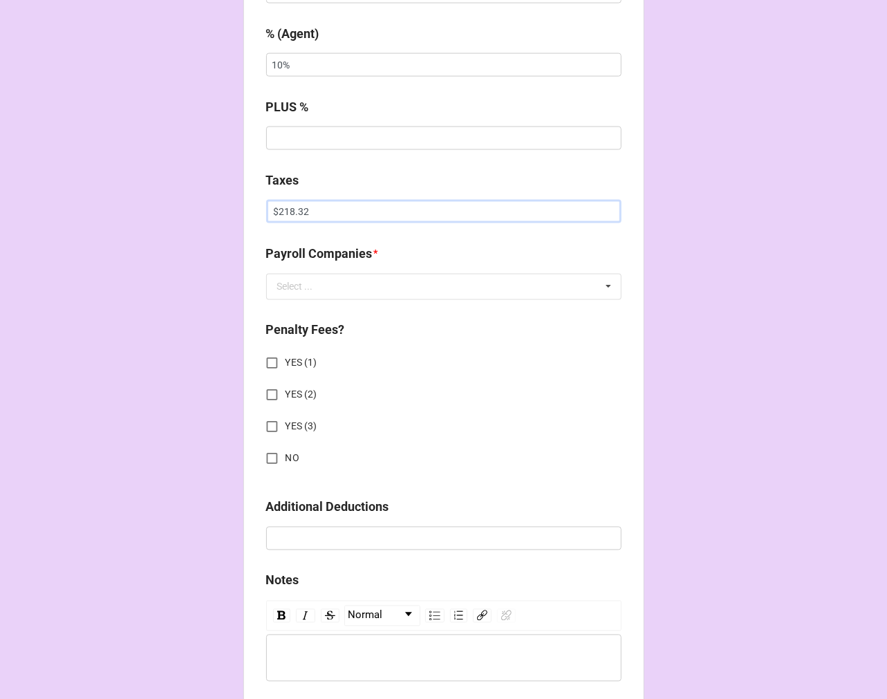
scroll to position [1075, 0]
type input "$218.32"
click at [306, 285] on div "Select ..." at bounding box center [295, 285] width 36 height 10
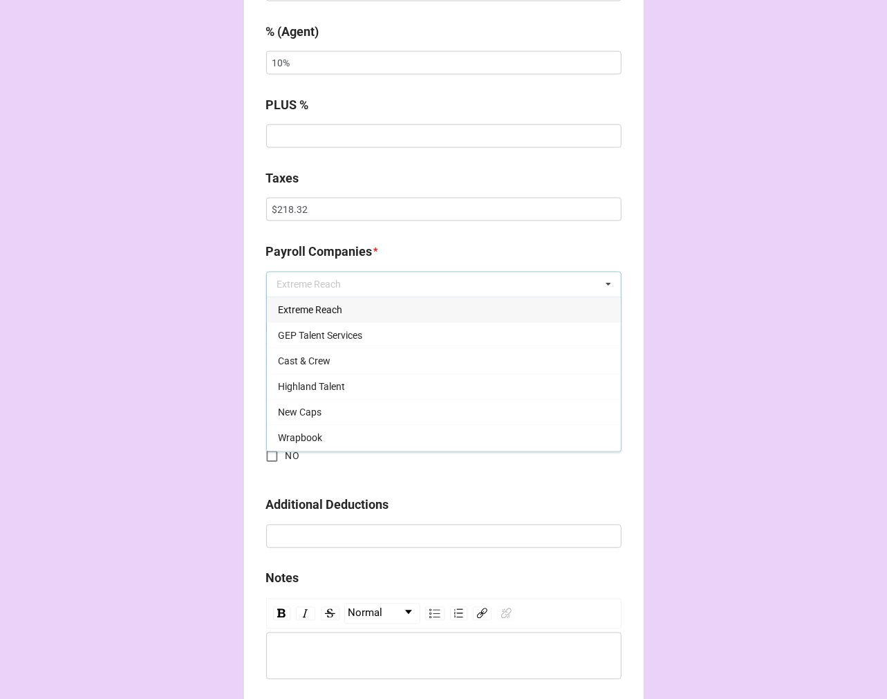
click at [298, 307] on span "Extreme Reach" at bounding box center [310, 310] width 64 height 11
click at [268, 360] on input "YES (1)" at bounding box center [272, 361] width 27 height 27
checkbox input "true"
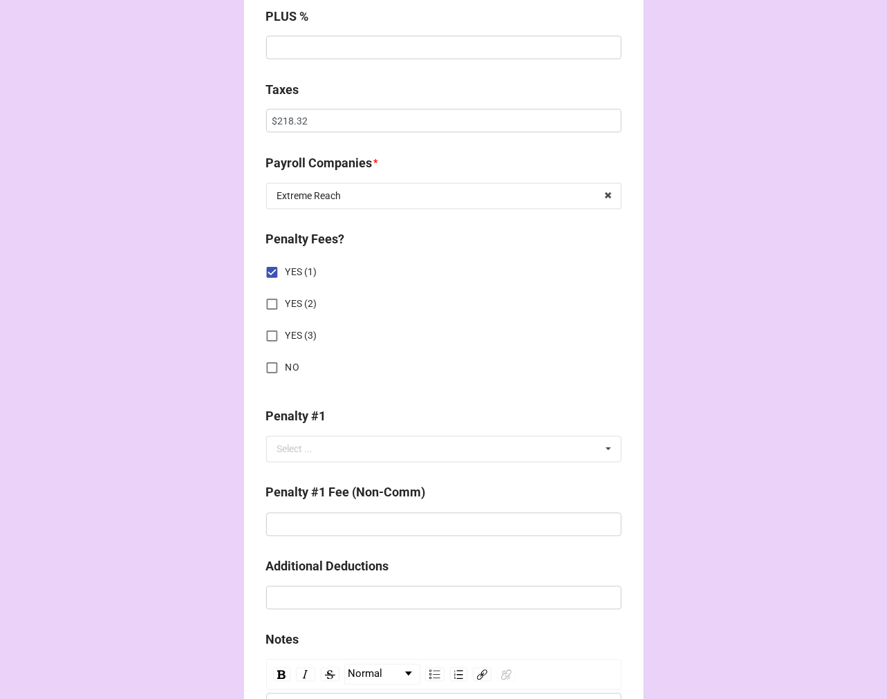
scroll to position [1229, 0]
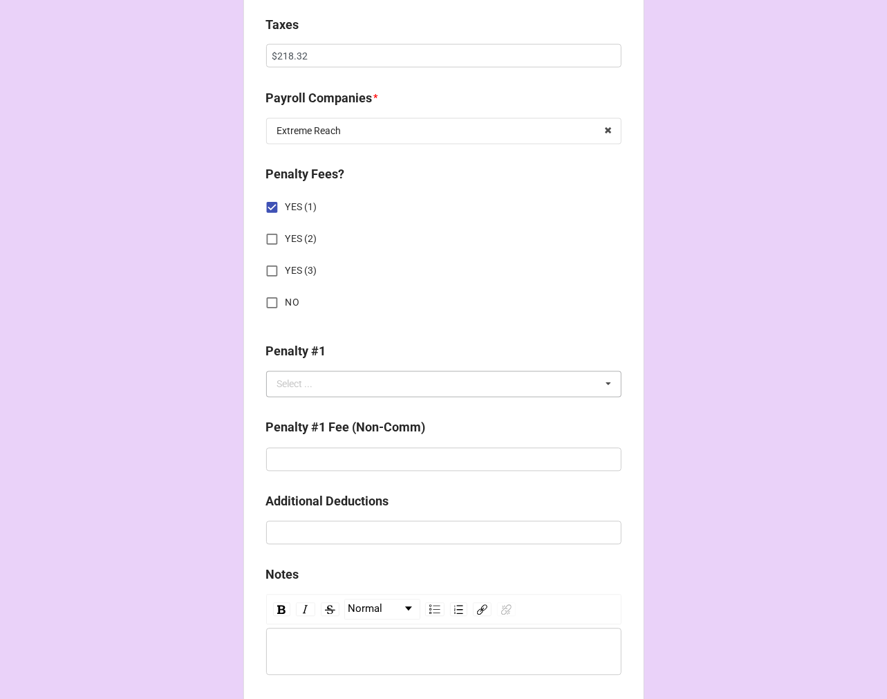
click at [288, 382] on div "Select ..." at bounding box center [295, 385] width 36 height 10
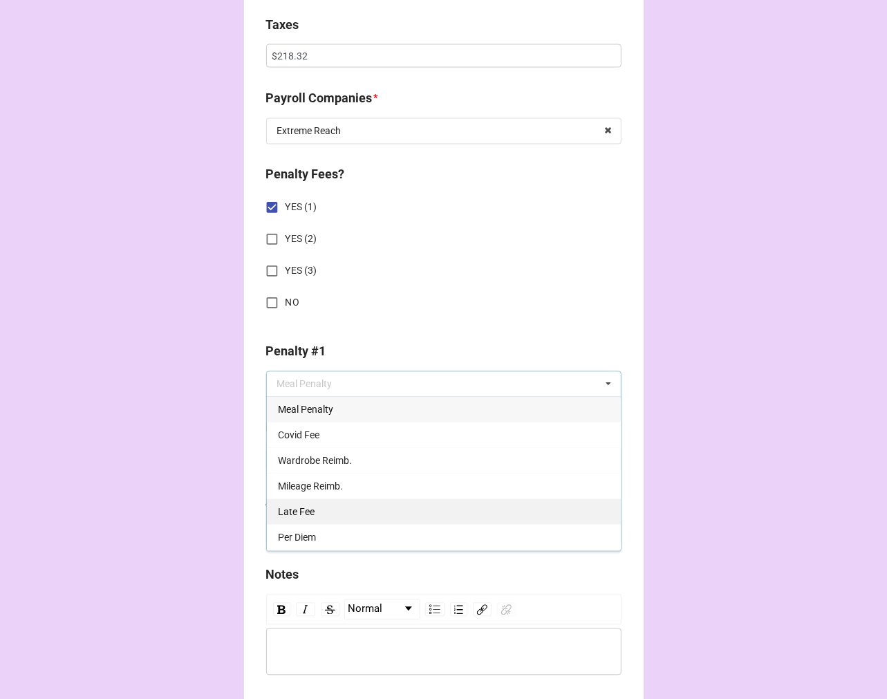
click at [312, 501] on div "Late Fee" at bounding box center [444, 512] width 354 height 26
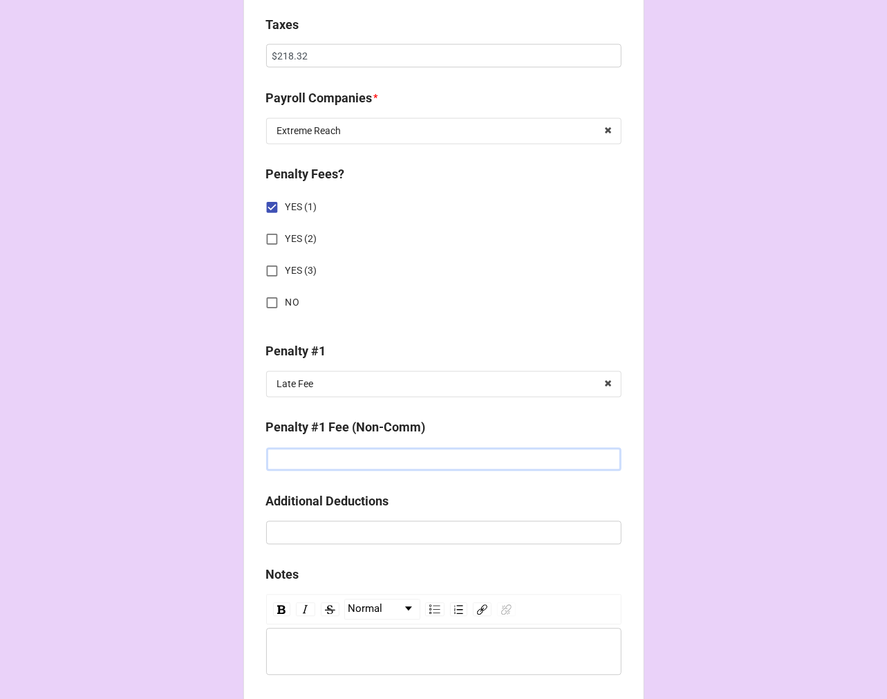
click at [308, 467] on input "text" at bounding box center [443, 460] width 355 height 24
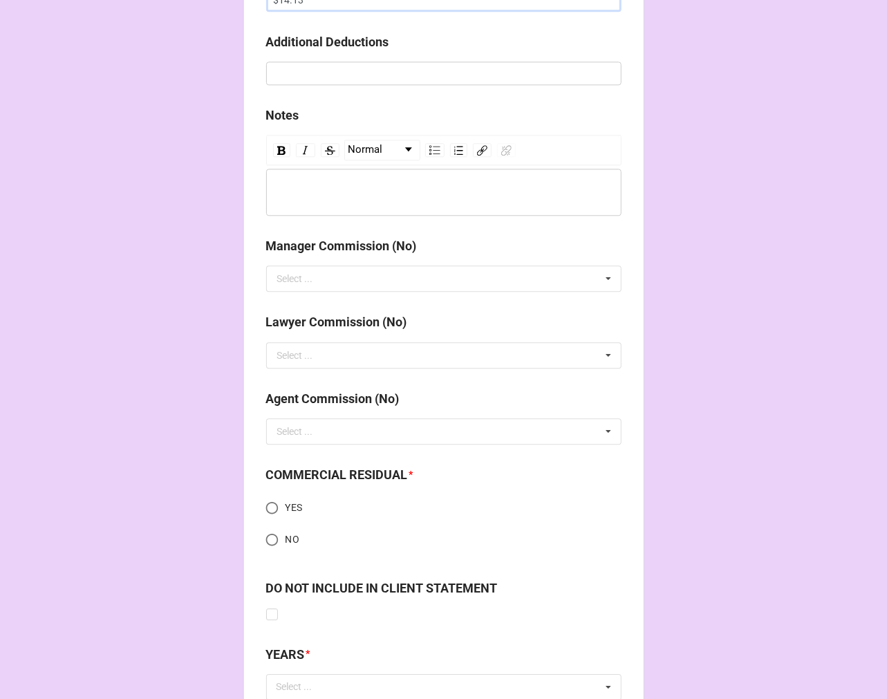
scroll to position [1690, 0]
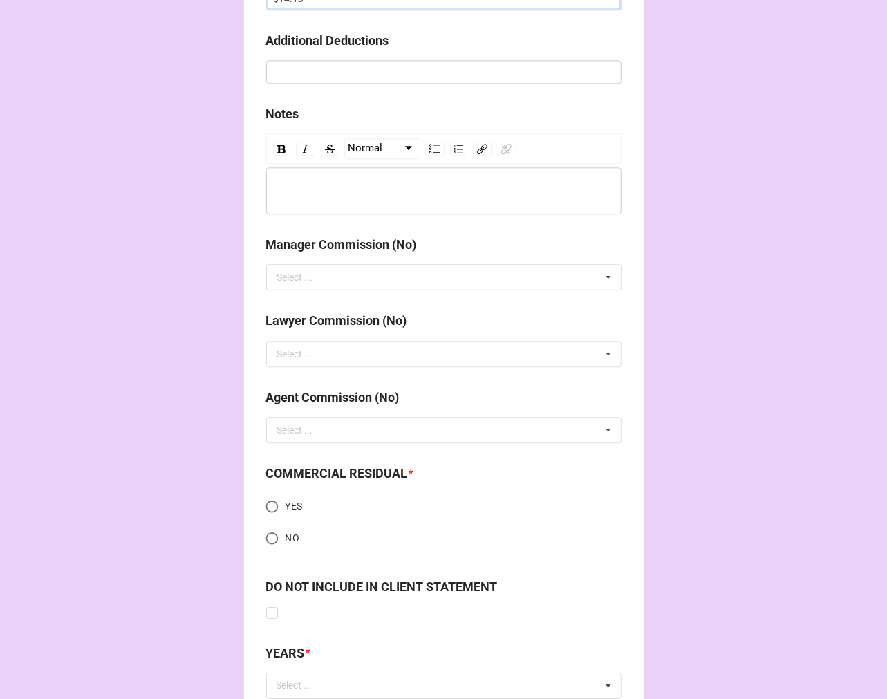
type input "$14.13"
click at [266, 512] on input "YES" at bounding box center [272, 506] width 27 height 27
radio input "true"
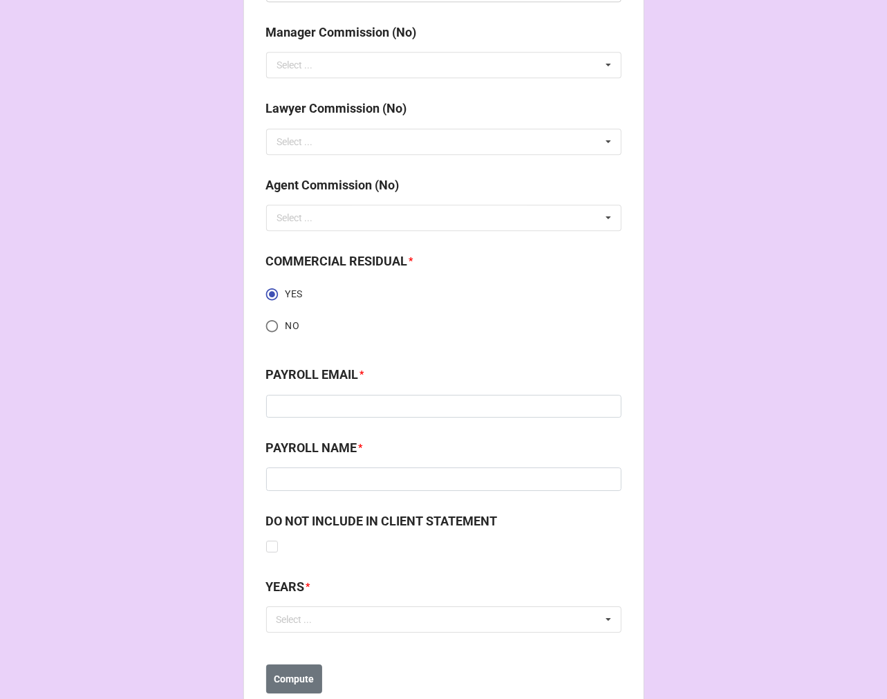
scroll to position [1920, 0]
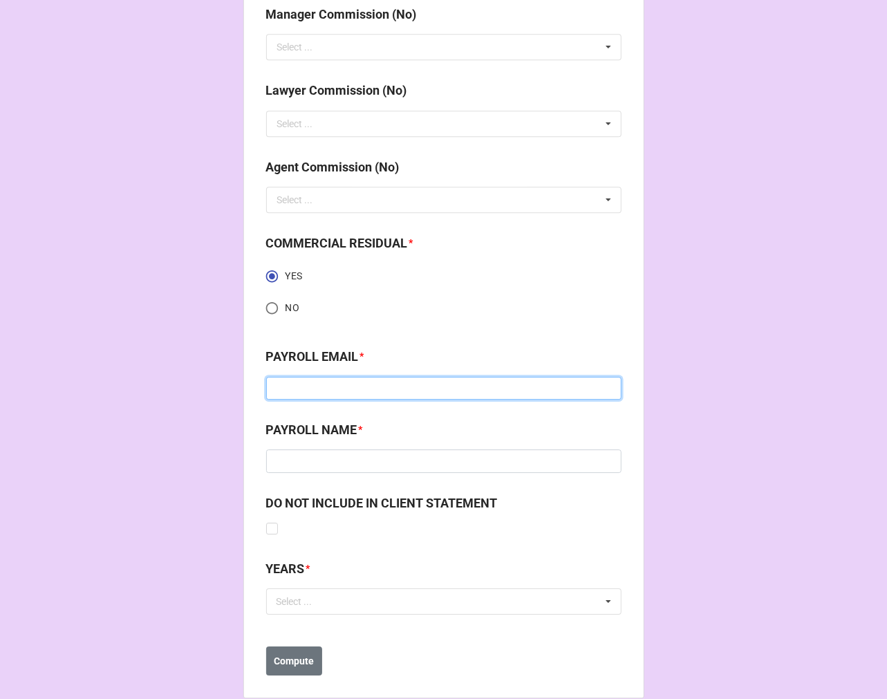
click at [310, 395] on input at bounding box center [443, 389] width 355 height 24
type input "[PERSON_NAME][EMAIL_ADDRESS][PERSON_NAME][DOMAIN_NAME]"
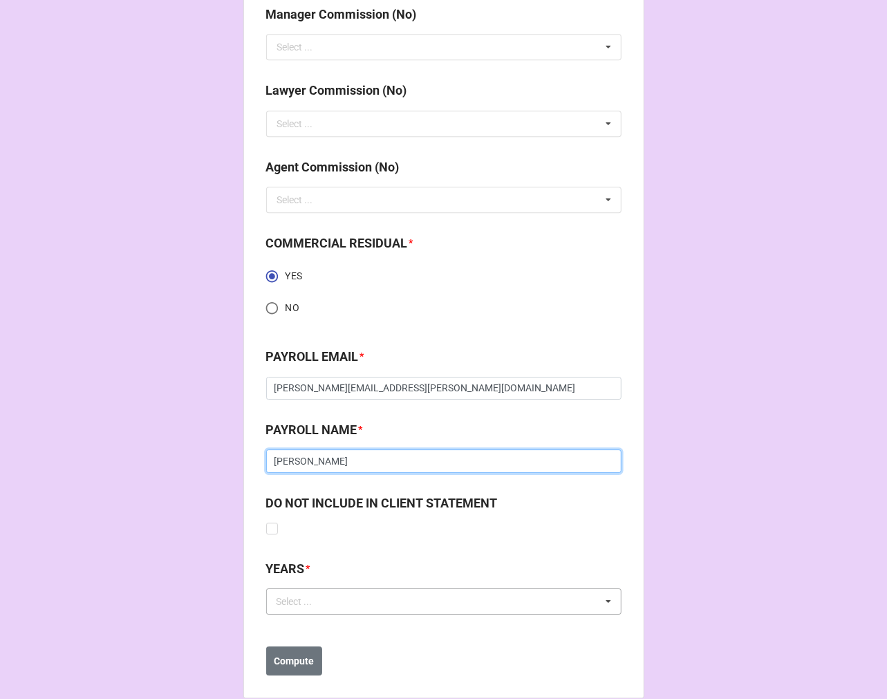
type input "[PERSON_NAME]"
click at [324, 602] on div "Select ..." at bounding box center [302, 602] width 59 height 16
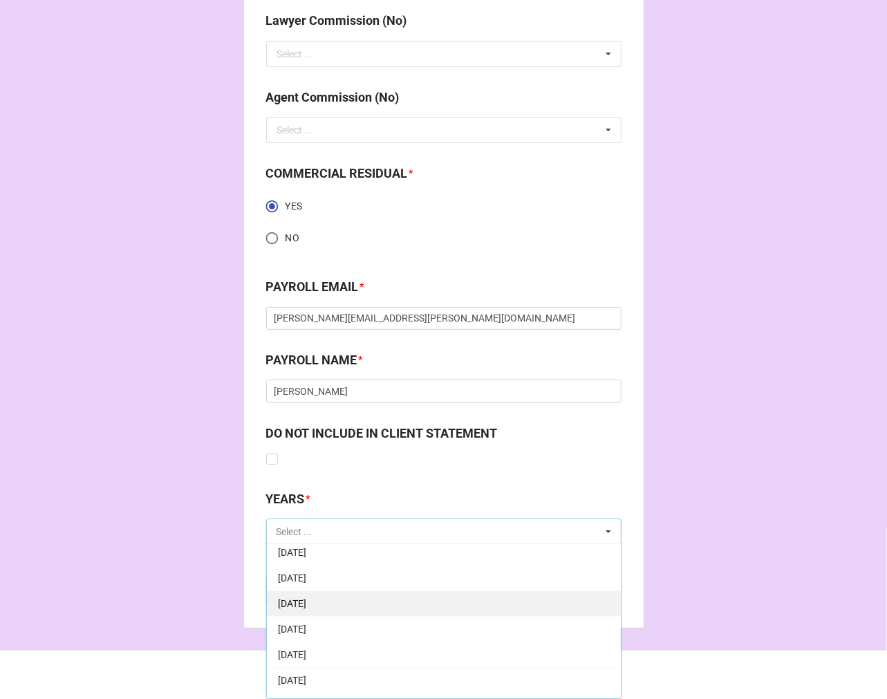
scroll to position [153, 0]
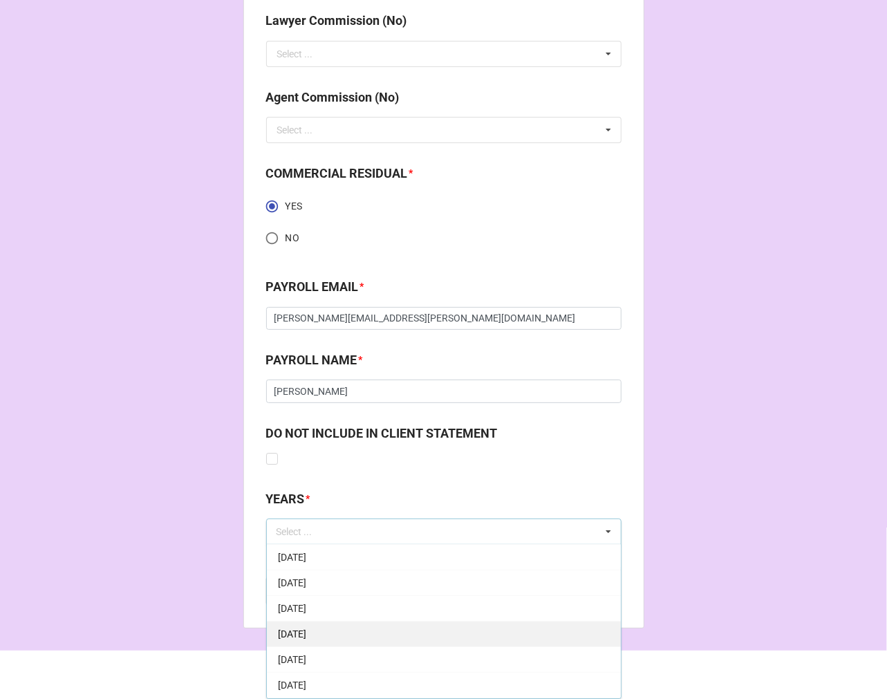
click at [306, 635] on span "[DATE]" at bounding box center [292, 633] width 28 height 11
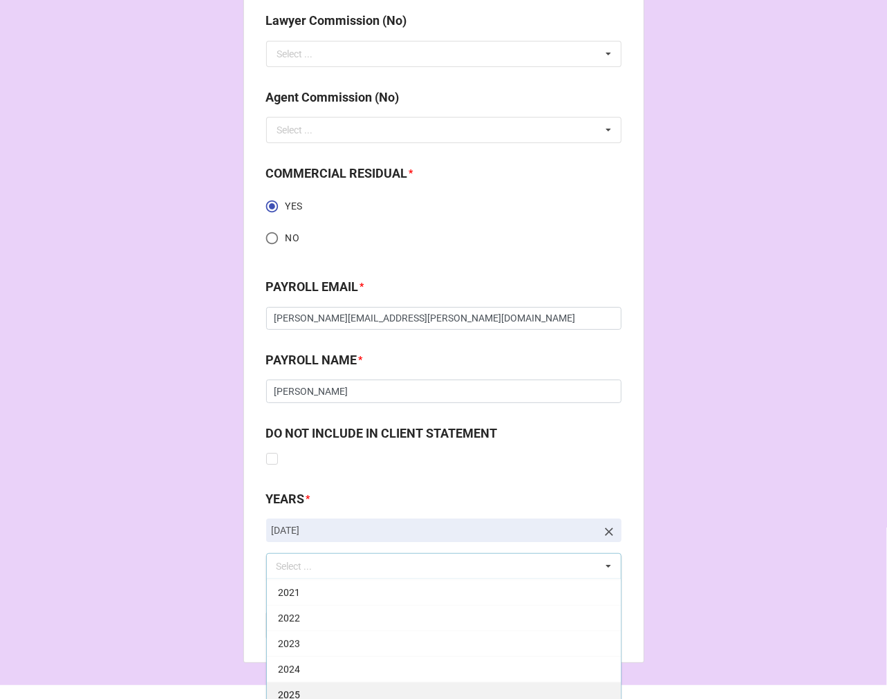
click at [318, 690] on div "2025" at bounding box center [444, 695] width 354 height 26
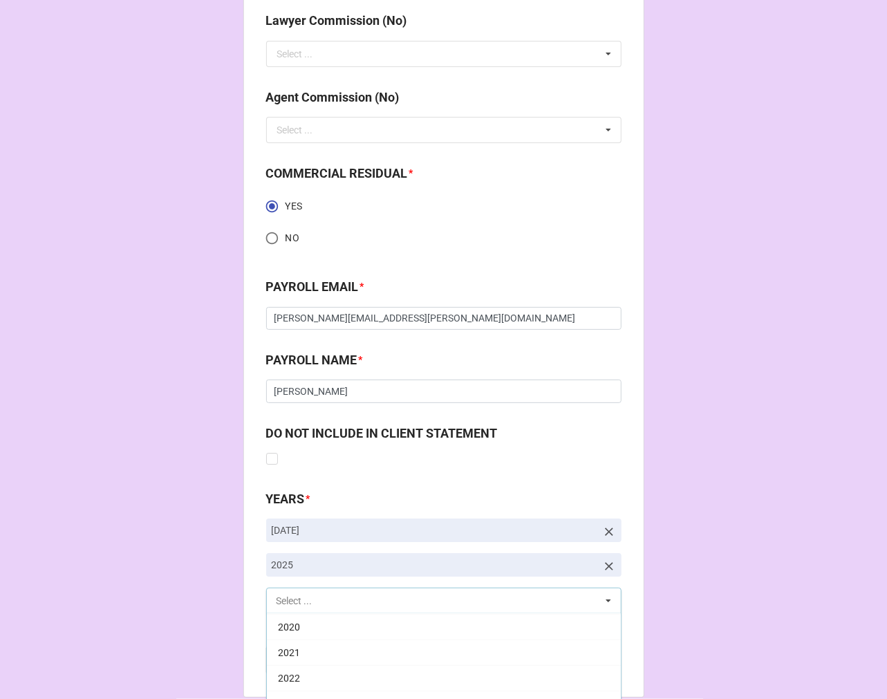
scroll to position [281, 0]
click at [288, 662] on b "Compute" at bounding box center [294, 660] width 40 height 15
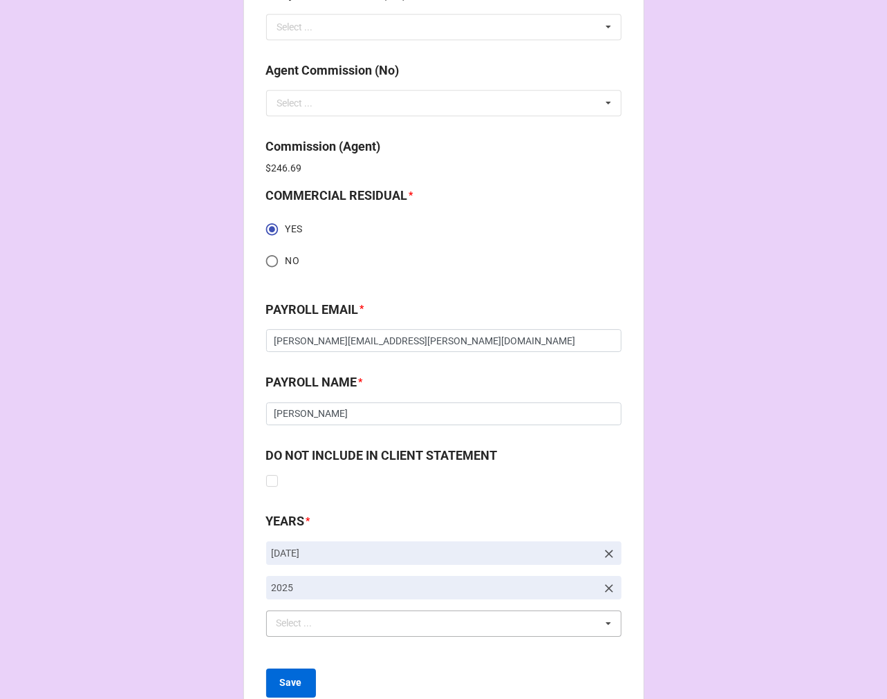
scroll to position [2060, 0]
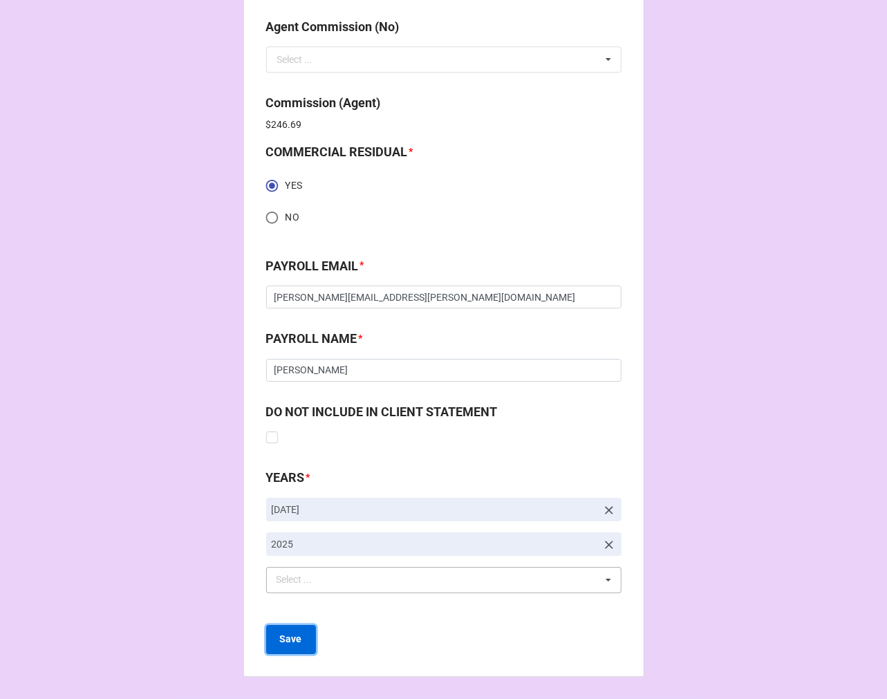
click at [288, 644] on b "Save" at bounding box center [291, 639] width 22 height 15
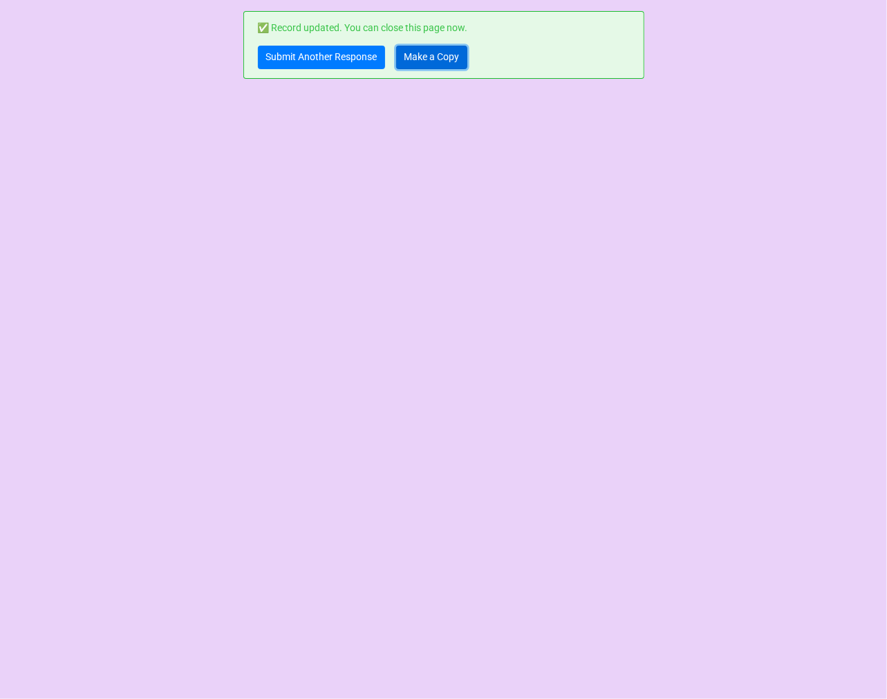
click at [404, 53] on link "Make a Copy" at bounding box center [431, 58] width 71 height 24
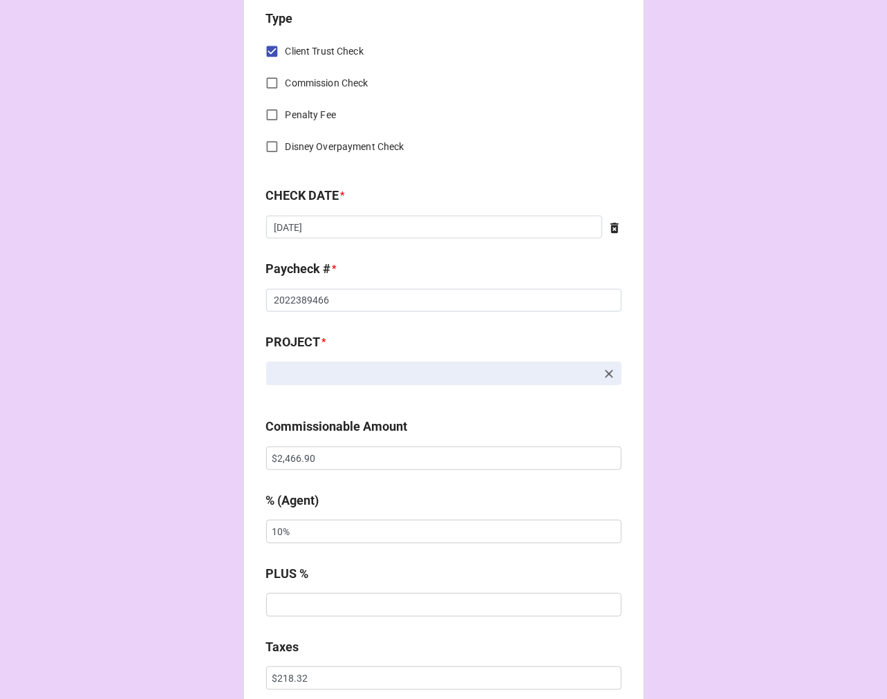
scroll to position [614, 0]
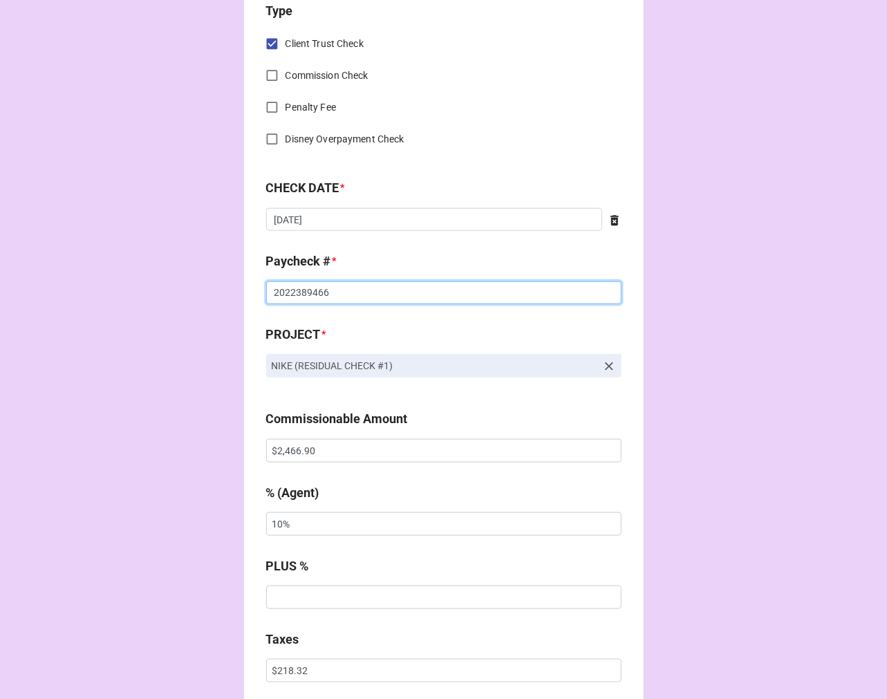
click at [341, 295] on input "2022389466" at bounding box center [443, 293] width 355 height 24
type input "2022389467"
click at [293, 449] on input "$2,466.90" at bounding box center [443, 451] width 355 height 24
click at [292, 449] on input "$2,466.90" at bounding box center [443, 451] width 355 height 24
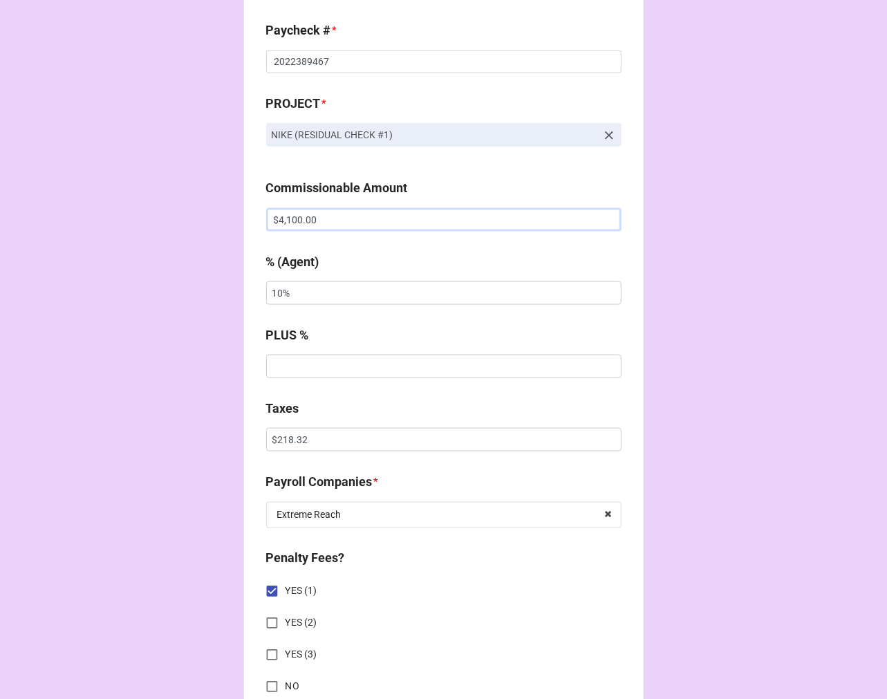
type input "$4,100.00"
click at [280, 433] on input "$218.32" at bounding box center [443, 440] width 355 height 24
click at [279, 434] on input "$218.32" at bounding box center [443, 440] width 355 height 24
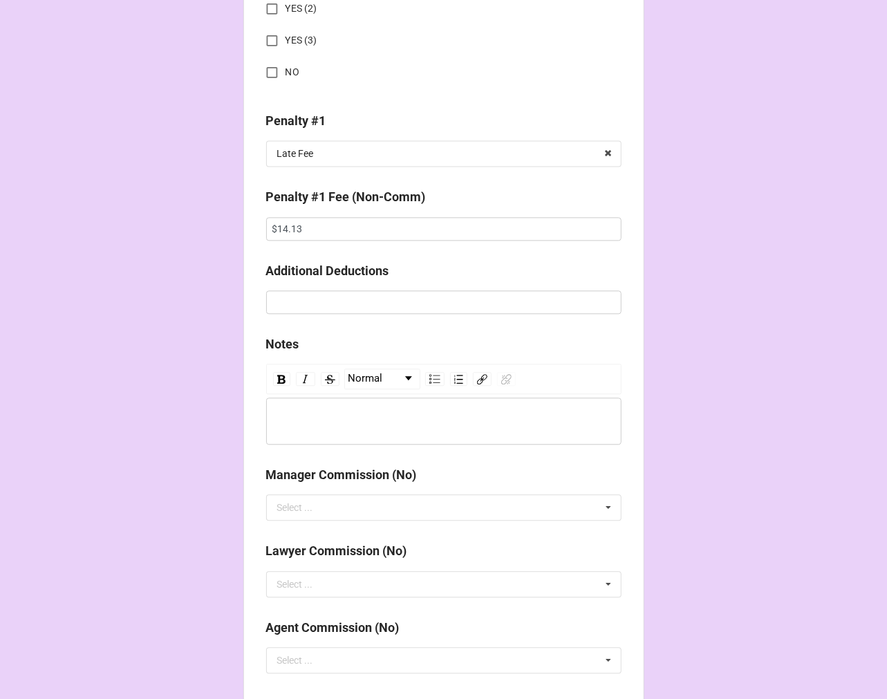
scroll to position [2010, 0]
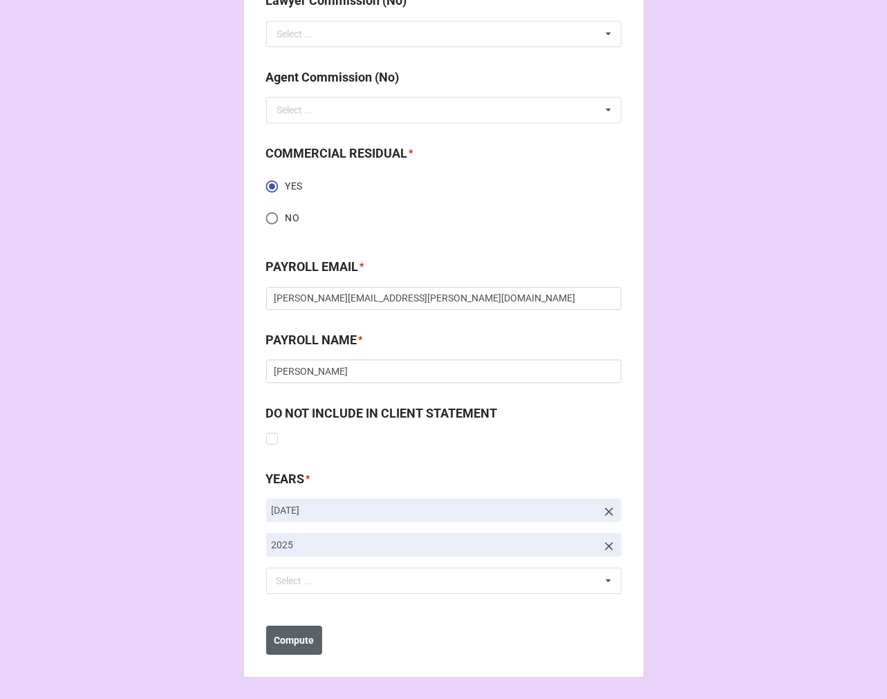
type input "$362.85"
click at [300, 635] on b "Compute" at bounding box center [294, 640] width 40 height 15
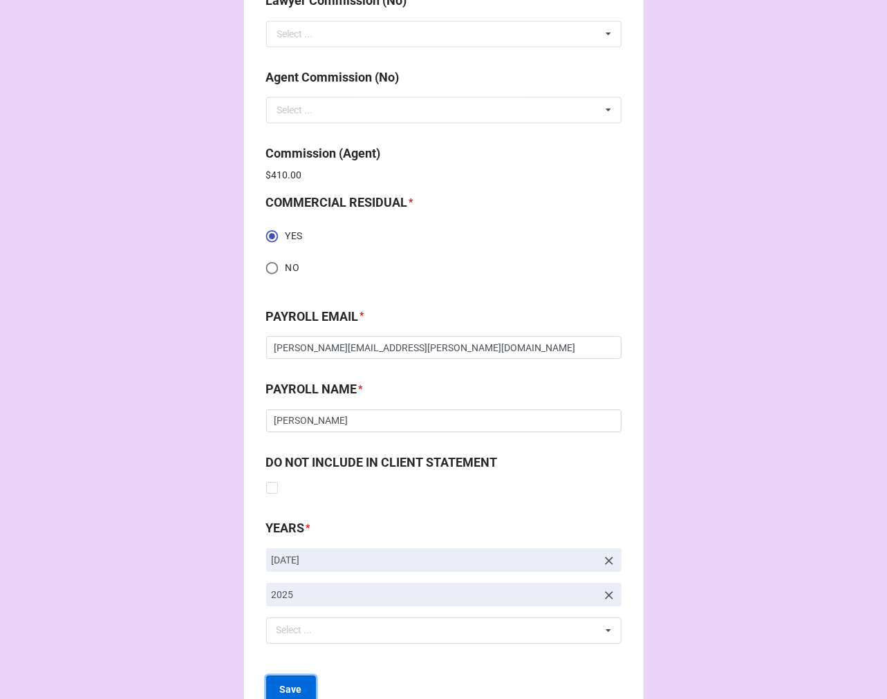
click at [282, 683] on b "Save" at bounding box center [291, 689] width 22 height 15
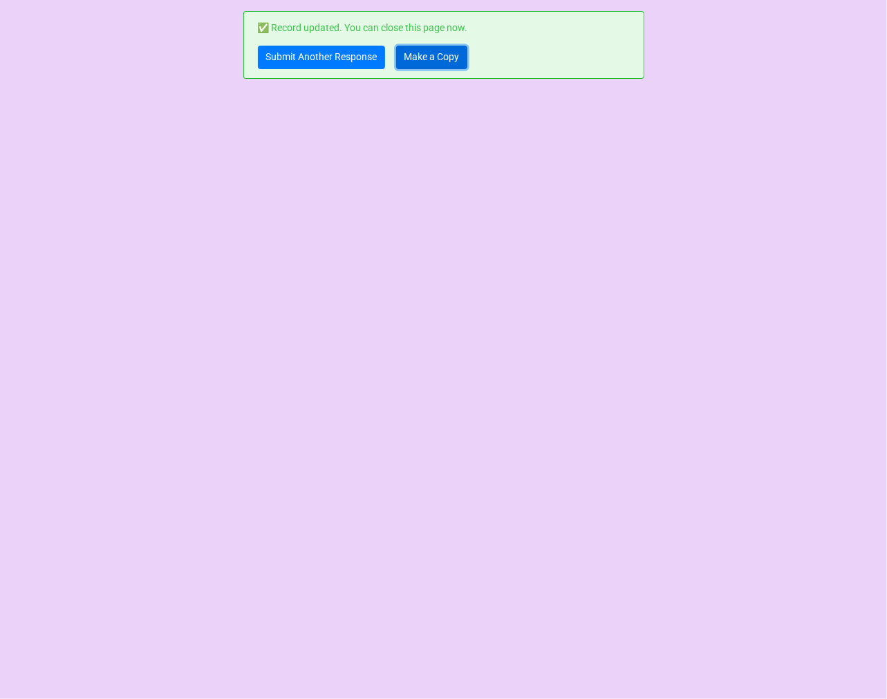
click at [416, 51] on link "Make a Copy" at bounding box center [431, 58] width 71 height 24
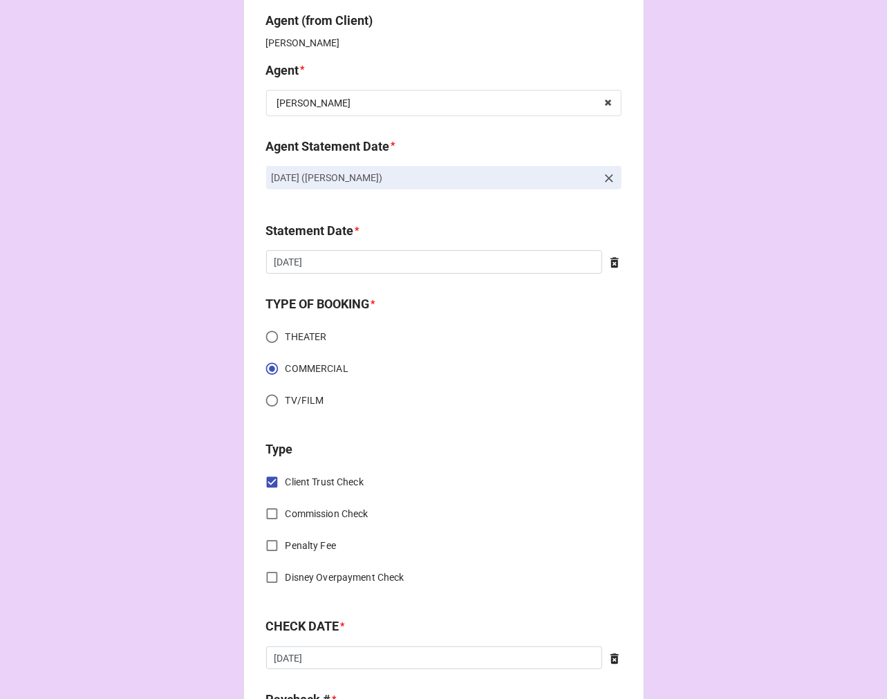
scroll to position [460, 0]
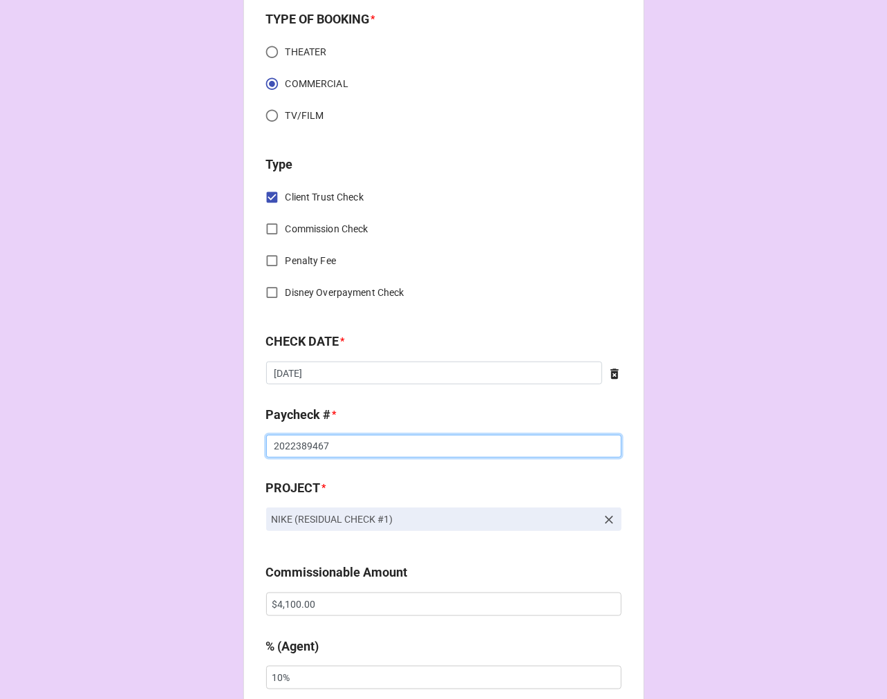
click at [340, 443] on input "2022389467" at bounding box center [443, 447] width 355 height 24
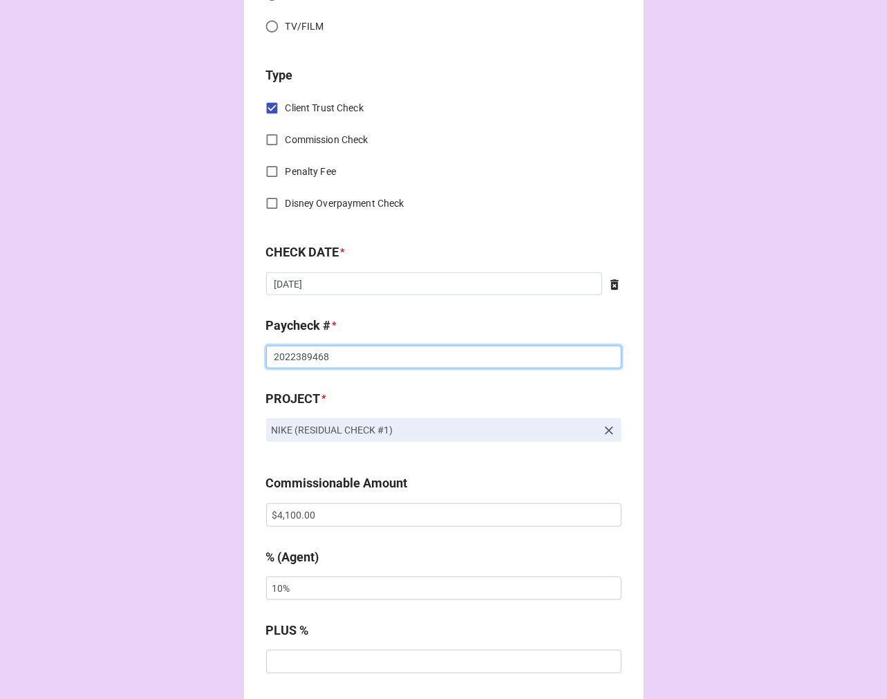
scroll to position [691, 0]
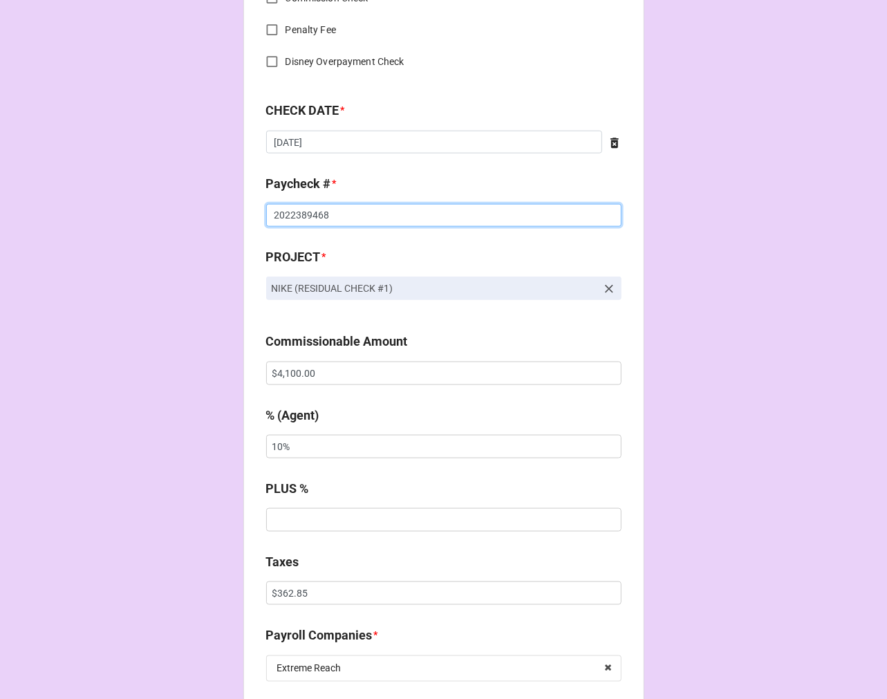
type input "2022389468"
click at [288, 375] on input "$4,100.00" at bounding box center [443, 374] width 355 height 24
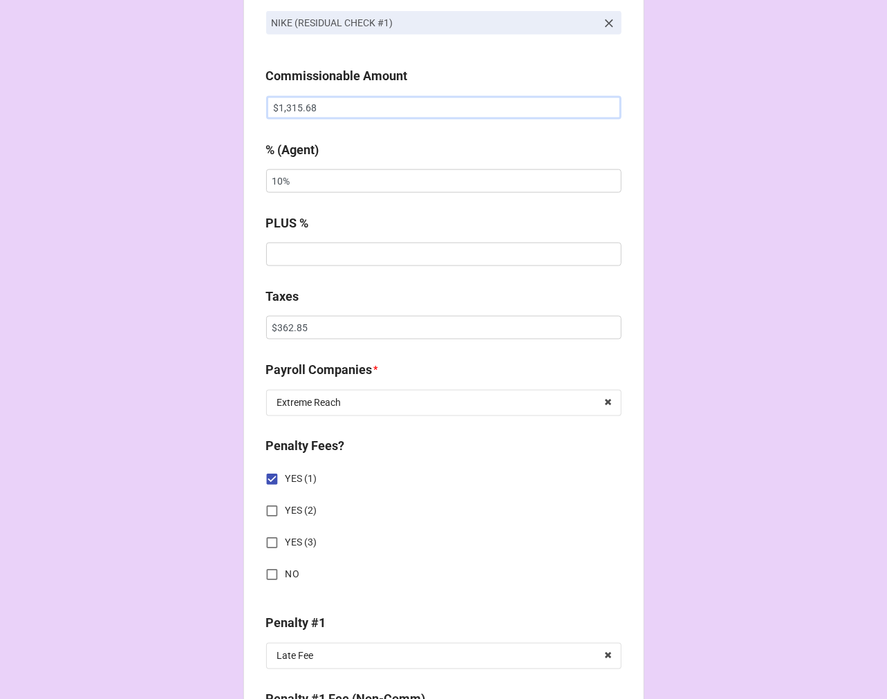
scroll to position [1152, 0]
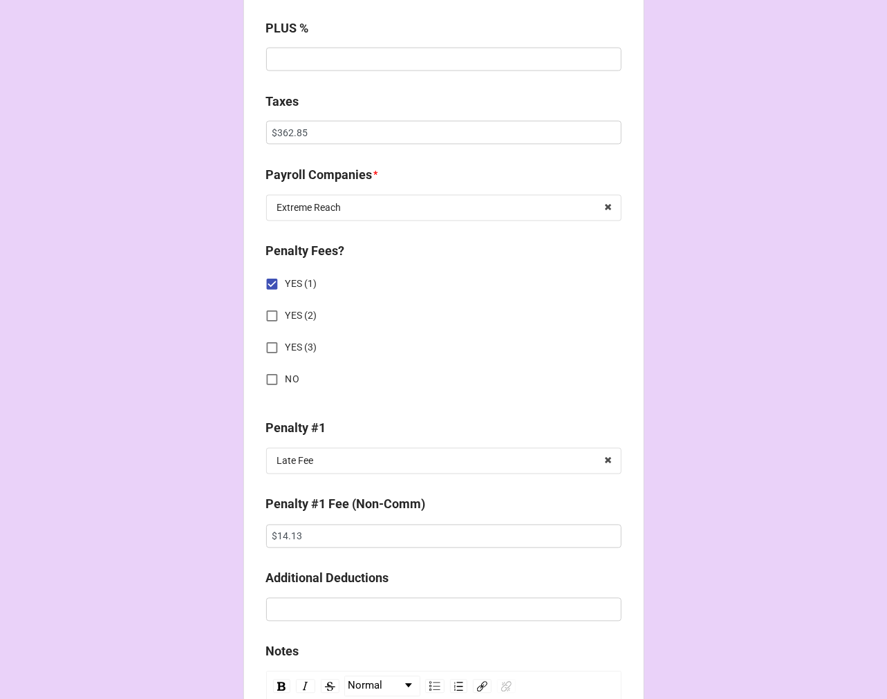
type input "$1,315.68"
click at [285, 128] on input "$362.85" at bounding box center [443, 133] width 355 height 24
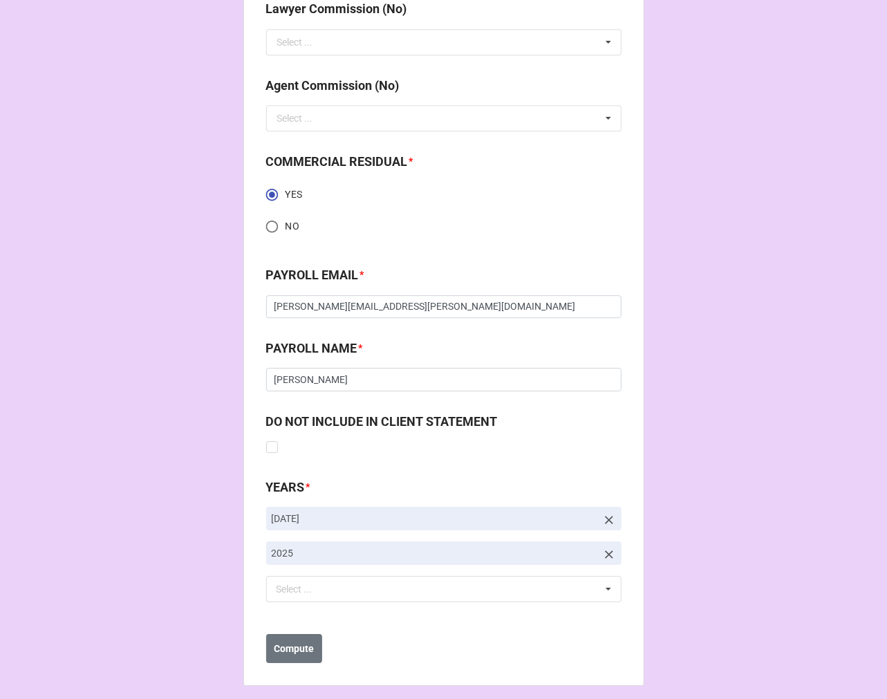
scroll to position [2010, 0]
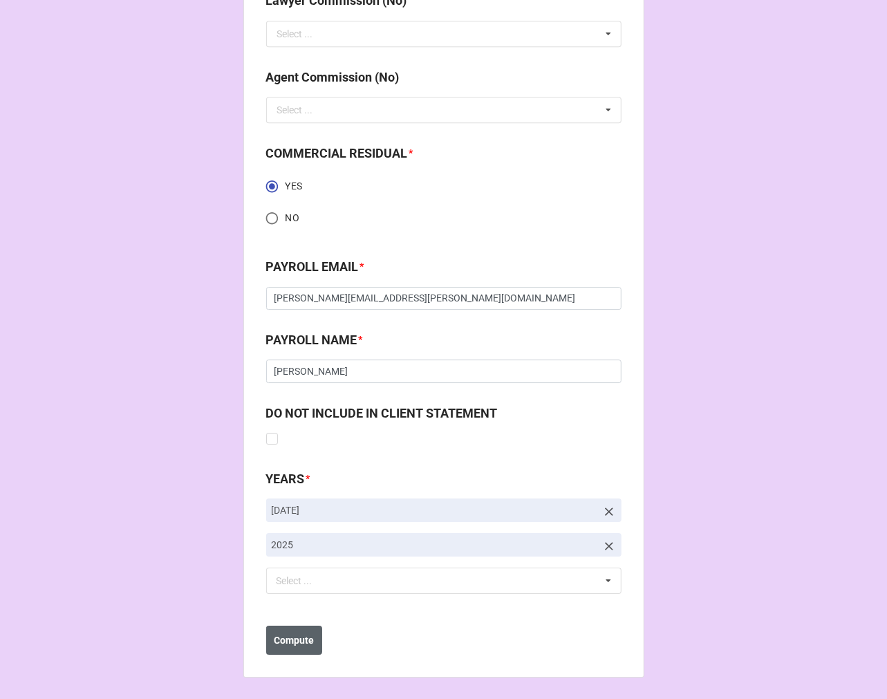
type input "$116.44"
drag, startPoint x: 290, startPoint y: 642, endPoint x: 290, endPoint y: 630, distance: 11.8
click at [290, 643] on b "Compute" at bounding box center [294, 640] width 40 height 15
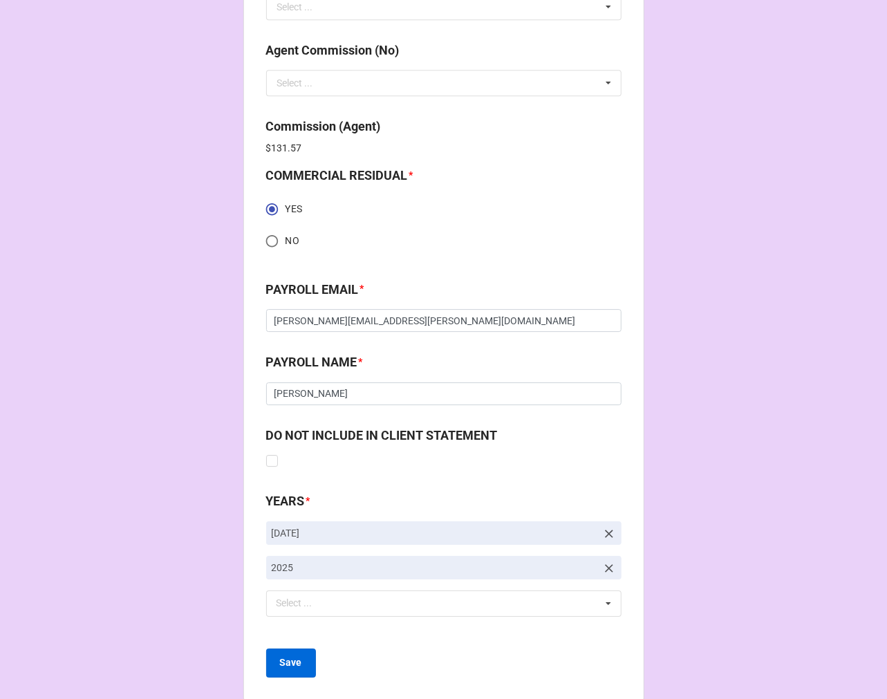
scroll to position [2060, 0]
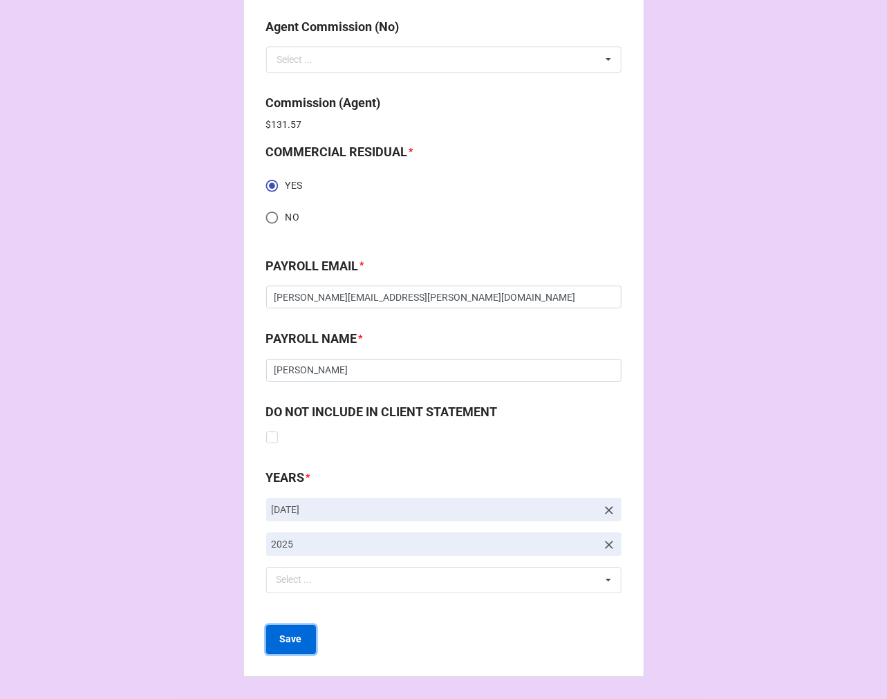
click at [281, 637] on b "Save" at bounding box center [291, 639] width 22 height 15
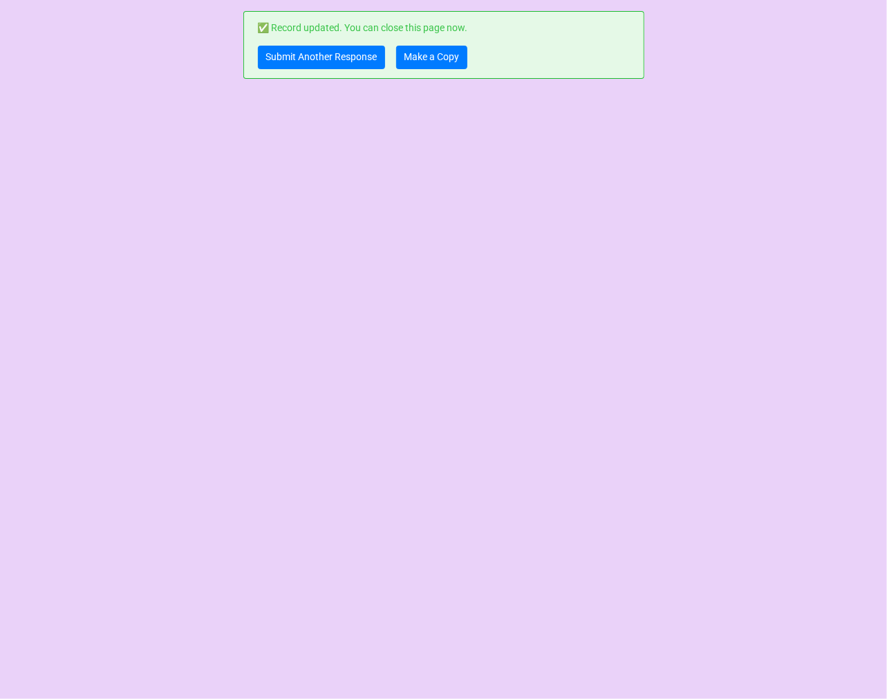
scroll to position [0, 0]
click at [445, 53] on link "Make a Copy" at bounding box center [431, 58] width 71 height 24
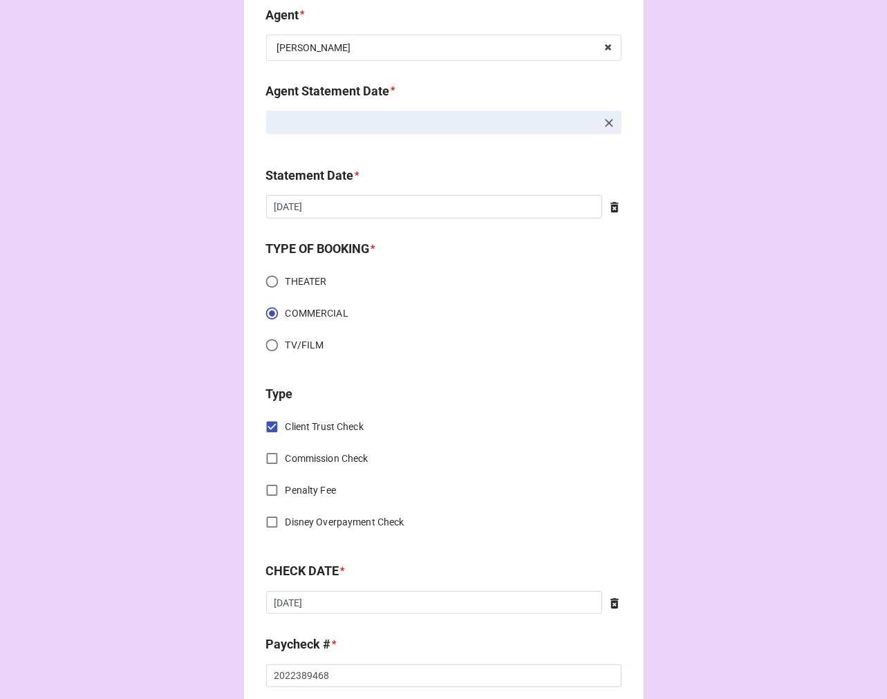
scroll to position [537, 0]
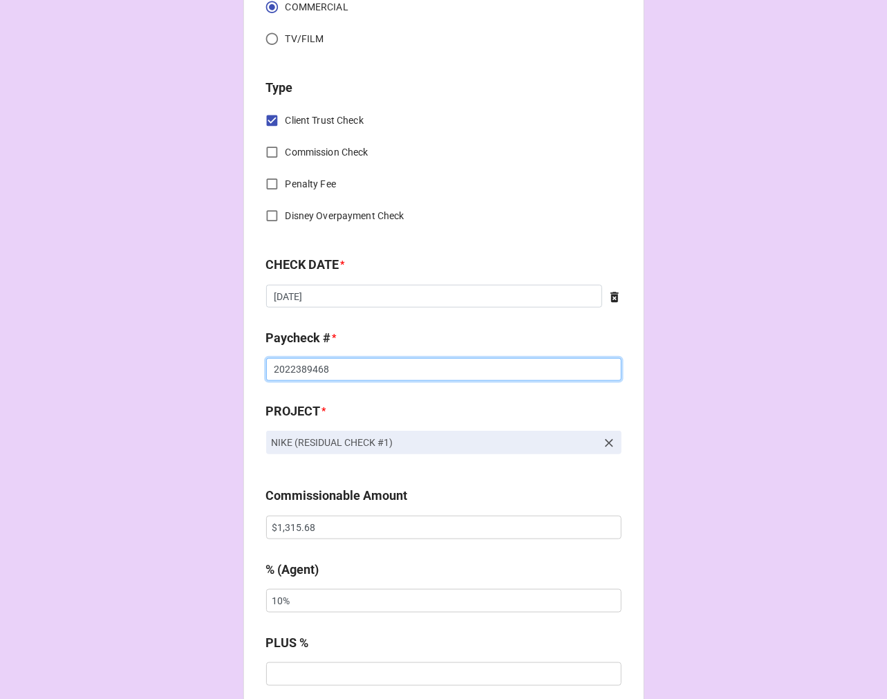
click at [351, 368] on input "2022389468" at bounding box center [443, 370] width 355 height 24
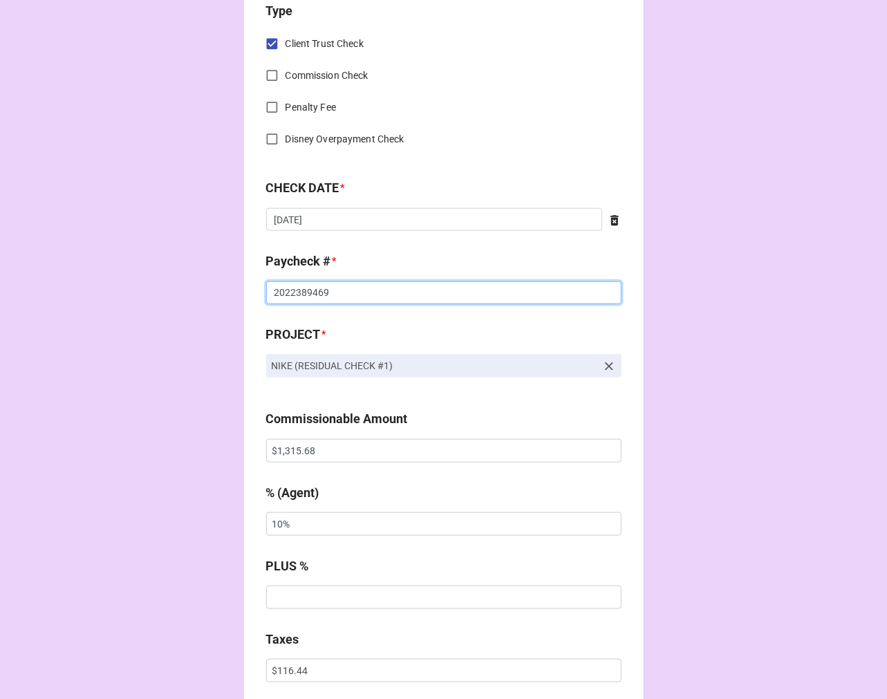
scroll to position [691, 0]
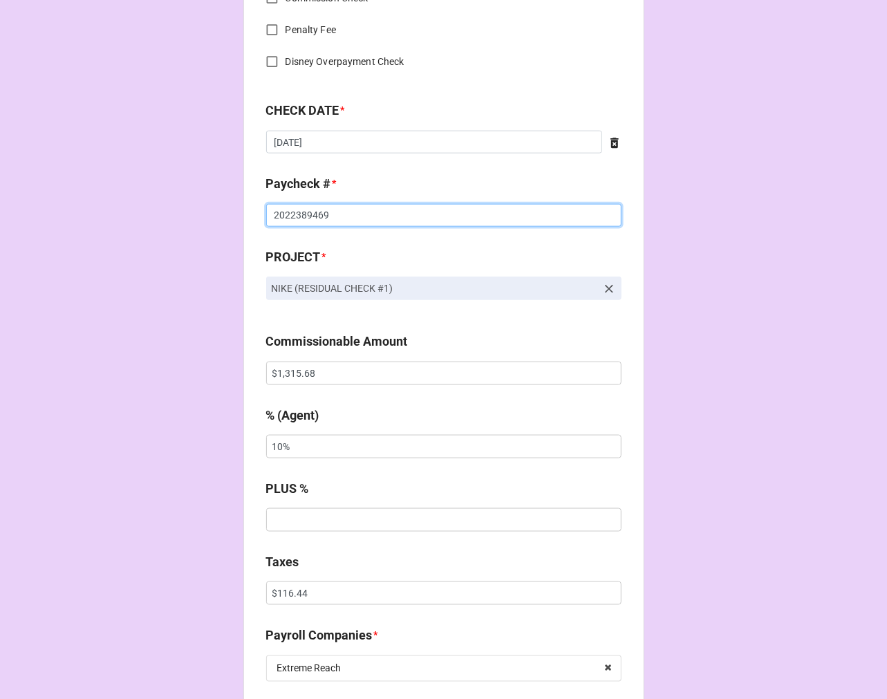
type input "2022389469"
click at [284, 377] on input "$1,315.68" at bounding box center [443, 374] width 355 height 24
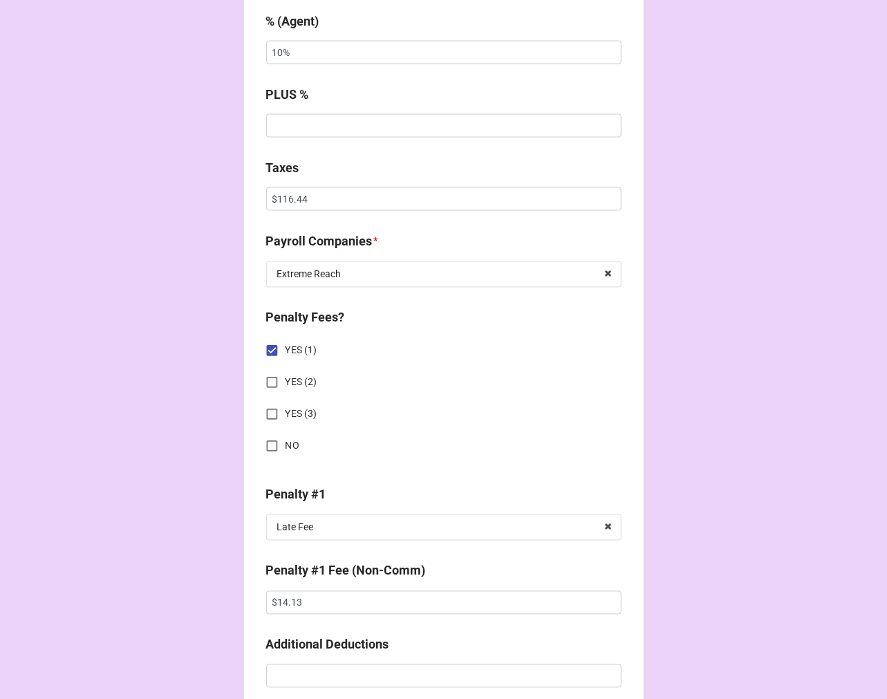
scroll to position [1152, 0]
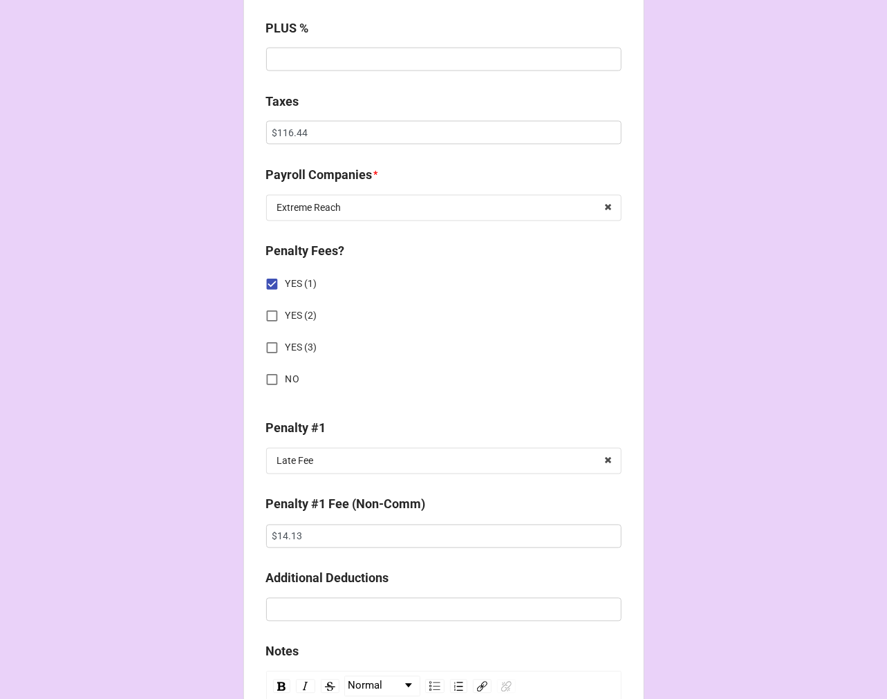
type input "$1,443.35"
click at [293, 130] on input "$116.44" at bounding box center [443, 133] width 355 height 24
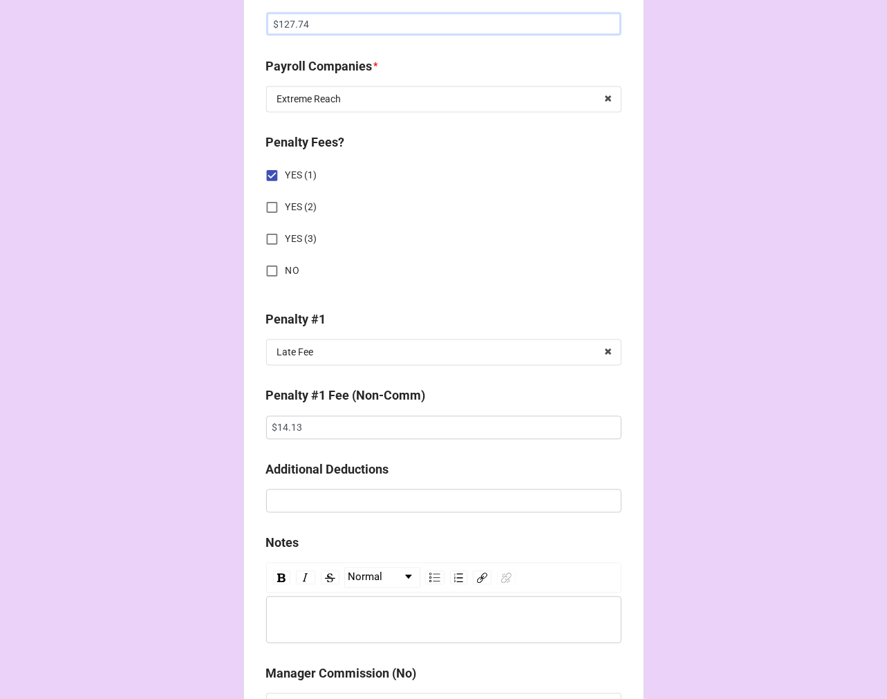
scroll to position [1383, 0]
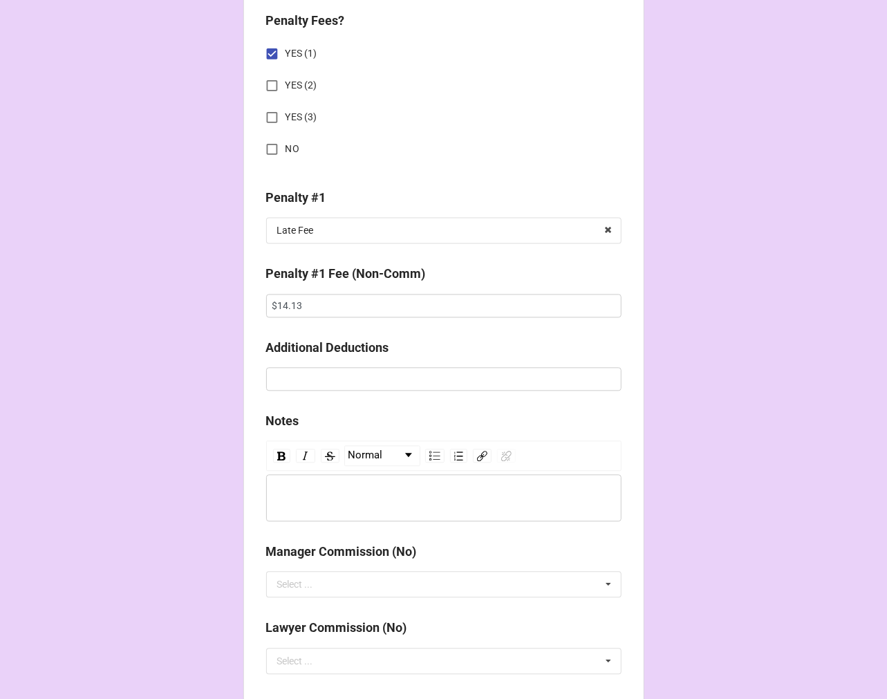
type input "$127.74"
click at [283, 301] on input "$14.13" at bounding box center [443, 306] width 355 height 24
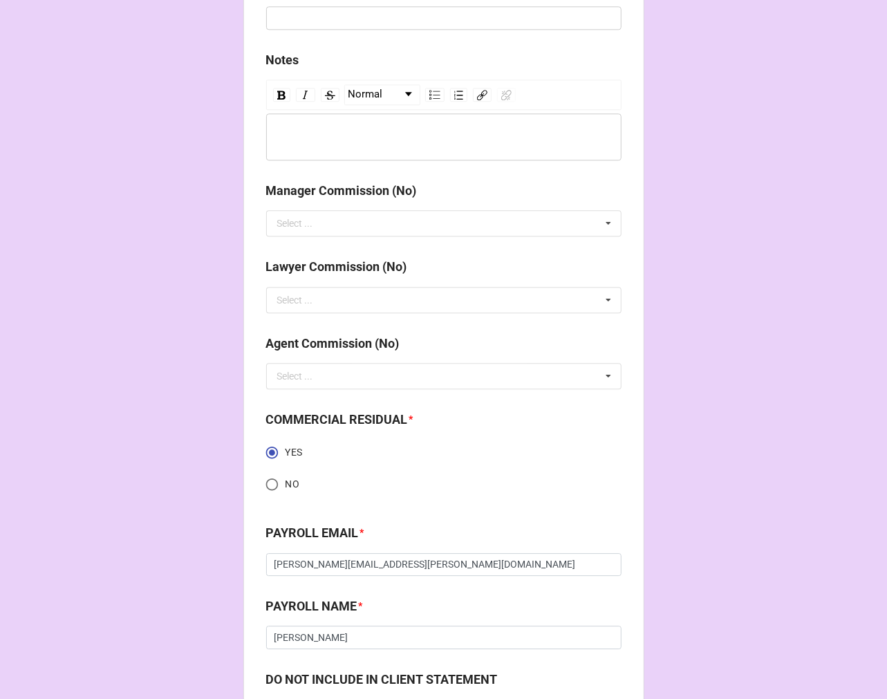
scroll to position [2010, 0]
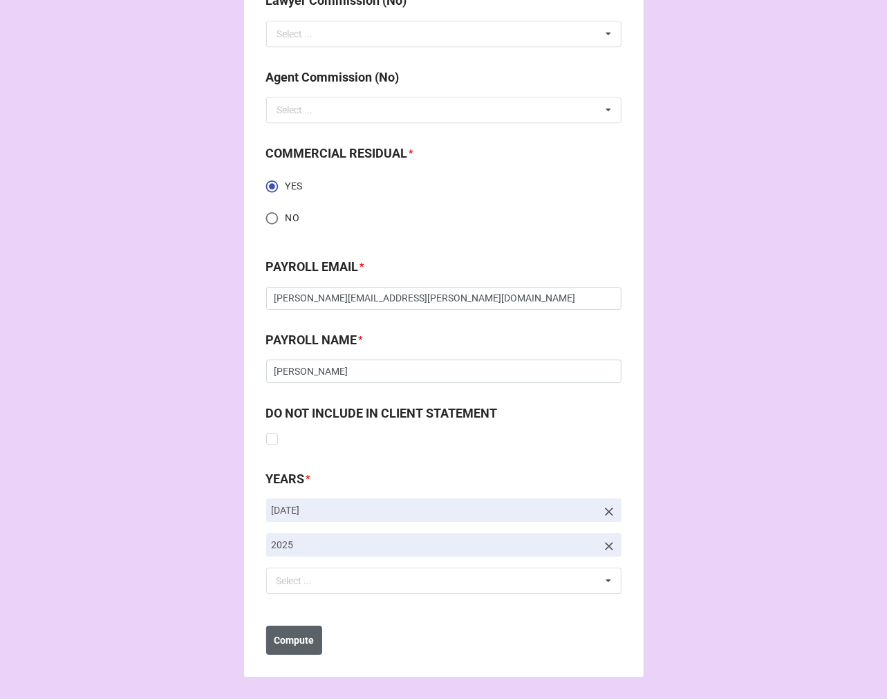
type input "$9.42"
click at [300, 643] on b "Compute" at bounding box center [294, 640] width 40 height 15
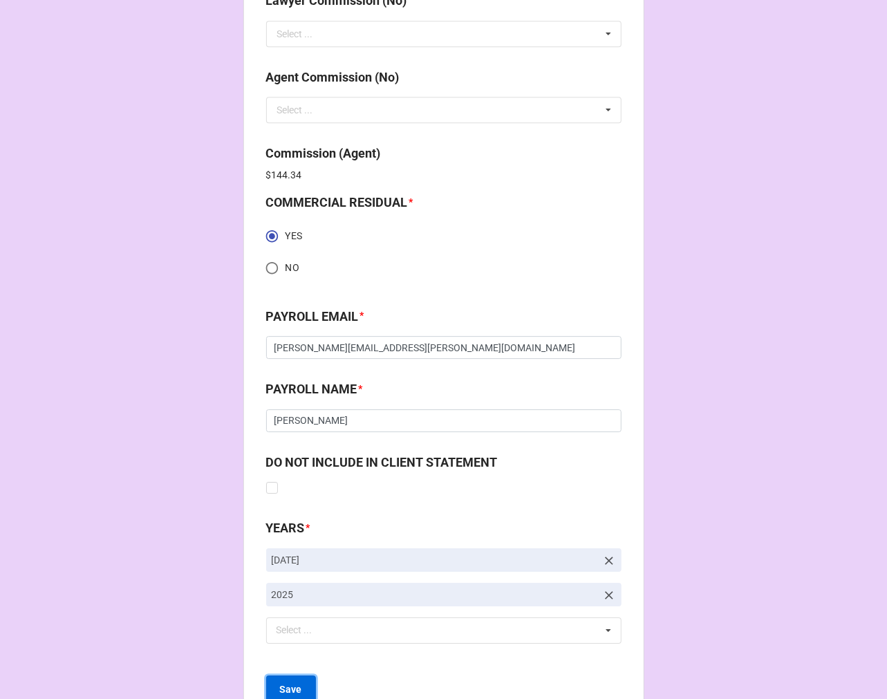
click at [289, 688] on b "Save" at bounding box center [291, 689] width 22 height 15
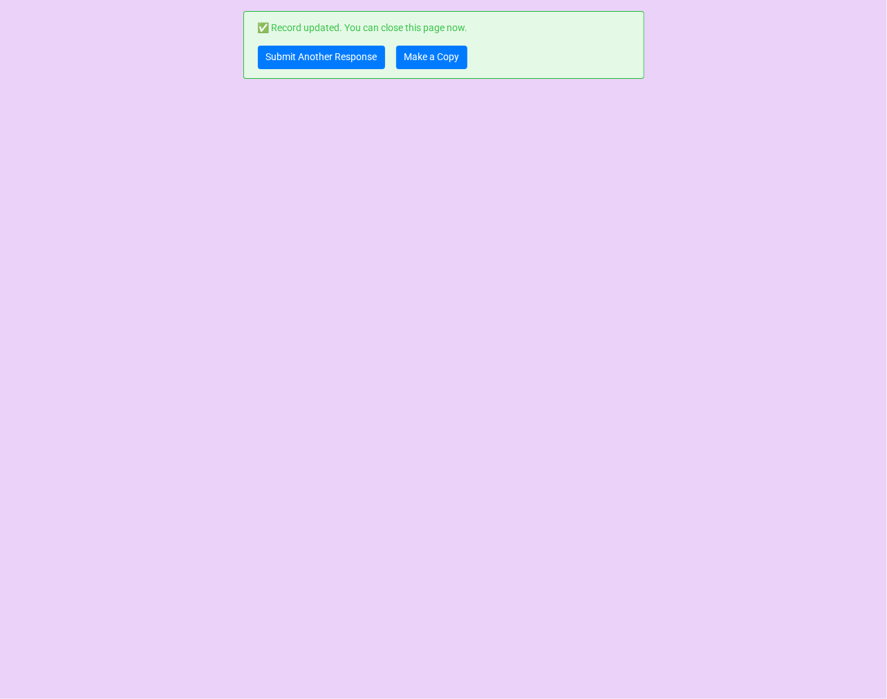
scroll to position [0, 0]
click at [424, 54] on link "Make a Copy" at bounding box center [431, 58] width 71 height 24
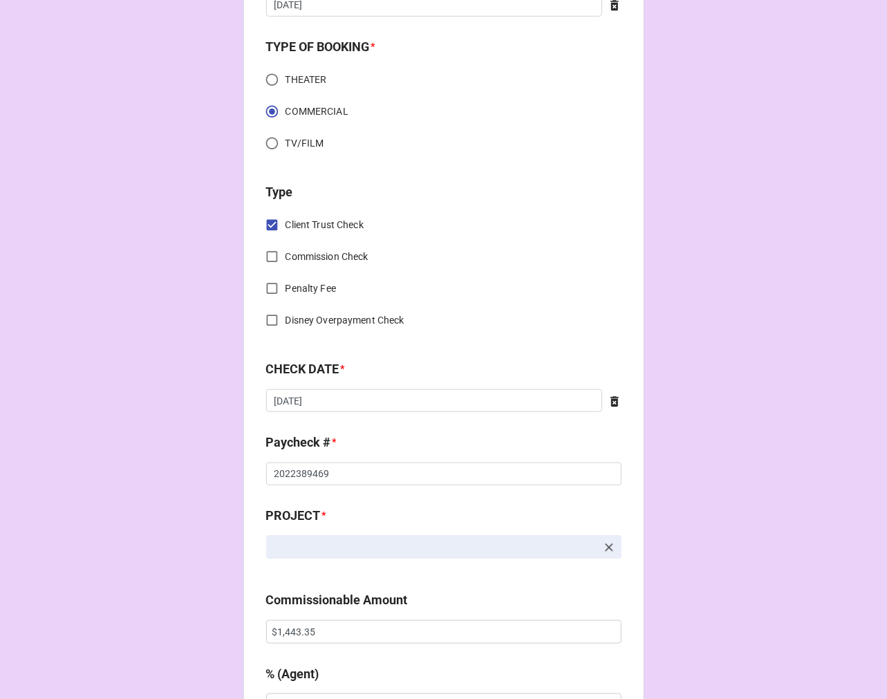
scroll to position [460, 0]
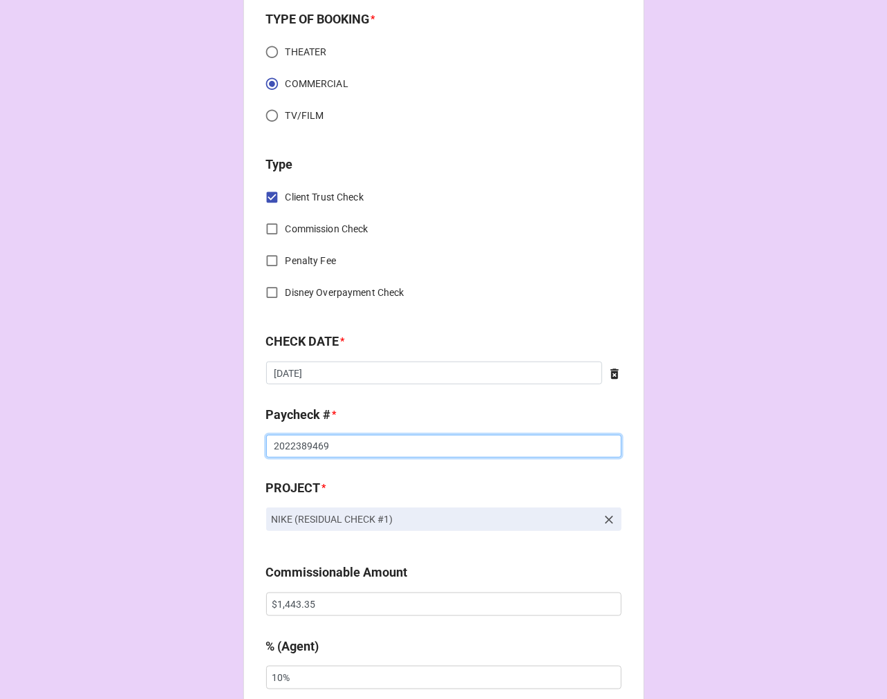
click at [347, 450] on input "2022389469" at bounding box center [443, 447] width 355 height 24
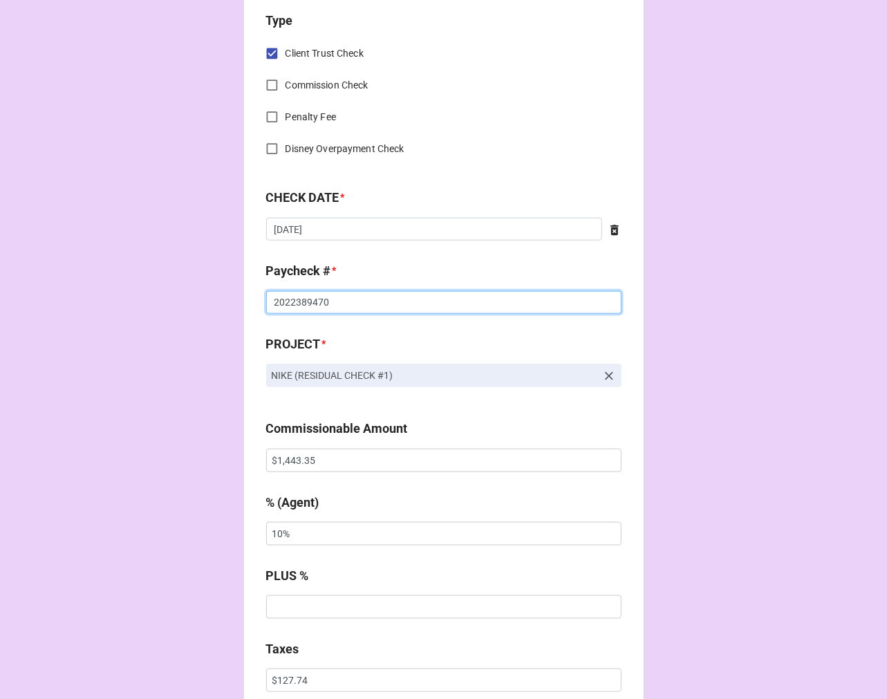
scroll to position [614, 0]
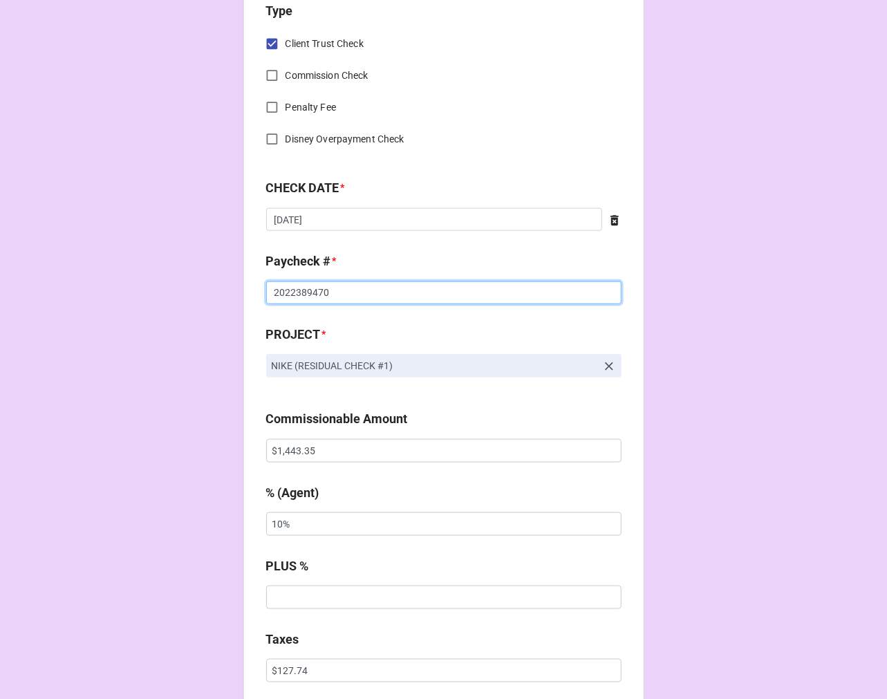
type input "2022389470"
click at [291, 454] on input "$1,443.35" at bounding box center [443, 451] width 355 height 24
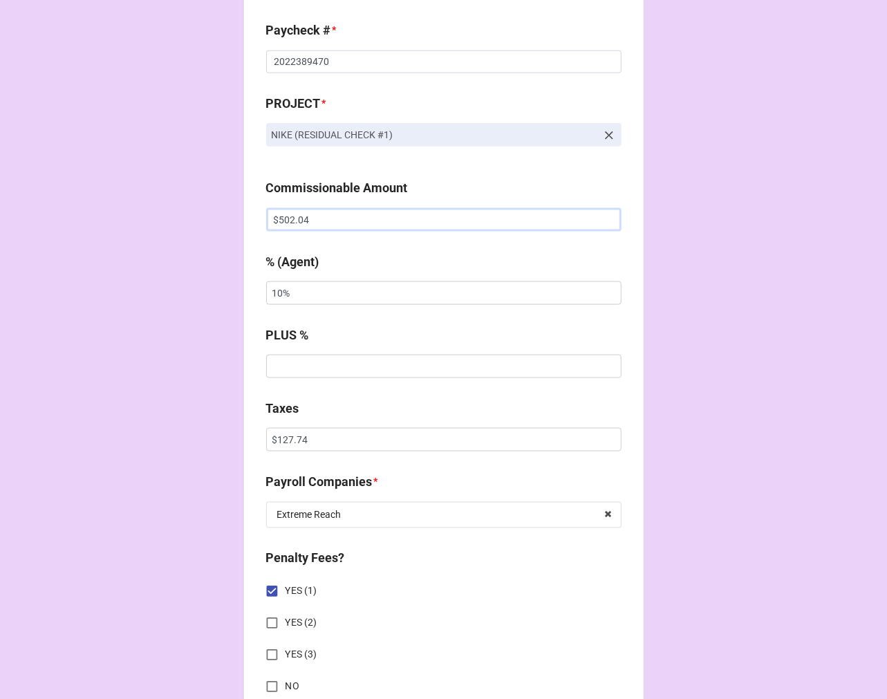
type input "$502.04"
click at [286, 440] on input "$127.74" at bounding box center [443, 440] width 355 height 24
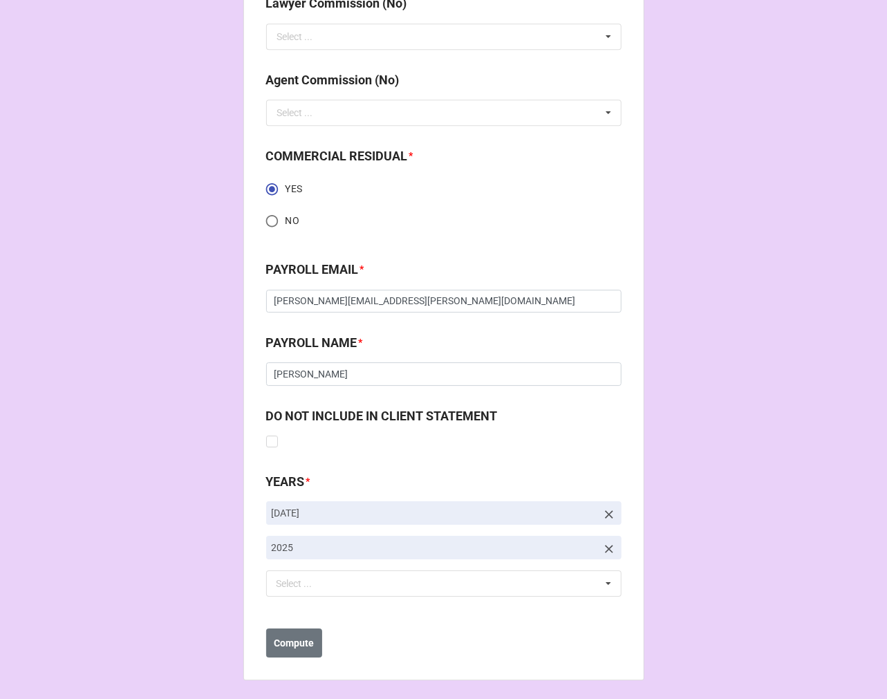
scroll to position [2010, 0]
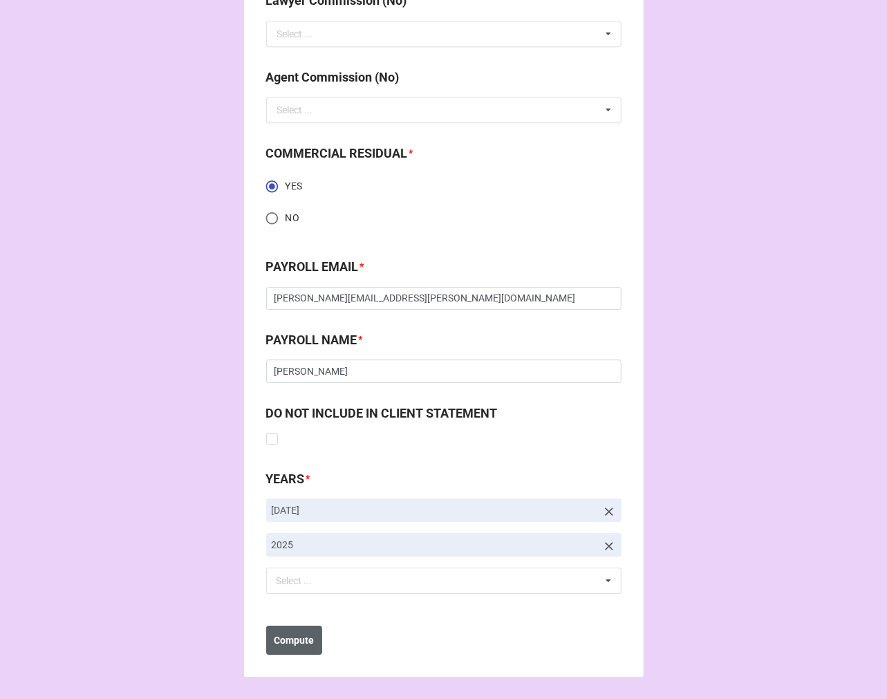
type input "$44.43"
click at [287, 638] on b "Compute" at bounding box center [294, 640] width 40 height 15
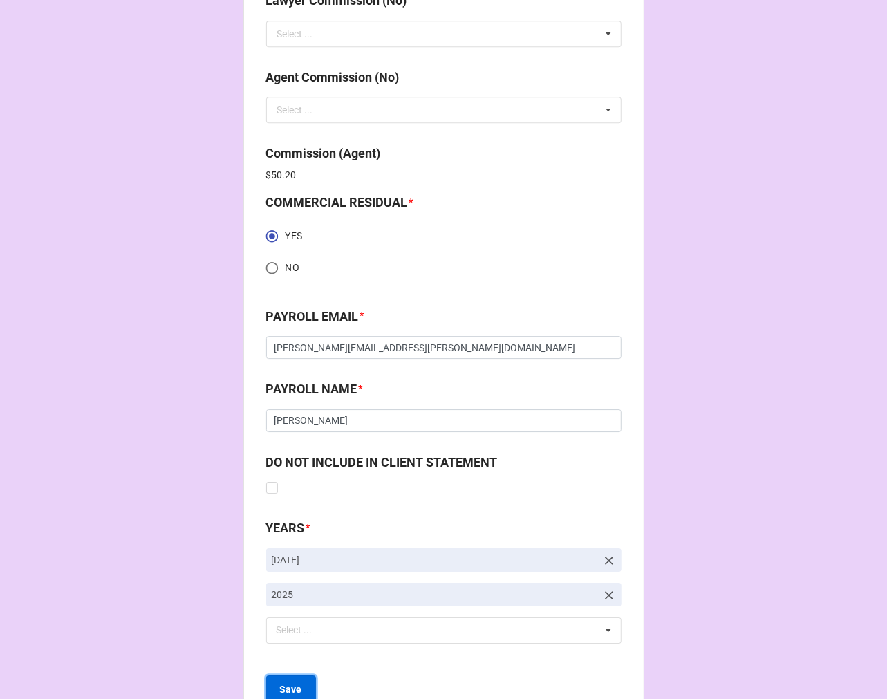
click at [296, 682] on b "Save" at bounding box center [291, 689] width 22 height 15
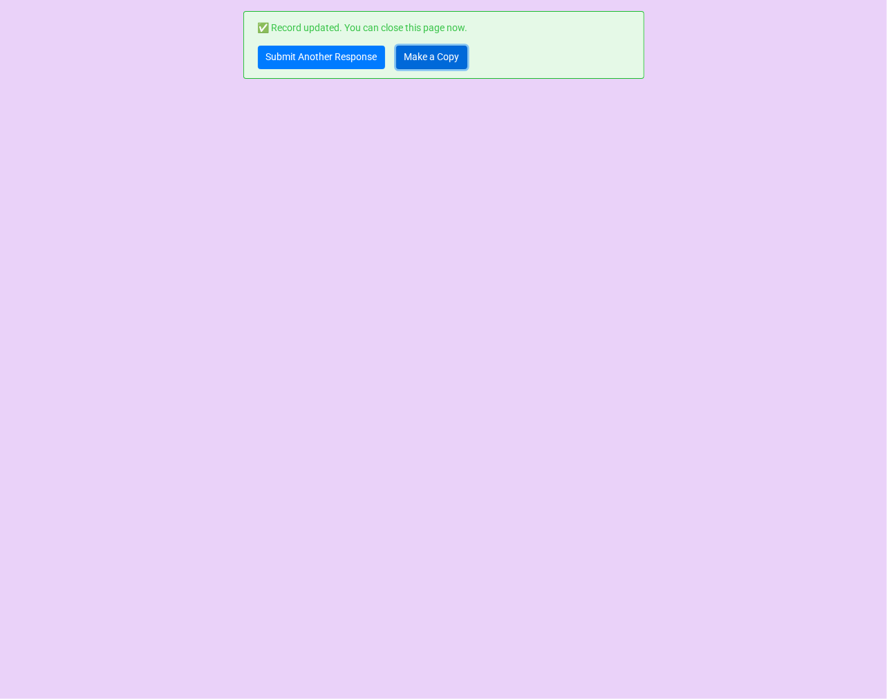
click at [436, 53] on link "Make a Copy" at bounding box center [431, 58] width 71 height 24
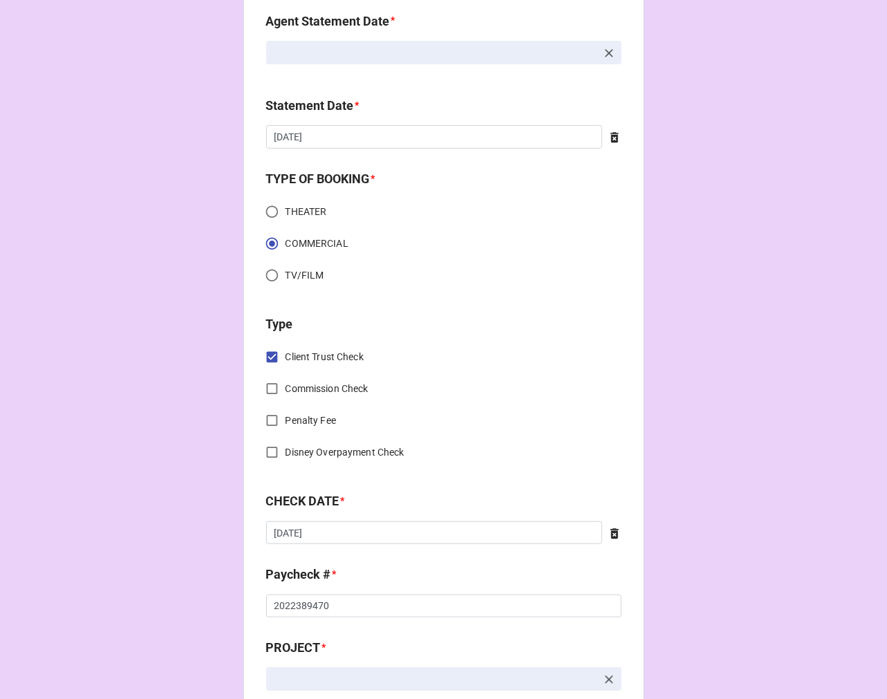
scroll to position [460, 0]
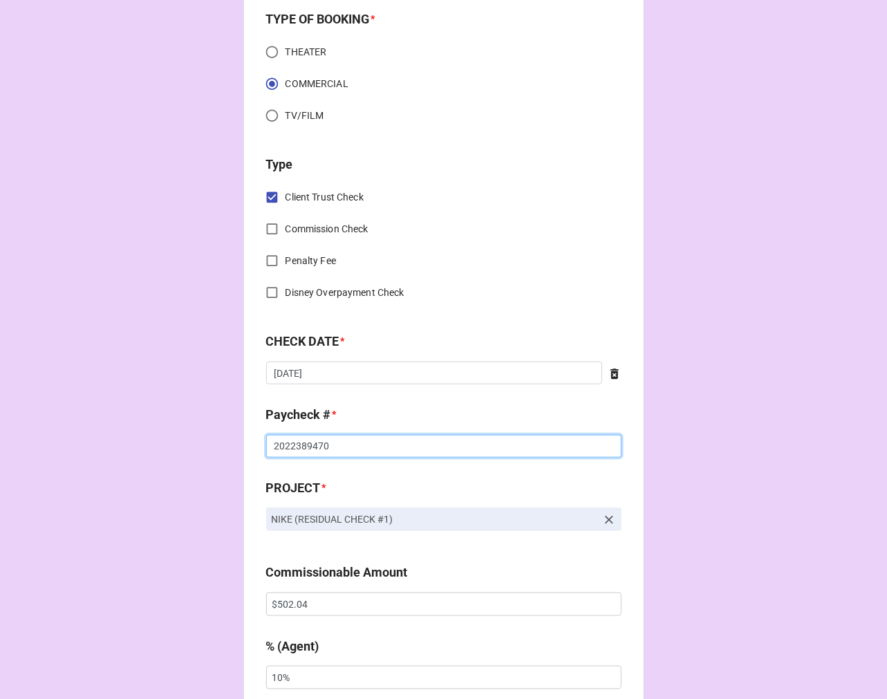
click at [348, 438] on input "2022389470" at bounding box center [443, 447] width 355 height 24
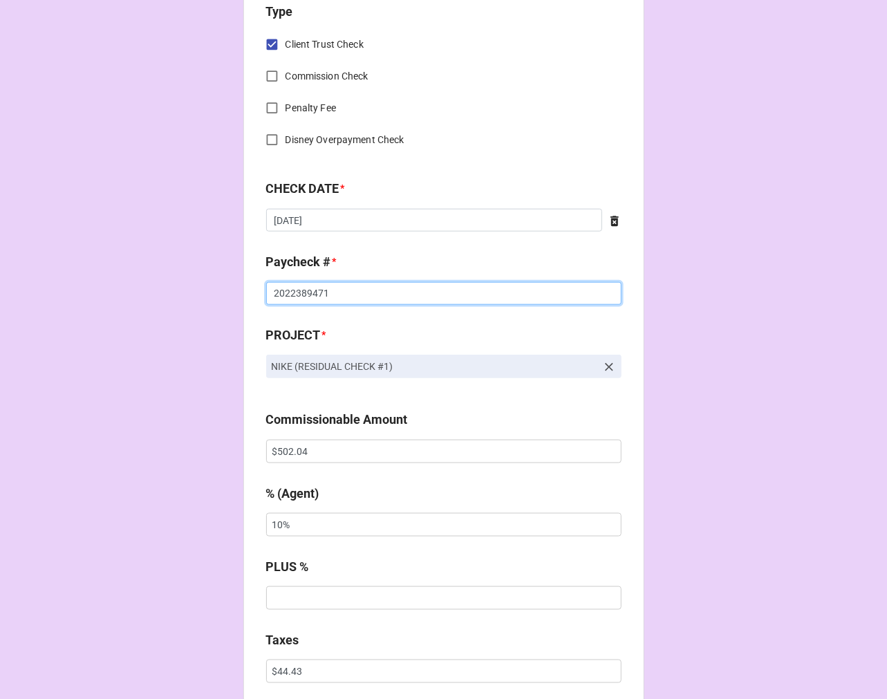
scroll to position [614, 0]
type input "2022389471"
click at [290, 453] on input "$502.04" at bounding box center [443, 451] width 355 height 24
click at [289, 453] on input "$502.04" at bounding box center [443, 451] width 355 height 24
click at [312, 444] on input "$502.04" at bounding box center [443, 451] width 355 height 24
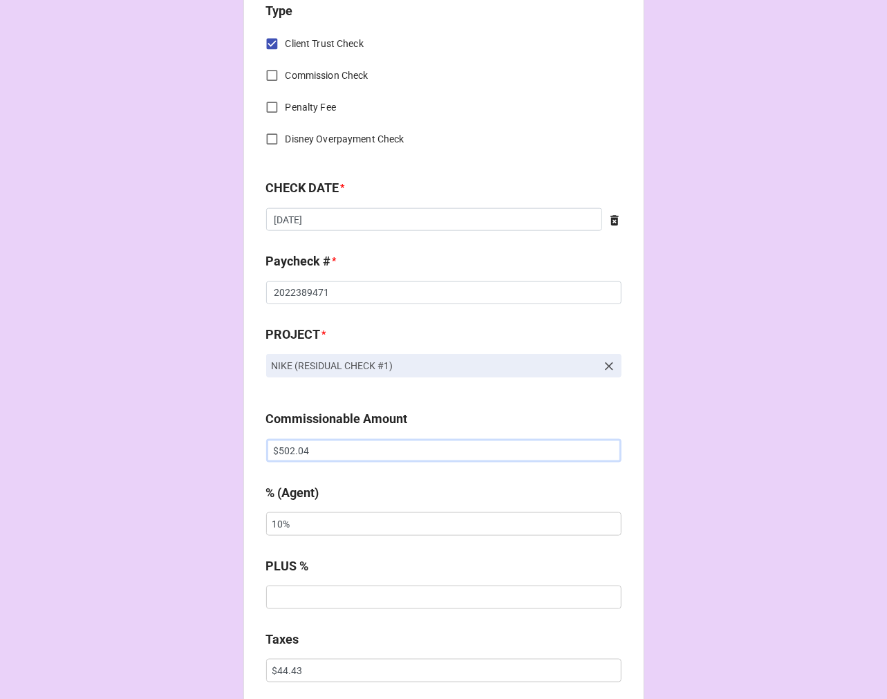
click at [312, 444] on input "$502.04" at bounding box center [443, 451] width 355 height 24
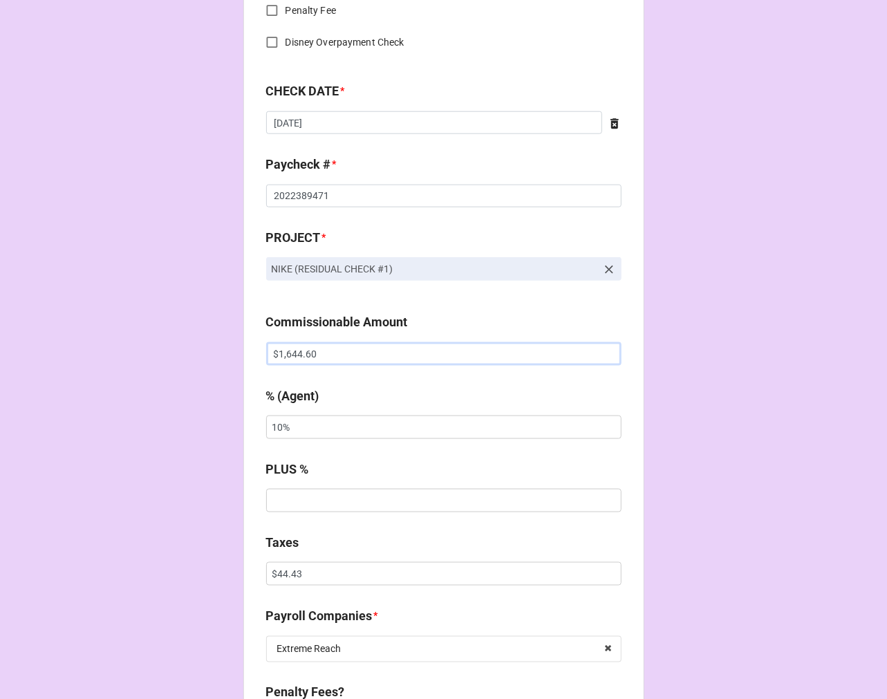
scroll to position [845, 0]
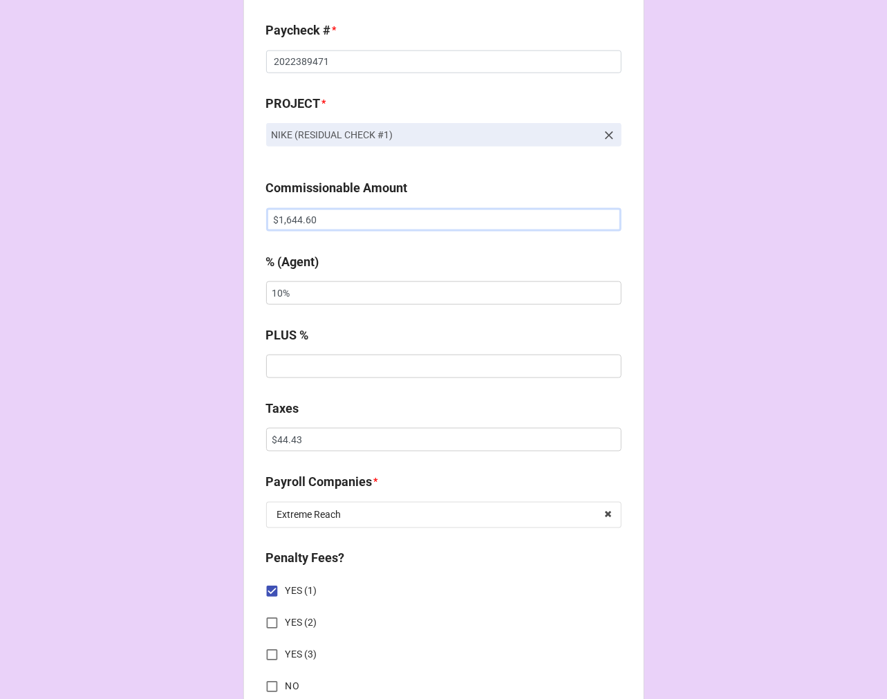
type input "$1,644.60"
click at [288, 440] on input "$44.43" at bounding box center [443, 440] width 355 height 24
click at [287, 440] on input "$44.43" at bounding box center [443, 440] width 355 height 24
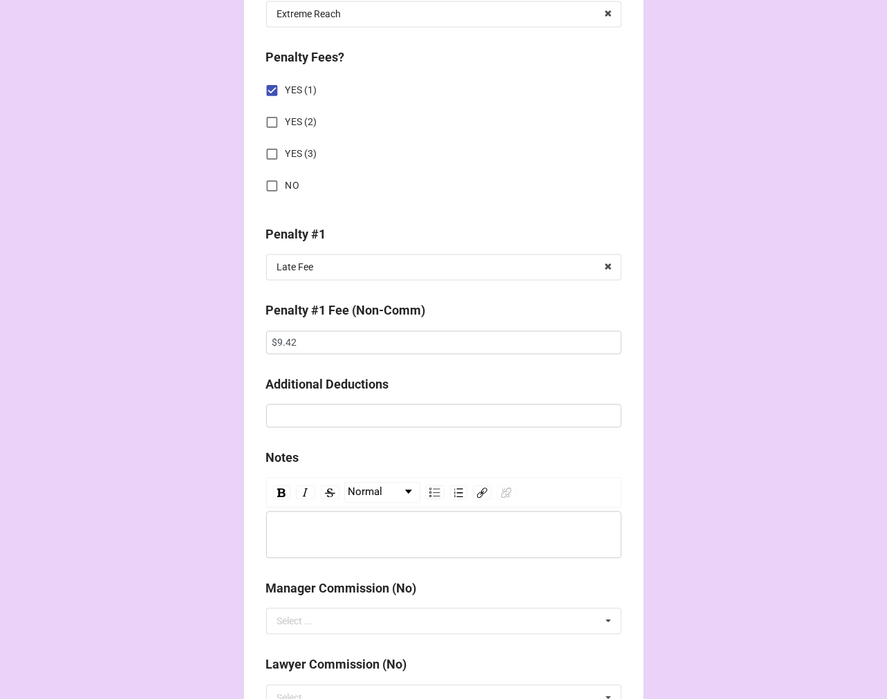
scroll to position [1383, 0]
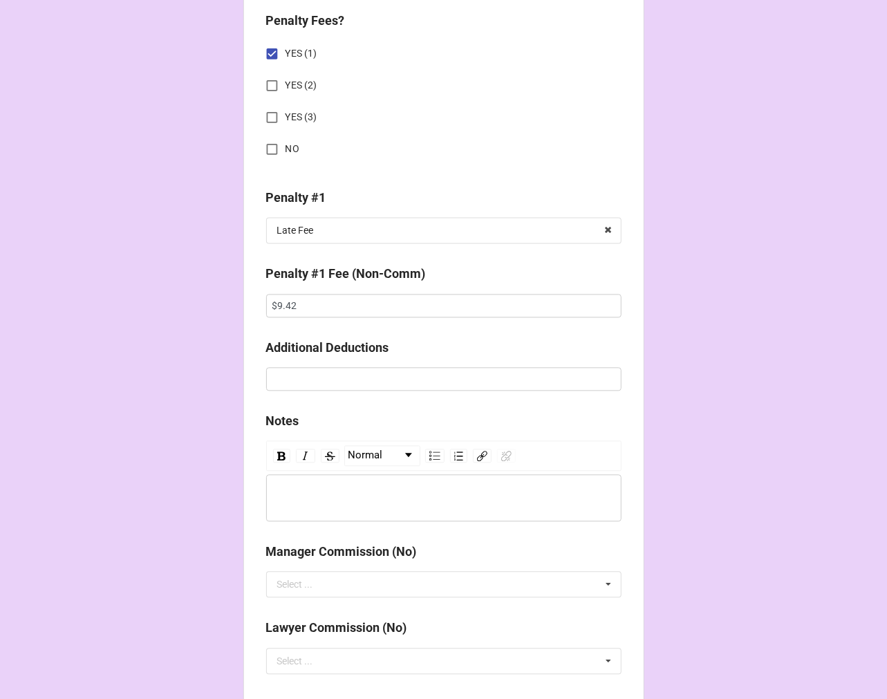
type input "$145.56"
click at [275, 291] on div "Penalty #1 Fee (Non-Comm)" at bounding box center [443, 278] width 355 height 29
click at [280, 298] on input "$9.42" at bounding box center [443, 306] width 355 height 24
drag, startPoint x: 280, startPoint y: 298, endPoint x: 596, endPoint y: 129, distance: 358.5
click at [284, 296] on input "$9.42" at bounding box center [443, 306] width 355 height 24
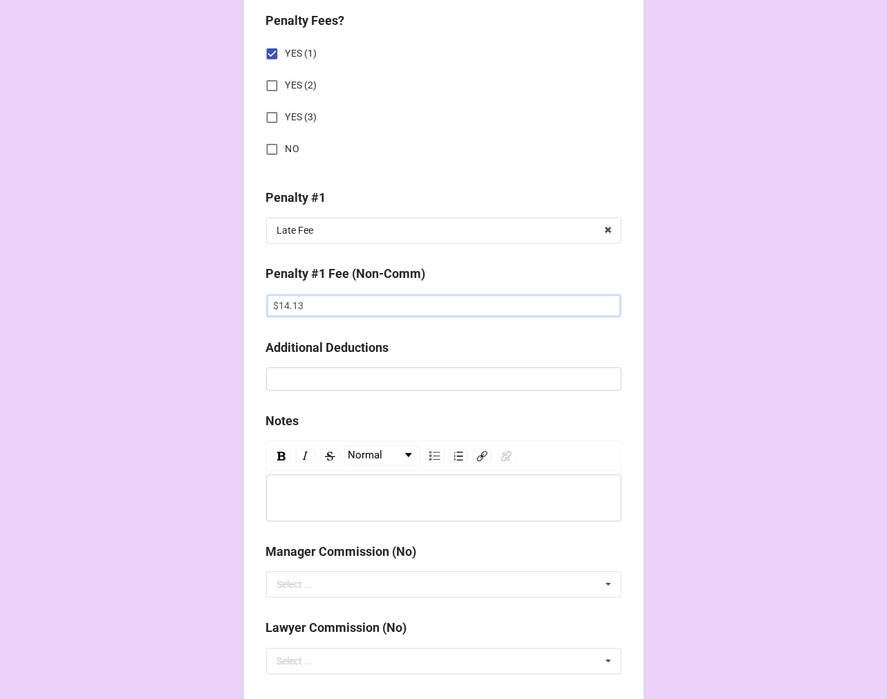
scroll to position [2010, 0]
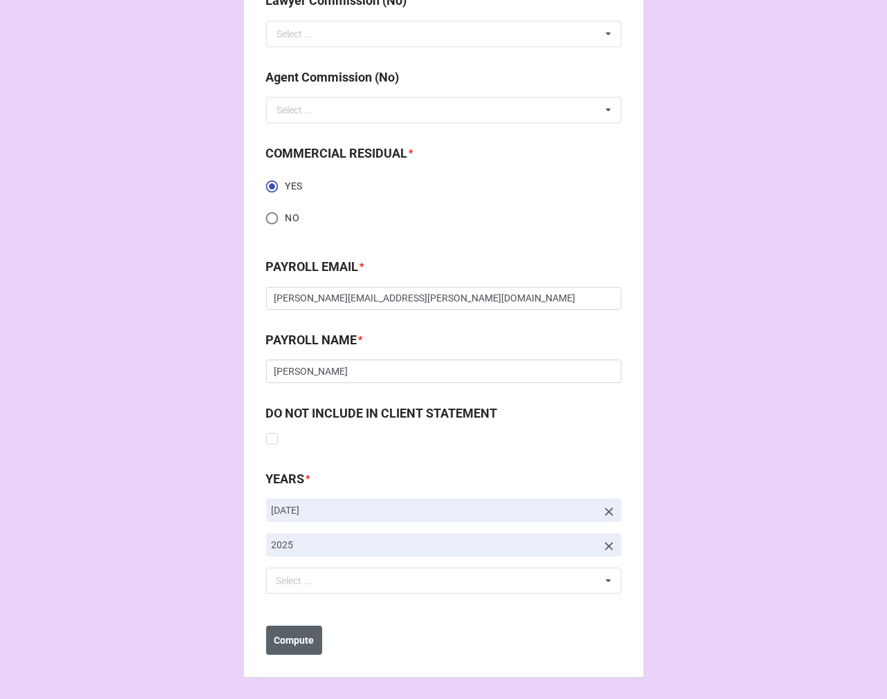
type input "$14.13"
click at [304, 653] on button "Compute" at bounding box center [294, 640] width 56 height 29
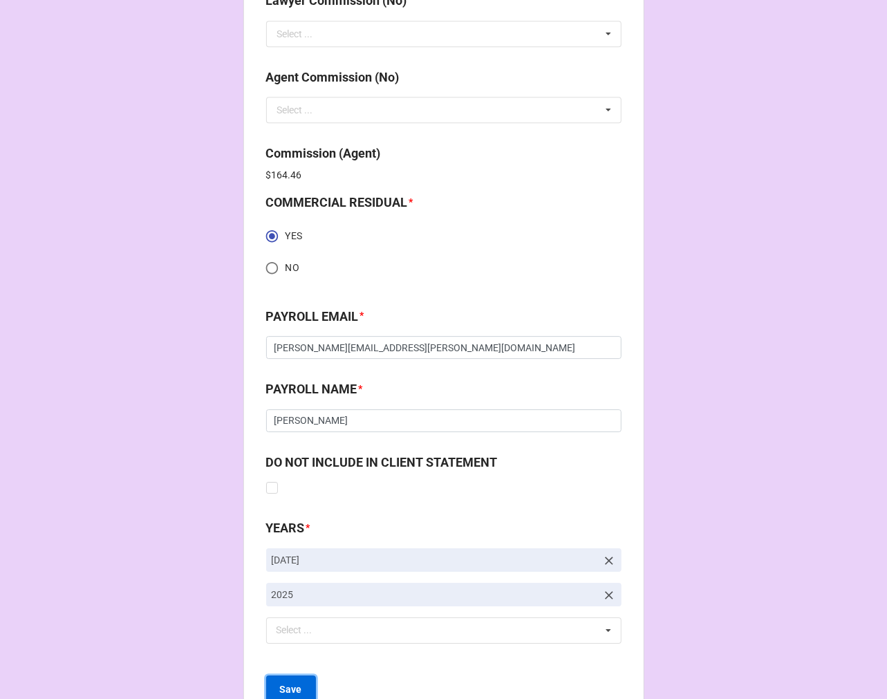
click at [302, 678] on button "Save" at bounding box center [291, 689] width 50 height 29
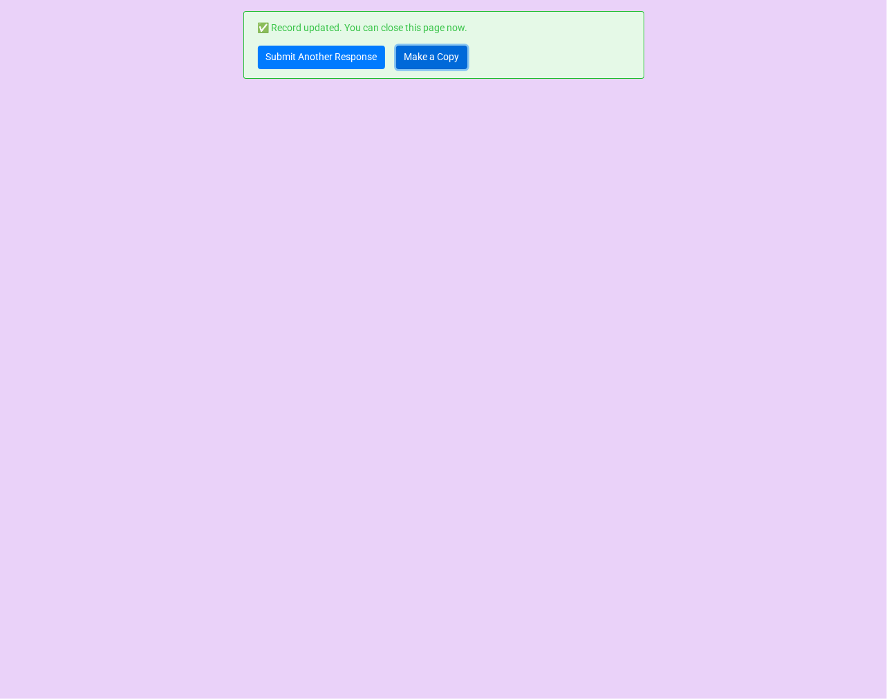
click at [429, 56] on link "Make a Copy" at bounding box center [431, 58] width 71 height 24
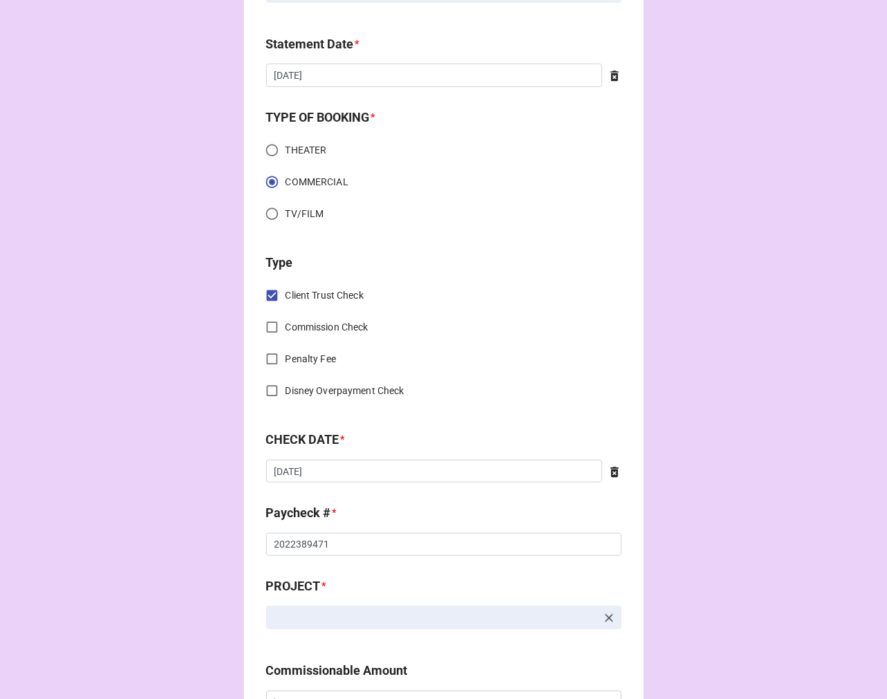
scroll to position [384, 0]
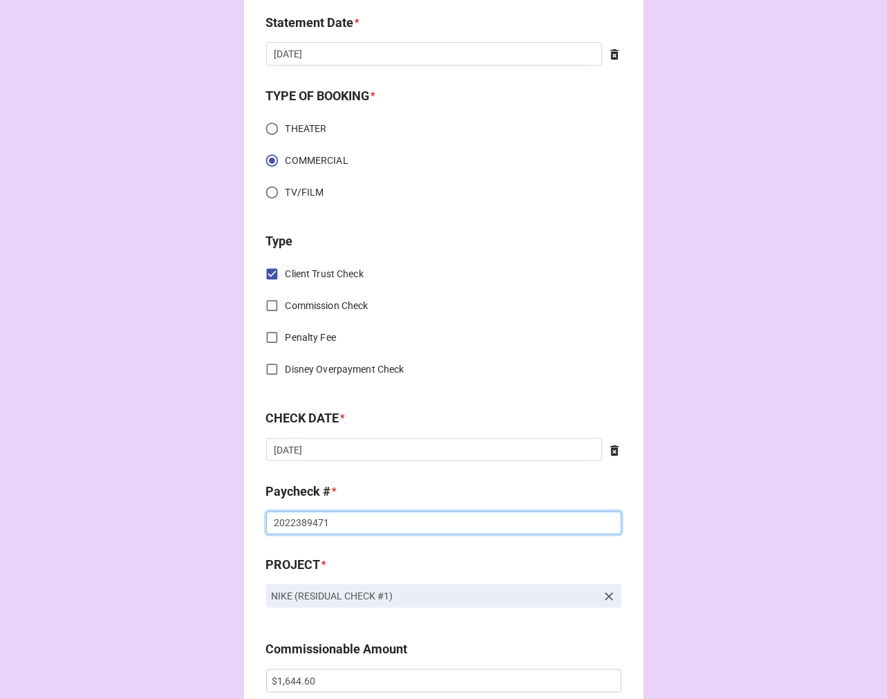
click at [375, 530] on input "2022389471" at bounding box center [443, 524] width 355 height 24
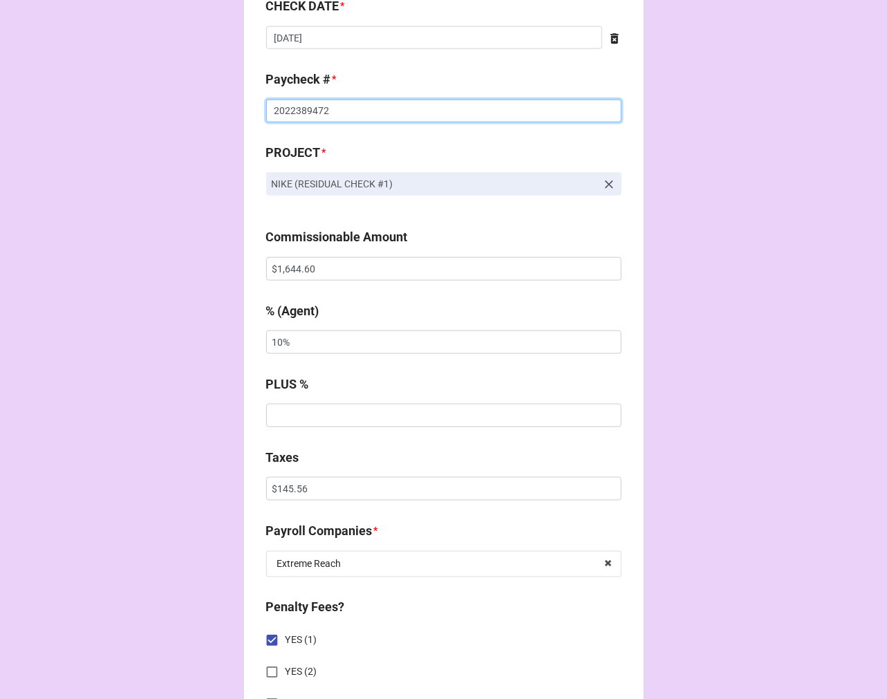
scroll to position [998, 0]
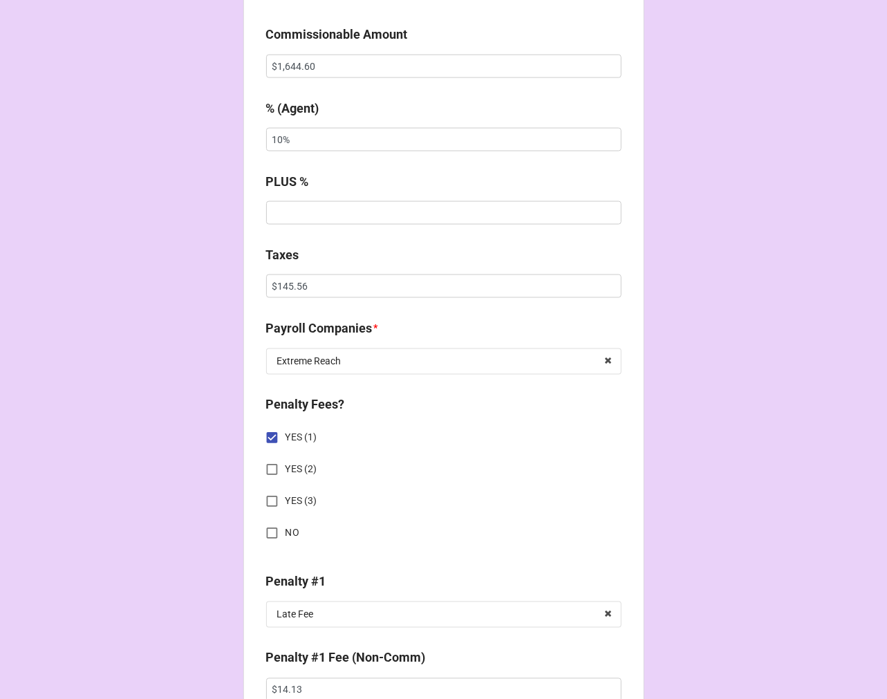
type input "2022389472"
click at [288, 286] on input "$145.56" at bounding box center [443, 286] width 355 height 24
drag, startPoint x: 288, startPoint y: 286, endPoint x: 608, endPoint y: 116, distance: 362.8
click at [292, 281] on input "$145.56" at bounding box center [443, 286] width 355 height 24
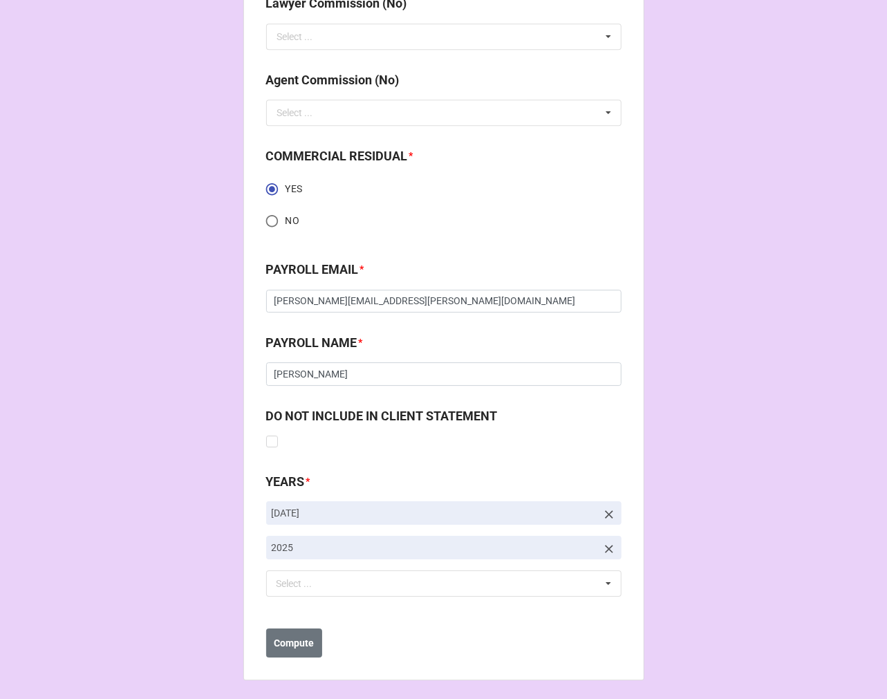
scroll to position [2010, 0]
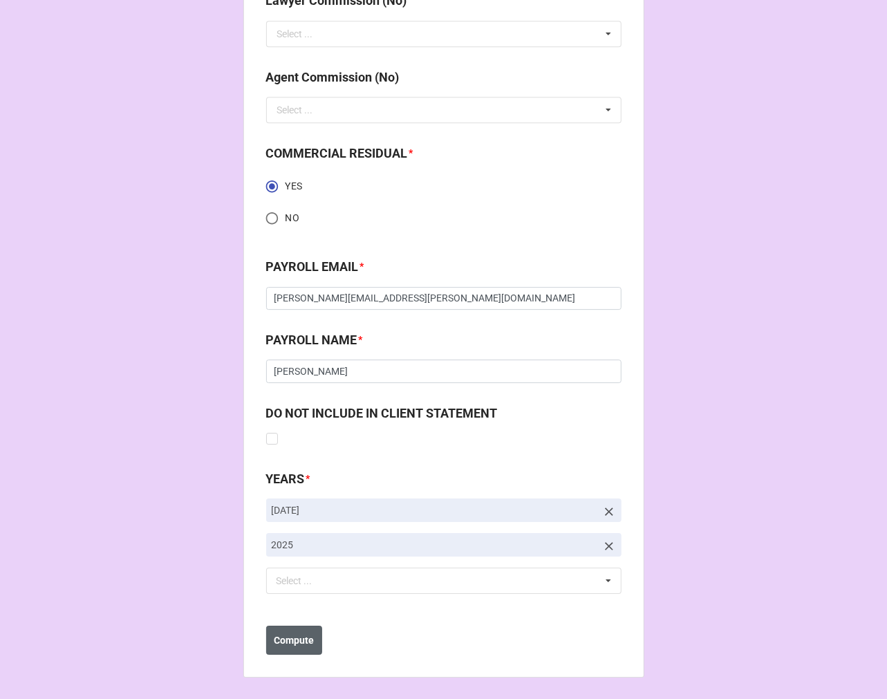
type input "$250.47"
click at [306, 626] on button "Compute" at bounding box center [294, 640] width 56 height 29
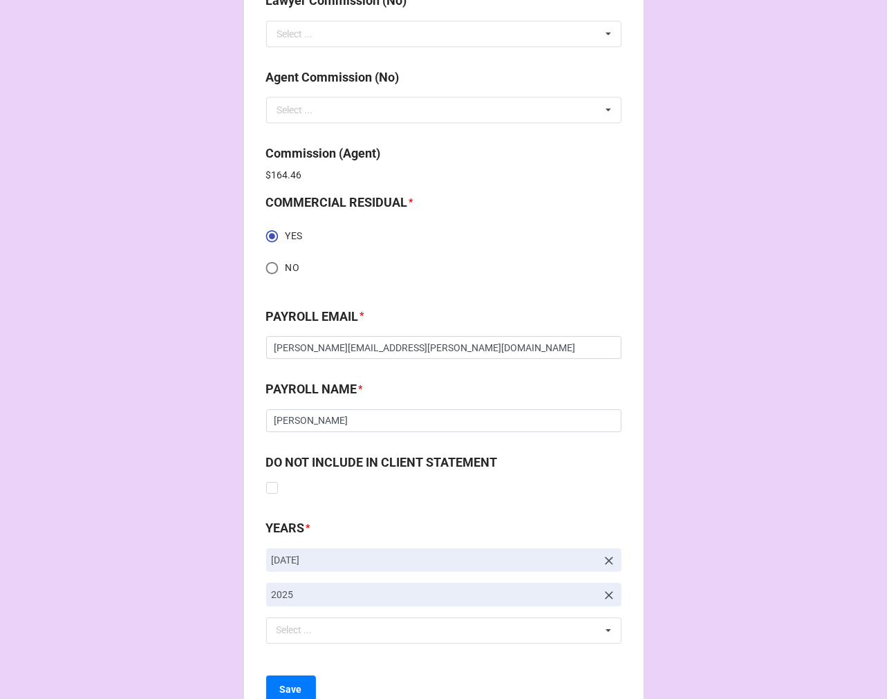
scroll to position [2060, 0]
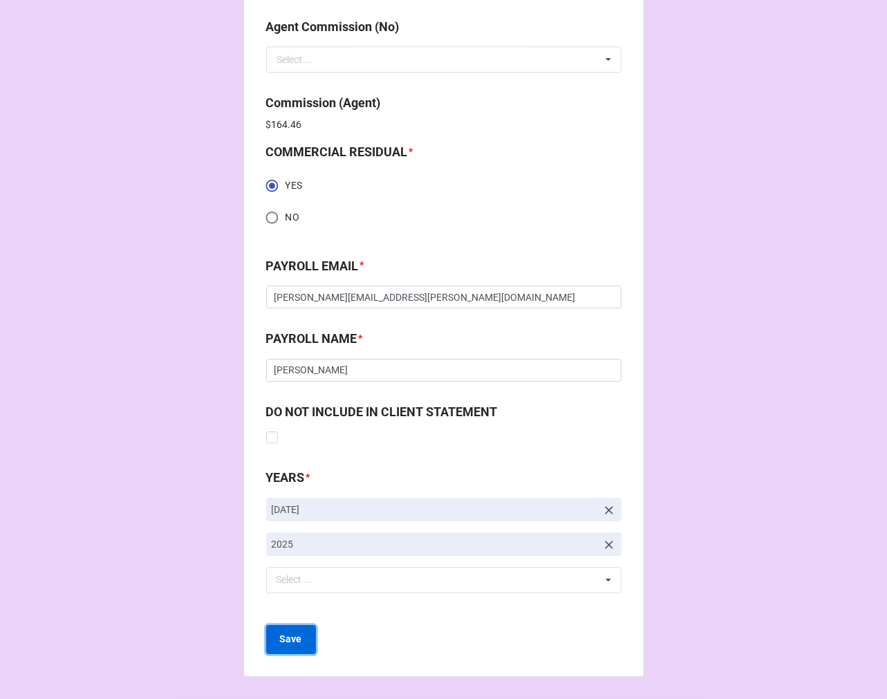
click at [286, 640] on b "Save" at bounding box center [291, 639] width 22 height 15
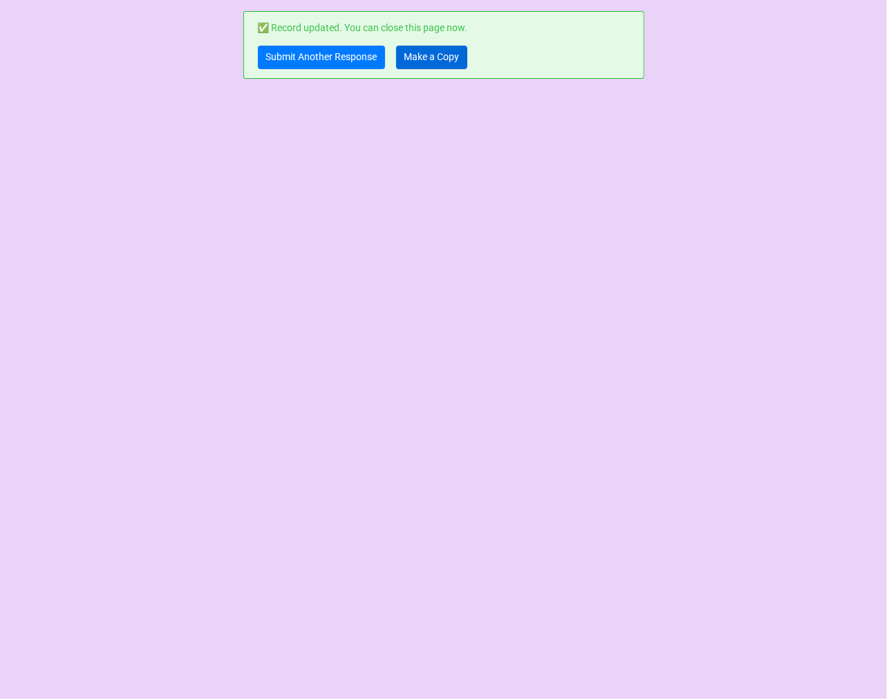
scroll to position [0, 0]
click at [409, 50] on link "Make a Copy" at bounding box center [431, 58] width 71 height 24
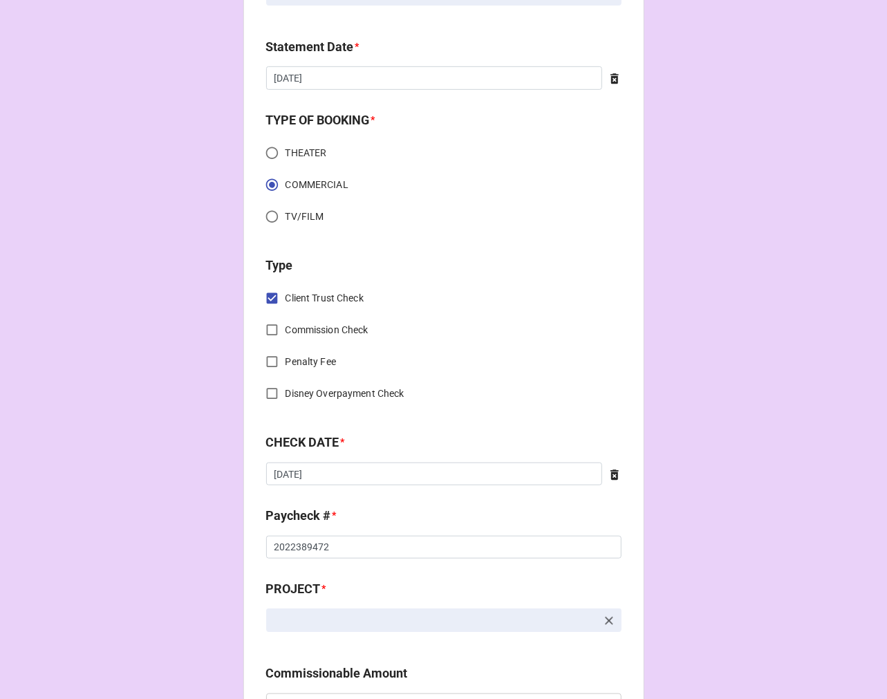
scroll to position [384, 0]
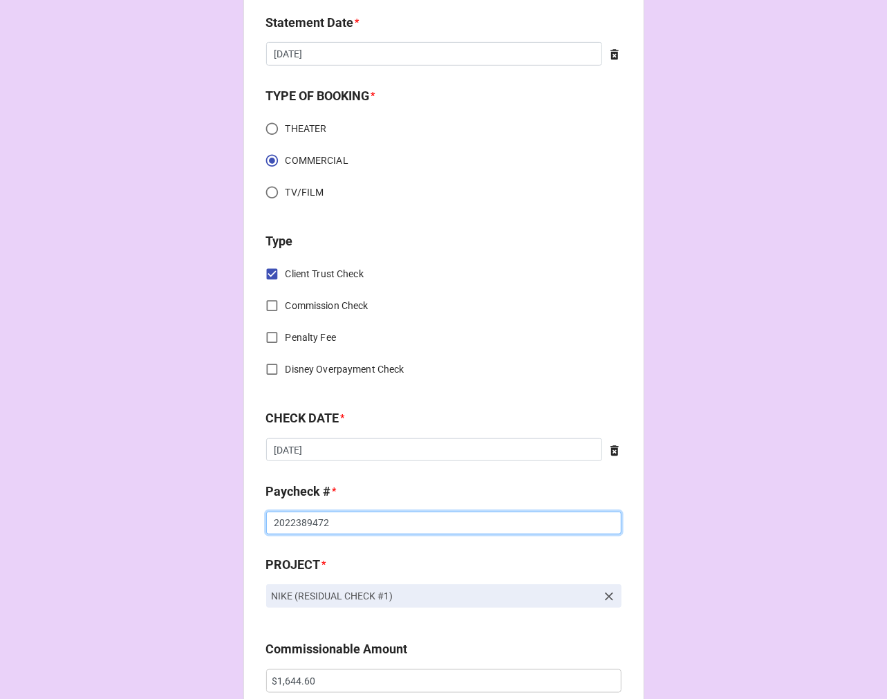
click at [342, 523] on input "2022389472" at bounding box center [443, 524] width 355 height 24
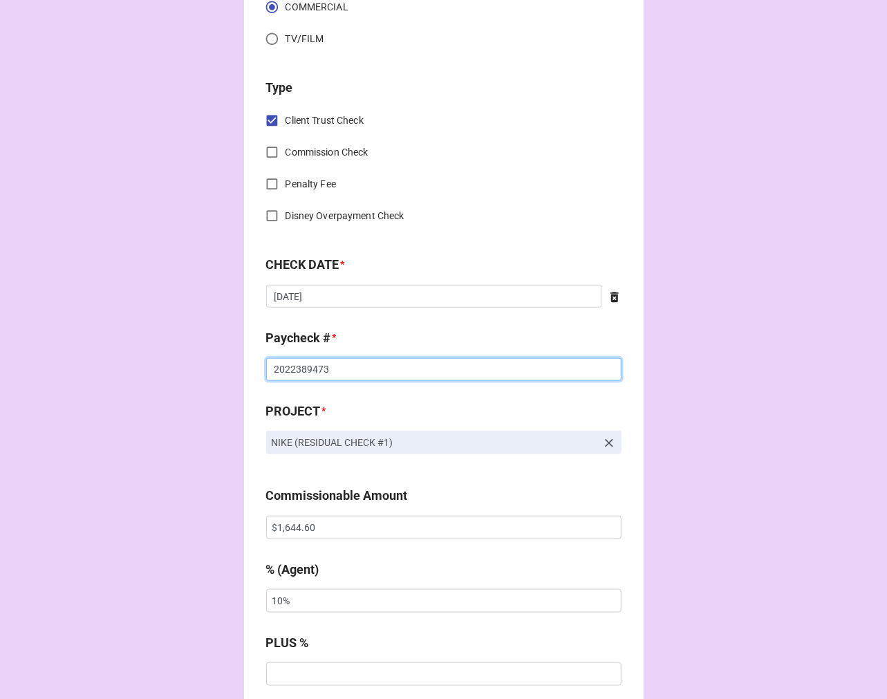
type input "2022389473"
click at [299, 527] on input "$1,644.60" at bounding box center [443, 528] width 355 height 24
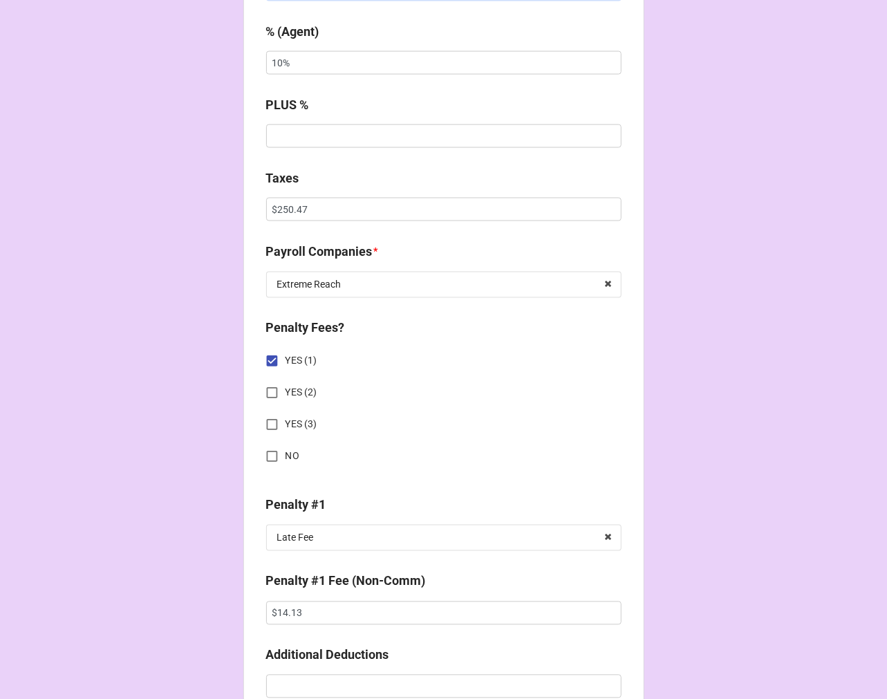
type input "$9,177.70"
click at [294, 217] on input "$250.47" at bounding box center [443, 210] width 355 height 24
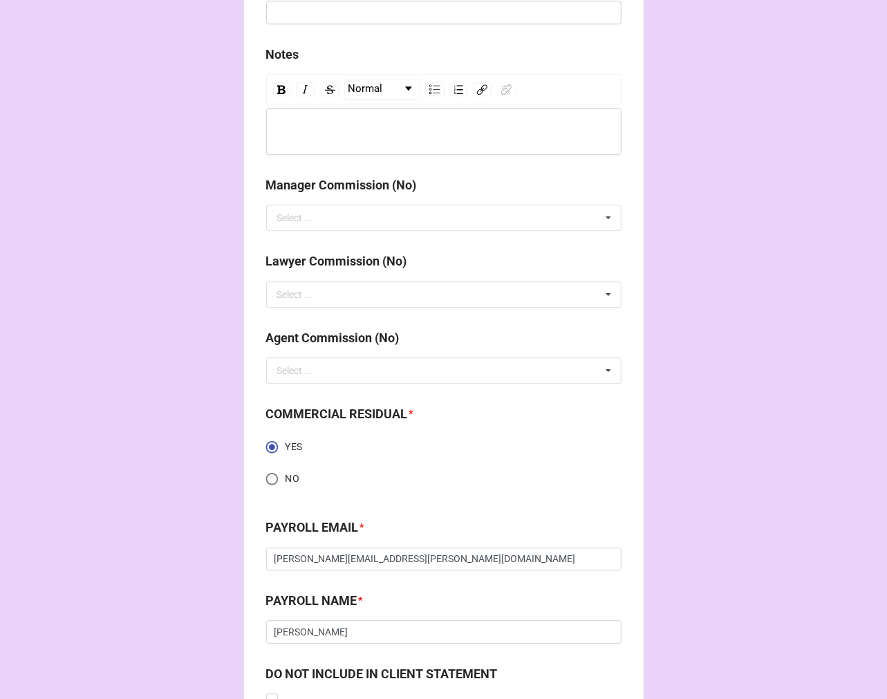
scroll to position [2010, 0]
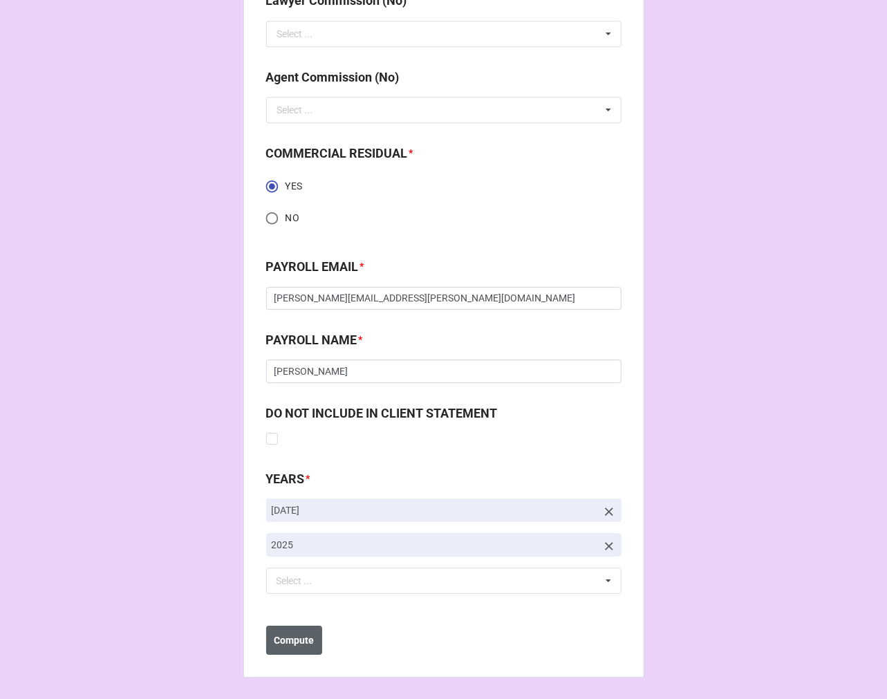
type input "$2,044.80"
click at [291, 643] on b "Compute" at bounding box center [294, 640] width 40 height 15
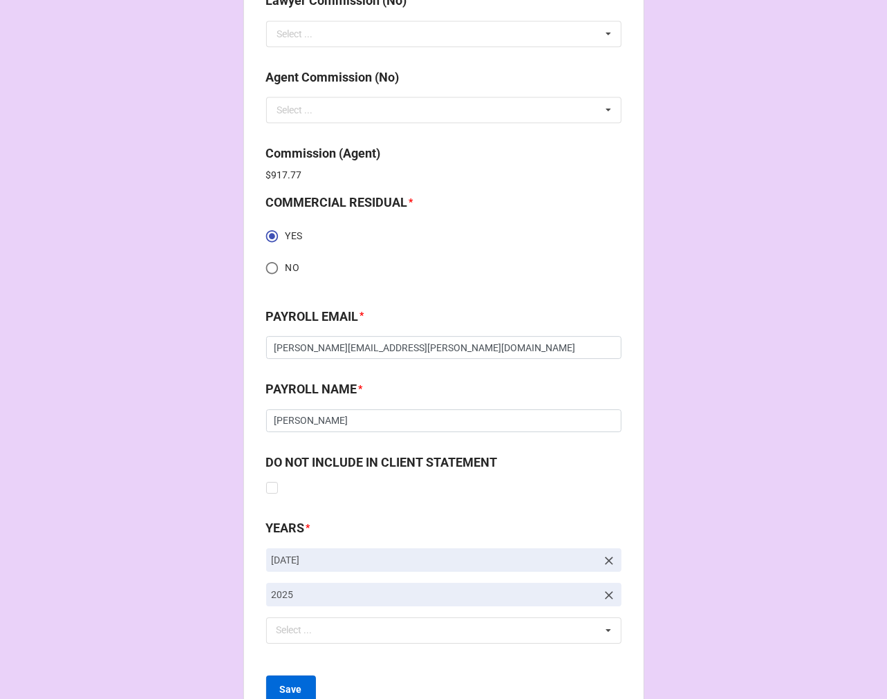
scroll to position [2060, 0]
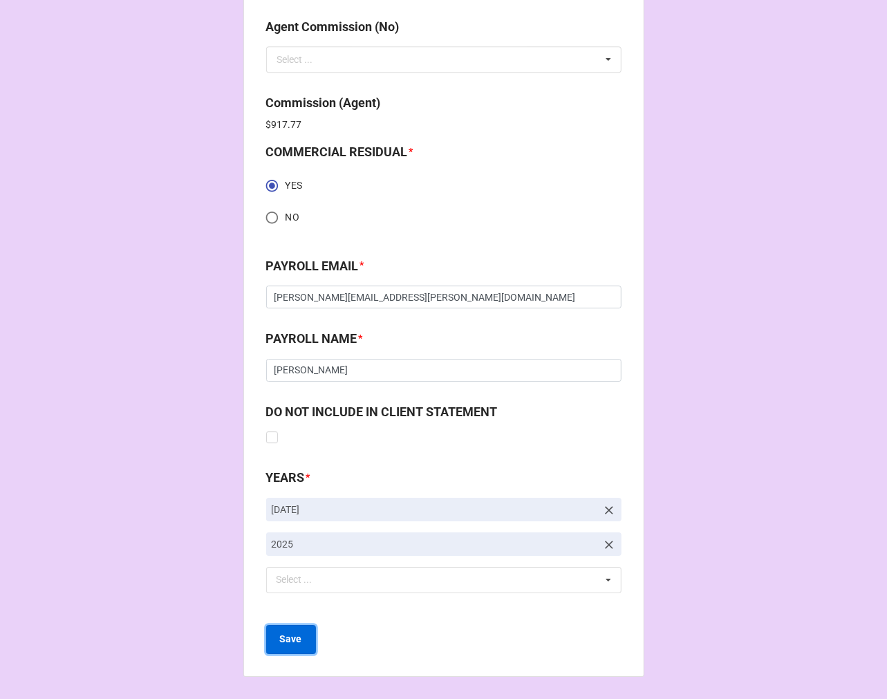
click at [282, 644] on b "Save" at bounding box center [291, 639] width 22 height 15
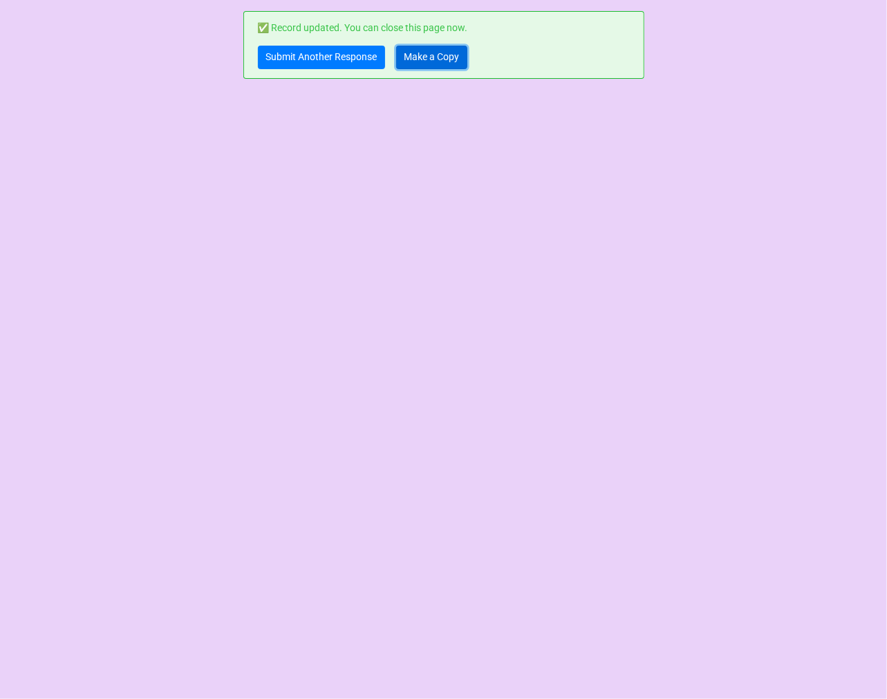
click at [426, 56] on link "Make a Copy" at bounding box center [431, 58] width 71 height 24
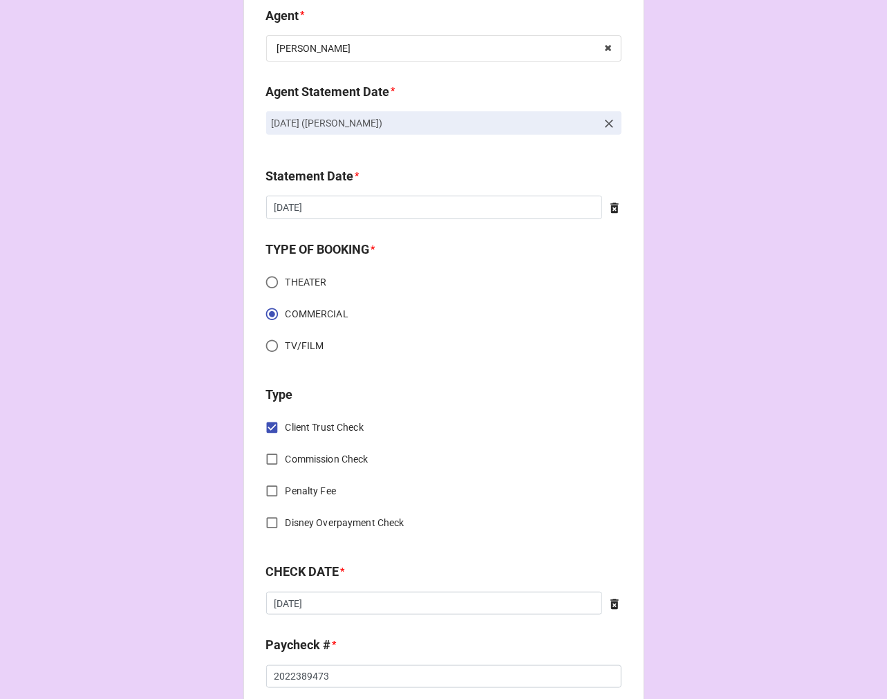
scroll to position [384, 0]
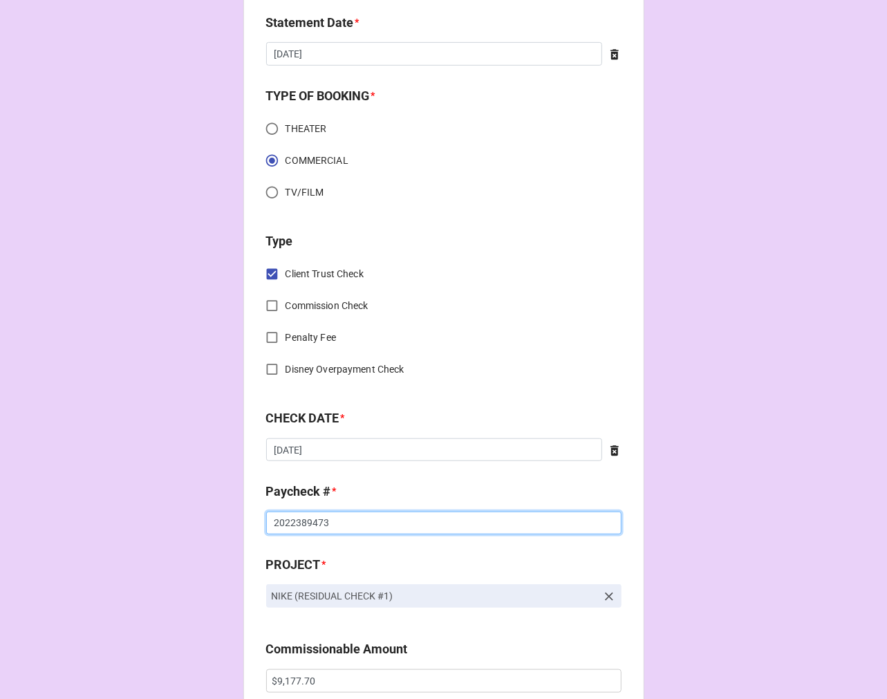
click at [343, 528] on input "2022389473" at bounding box center [443, 524] width 355 height 24
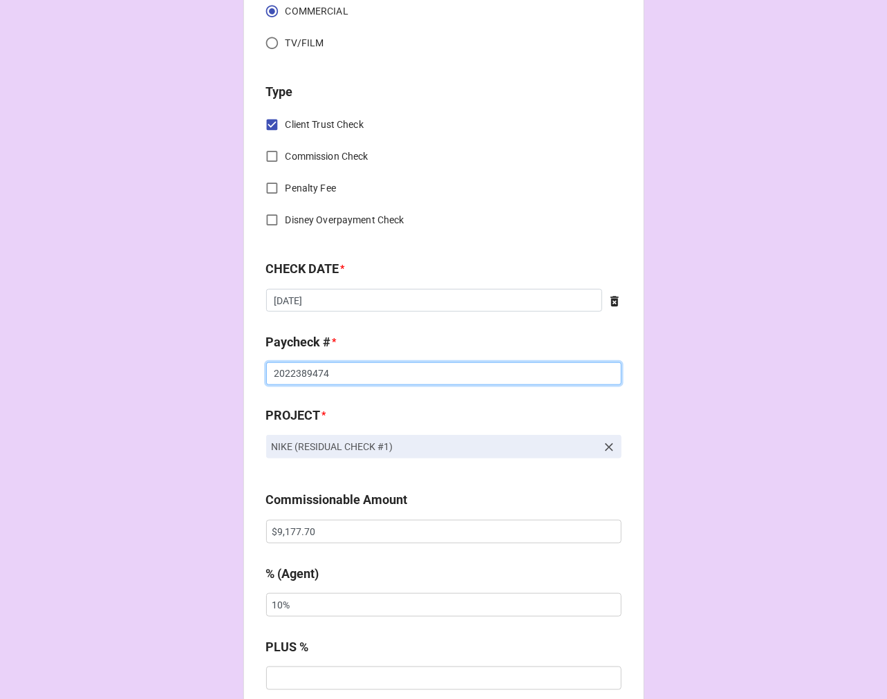
scroll to position [537, 0]
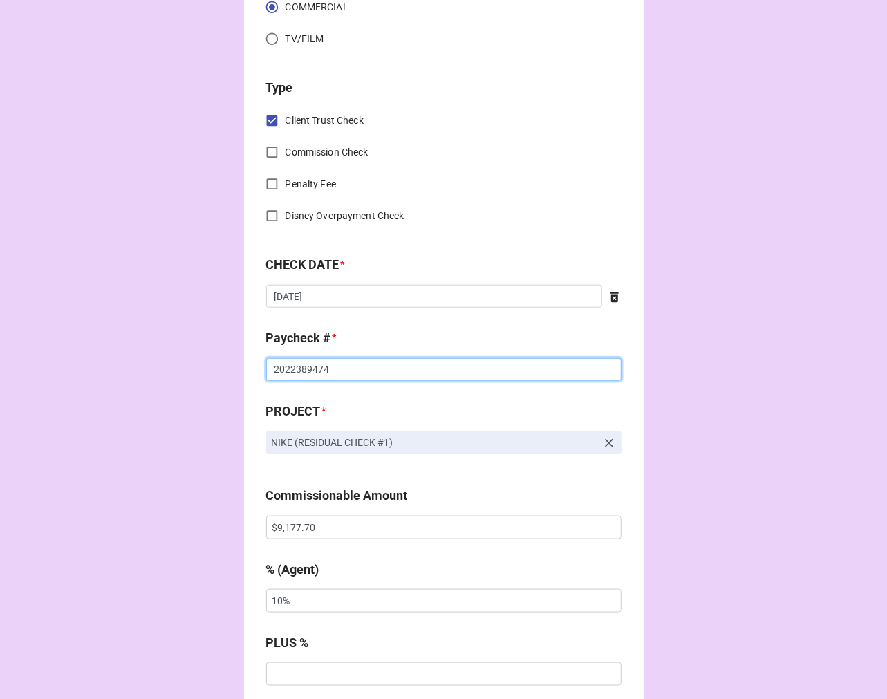
type input "2022389474"
drag, startPoint x: 320, startPoint y: 526, endPoint x: 166, endPoint y: 546, distance: 155.5
drag, startPoint x: 367, startPoint y: 526, endPoint x: 174, endPoint y: 441, distance: 210.8
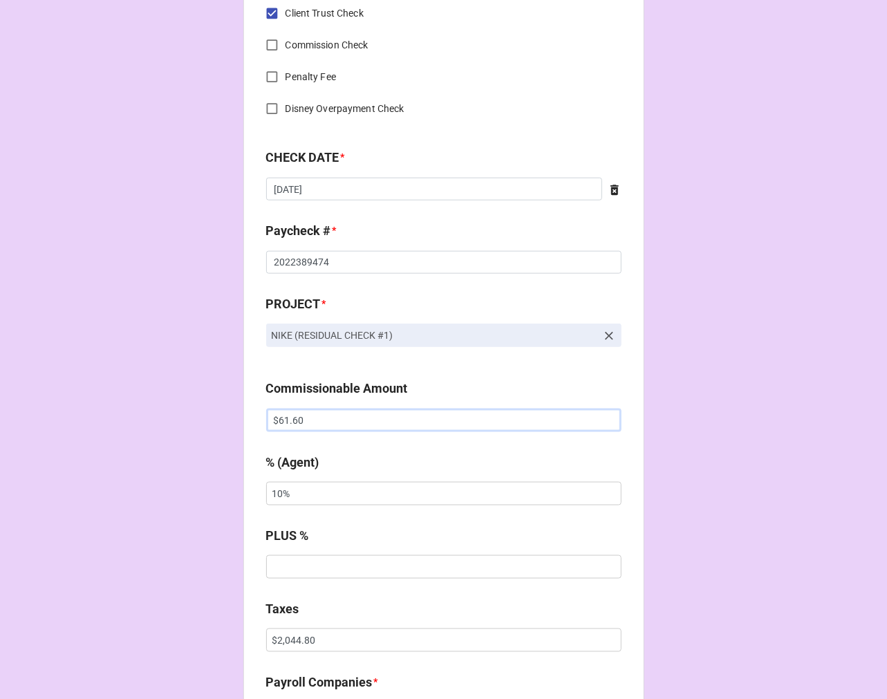
scroll to position [922, 0]
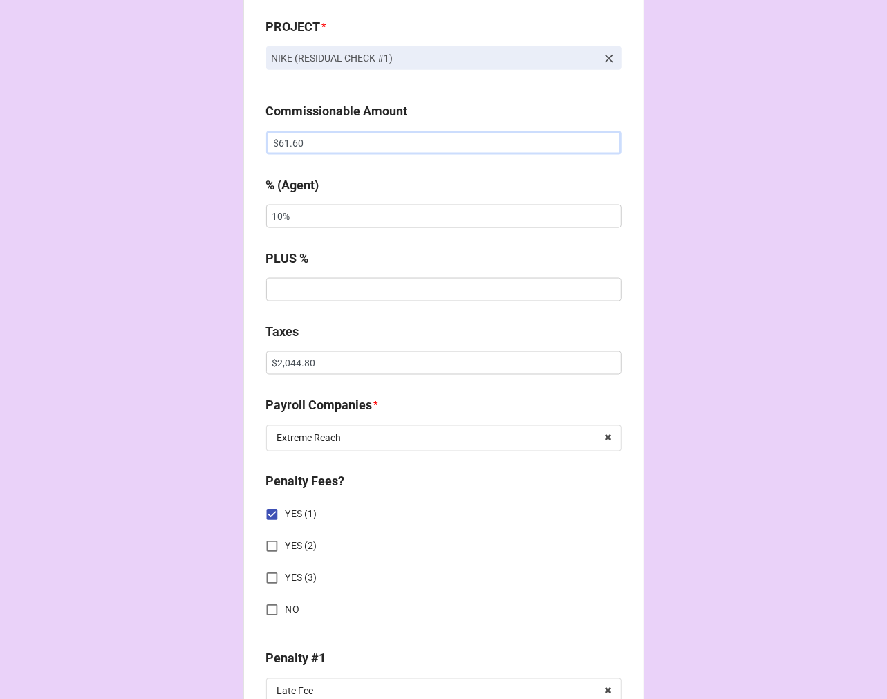
type input "$61.60"
click at [282, 365] on input "$2,044.80" at bounding box center [443, 363] width 355 height 24
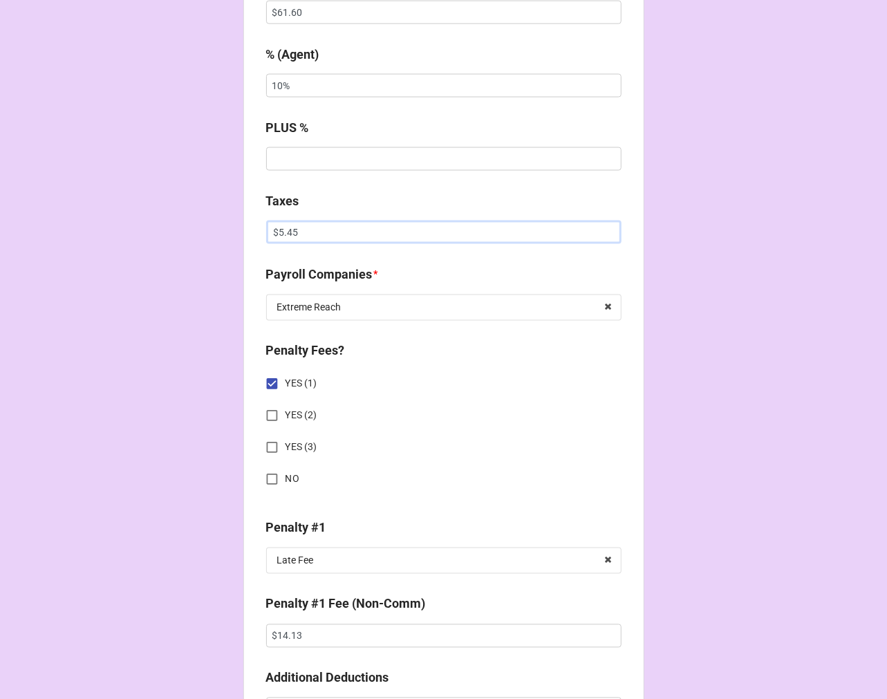
scroll to position [1305, 0]
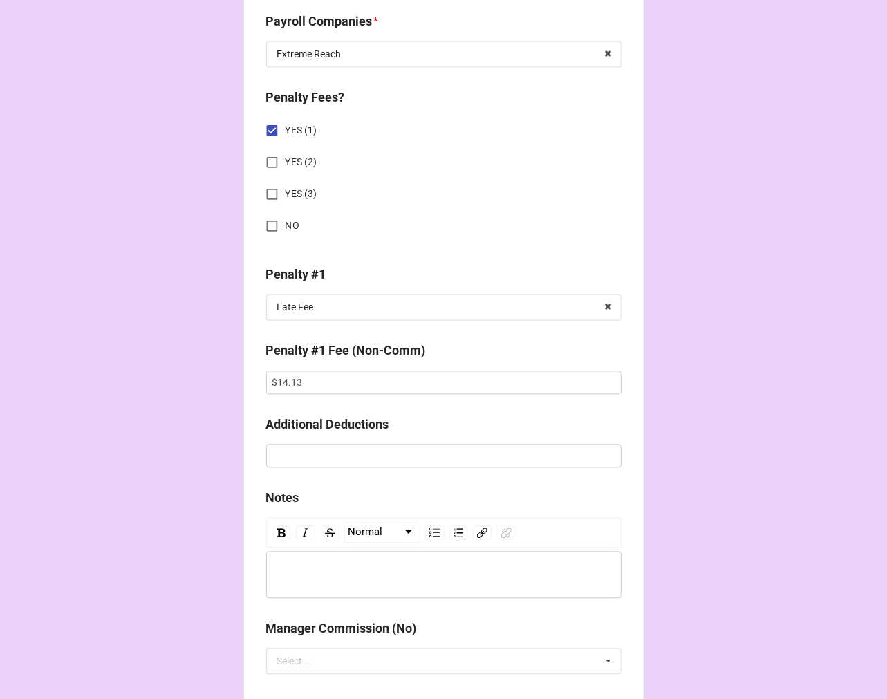
type input "$5.45"
click at [279, 375] on input "$14.13" at bounding box center [443, 383] width 355 height 24
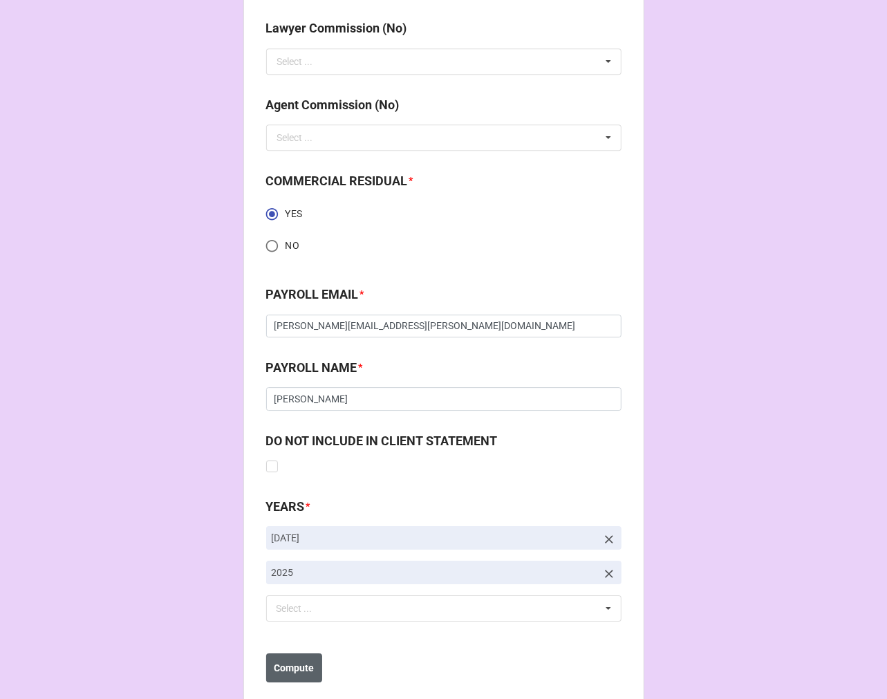
scroll to position [2010, 0]
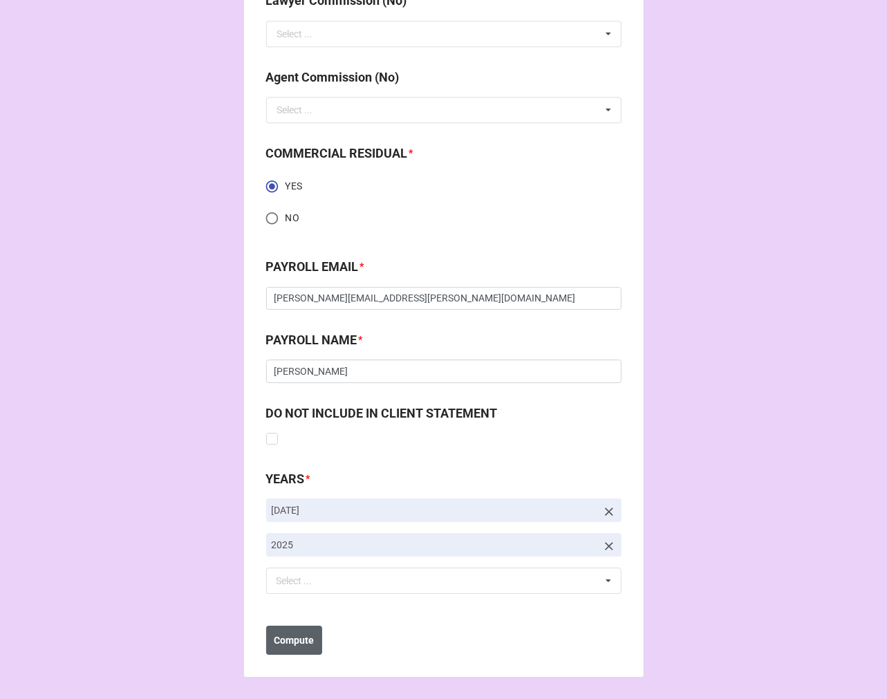
type input "$9.42"
click at [295, 644] on b "Compute" at bounding box center [294, 640] width 40 height 15
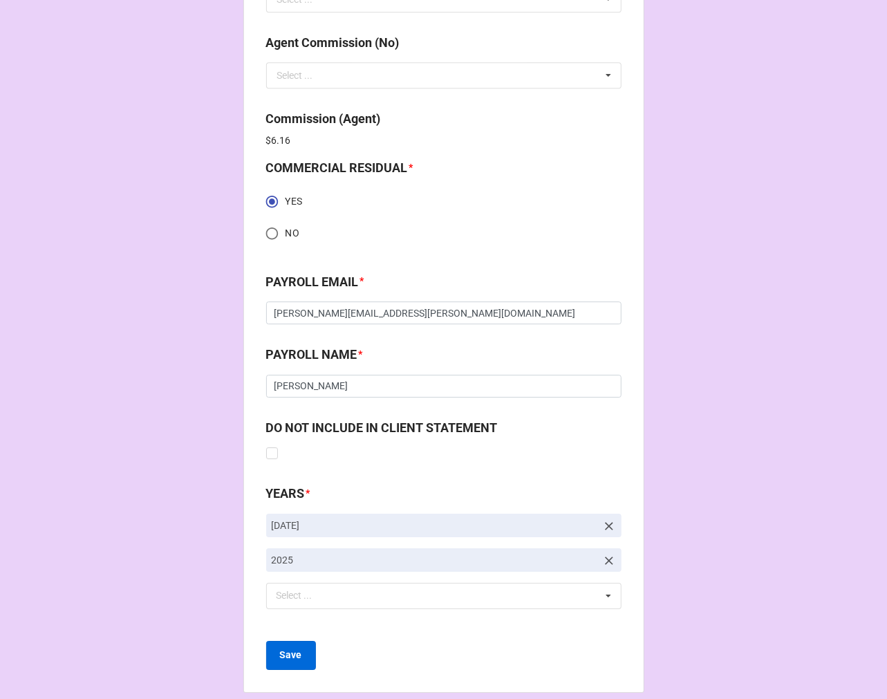
scroll to position [2060, 0]
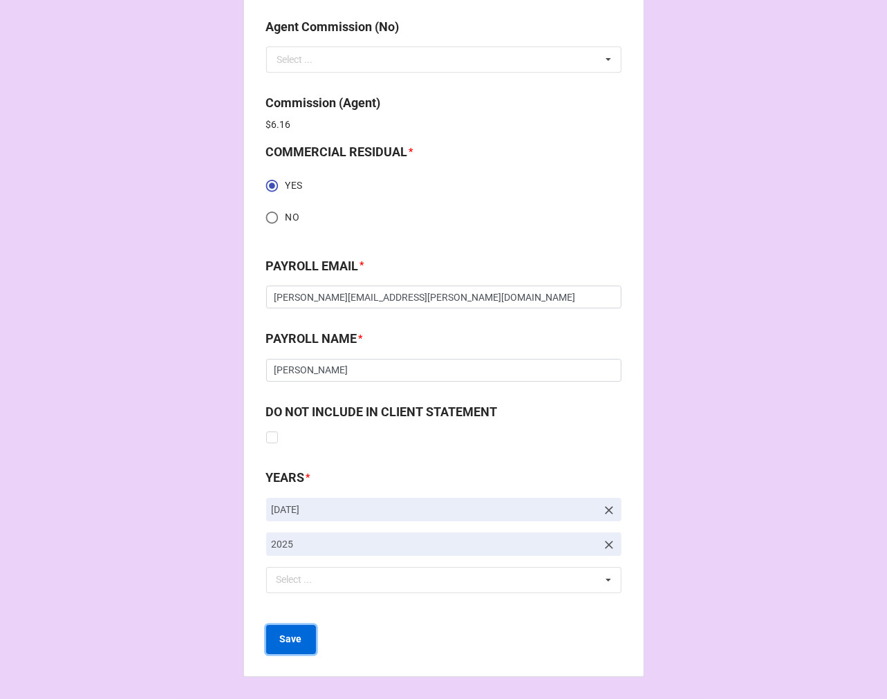
click at [285, 636] on b "Save" at bounding box center [291, 639] width 22 height 15
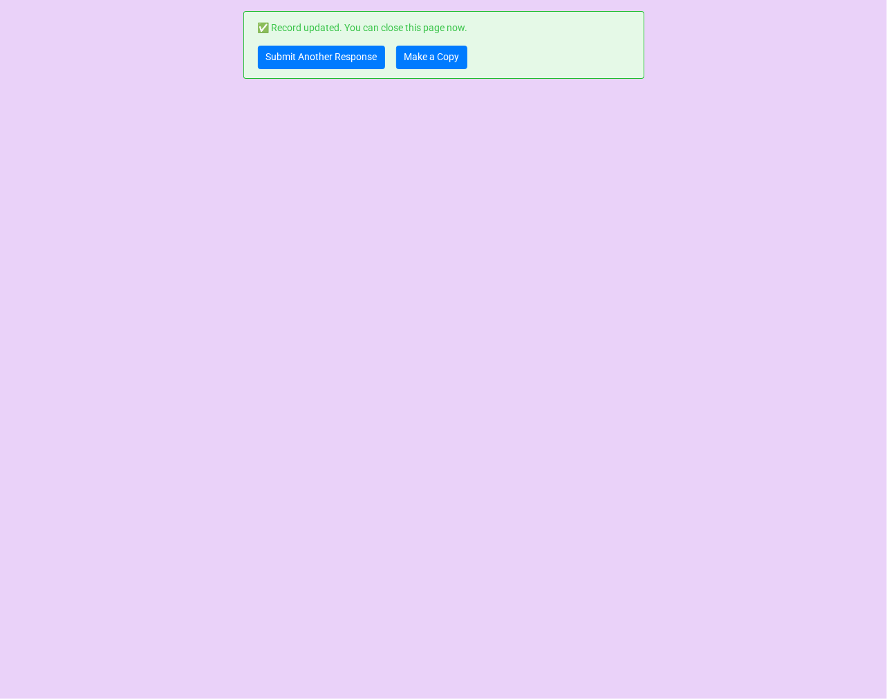
scroll to position [0, 0]
